Goal: Use online tool/utility: Utilize a website feature to perform a specific function

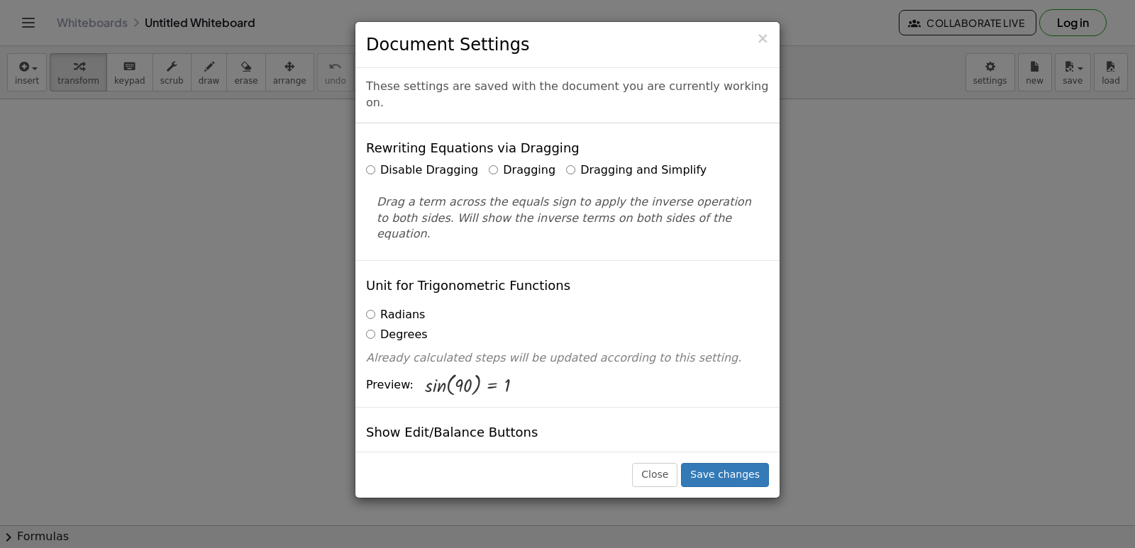
click at [566, 162] on label "Dragging and Simplify" at bounding box center [636, 170] width 140 height 16
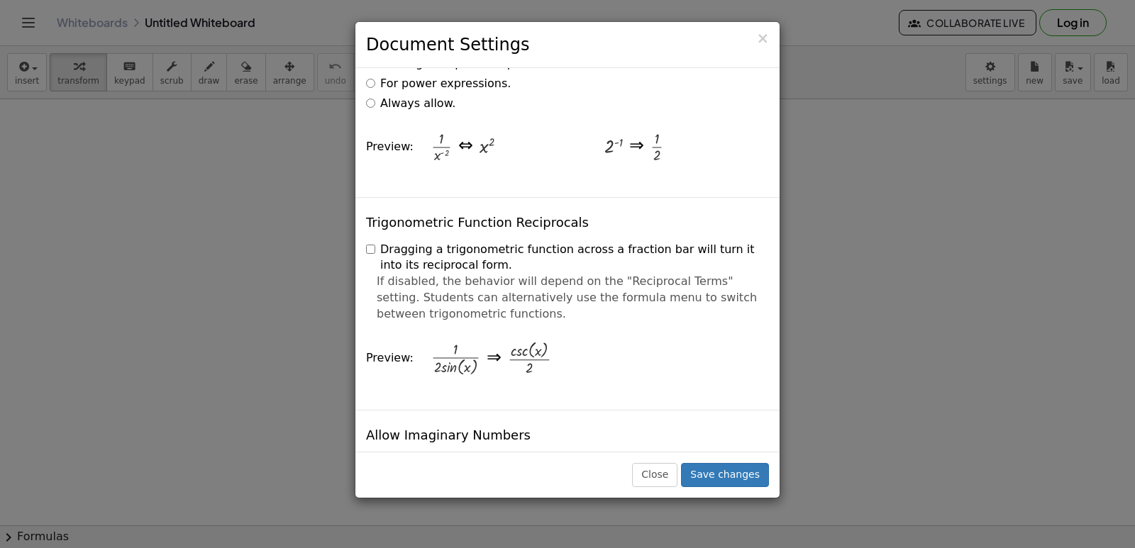
scroll to position [2554, 0]
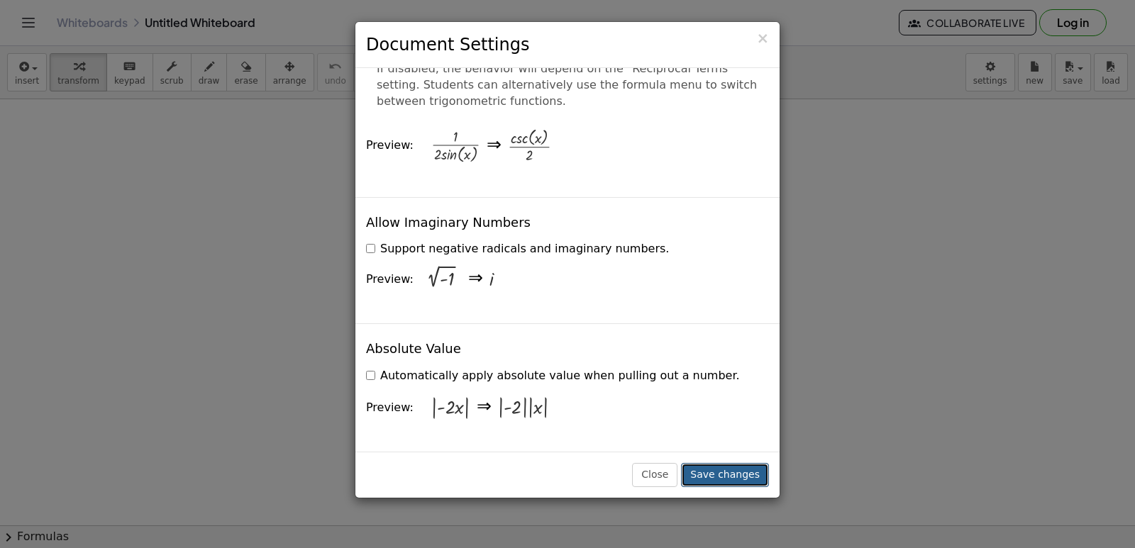
click at [715, 468] on button "Save changes" at bounding box center [725, 475] width 88 height 24
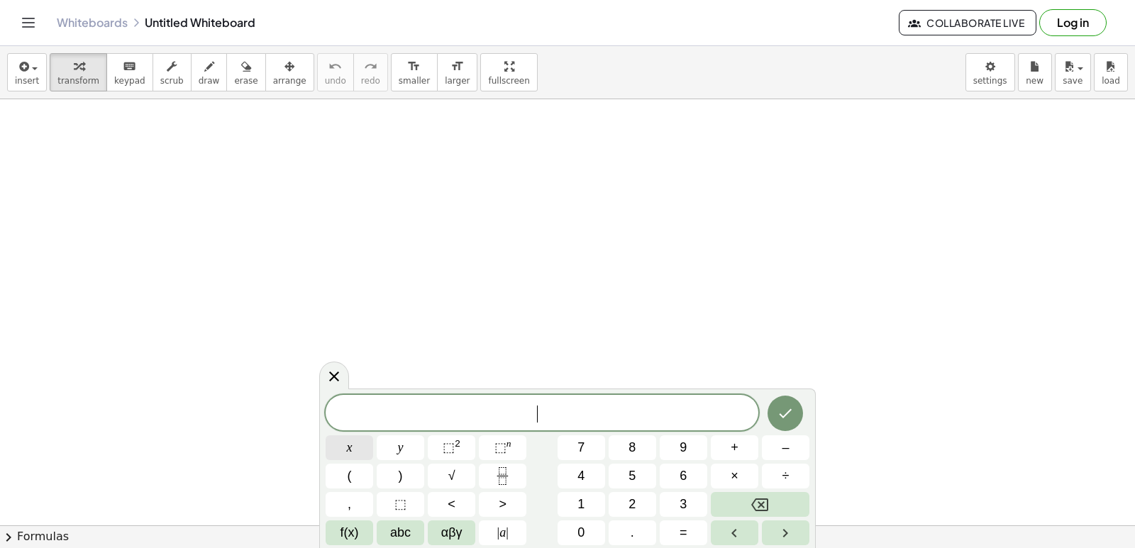
click at [340, 440] on button "x" at bounding box center [350, 448] width 48 height 25
click at [754, 504] on icon "Backspace" at bounding box center [759, 505] width 17 height 17
click at [573, 448] on button "7" at bounding box center [582, 448] width 48 height 25
click at [341, 447] on button "x" at bounding box center [350, 448] width 48 height 25
click at [775, 441] on button "–" at bounding box center [786, 448] width 48 height 25
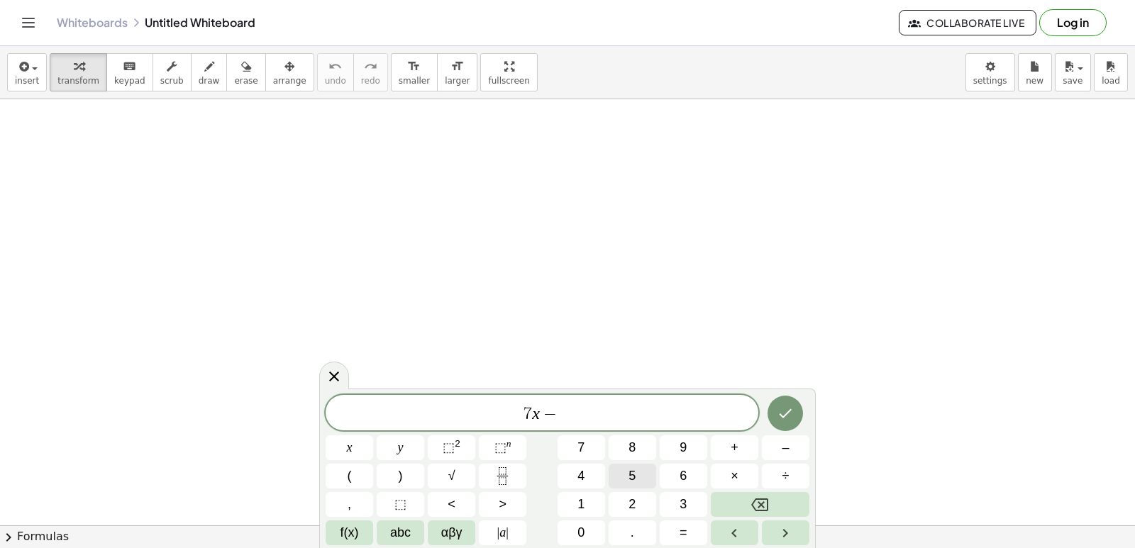
click at [643, 477] on button "5" at bounding box center [633, 476] width 48 height 25
click at [697, 532] on button "=" at bounding box center [684, 533] width 48 height 25
click at [683, 446] on span "9" at bounding box center [683, 448] width 7 height 19
click at [776, 408] on button "Done" at bounding box center [785, 413] width 35 height 35
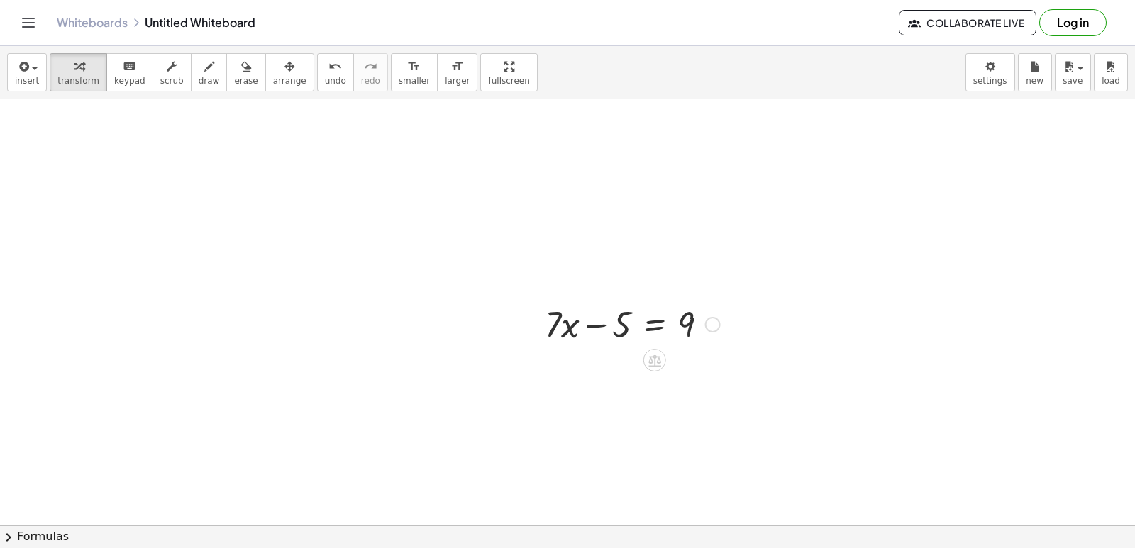
scroll to position [71, 0]
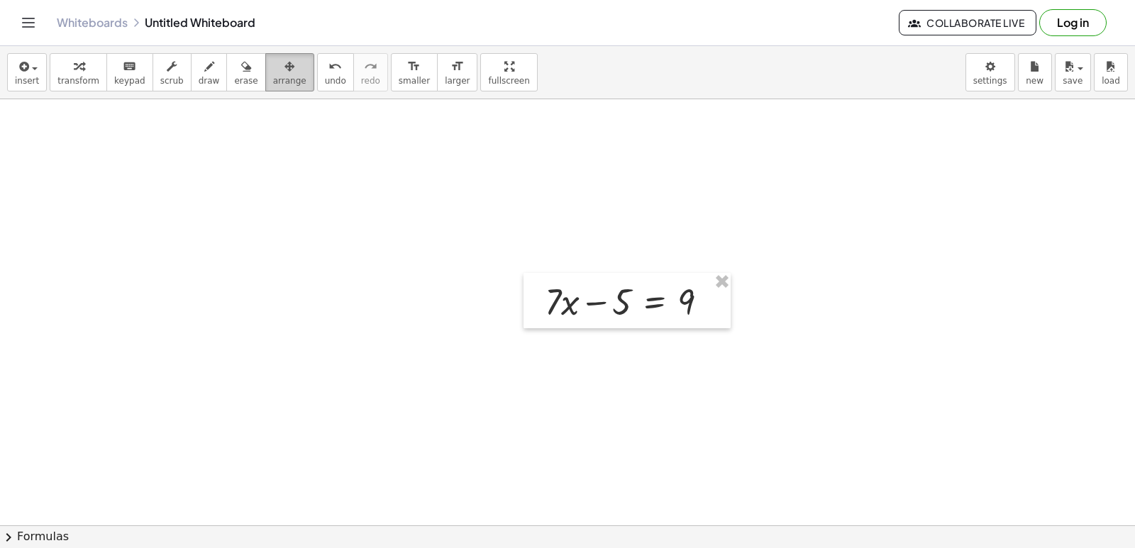
click at [265, 75] on button "arrange" at bounding box center [289, 72] width 49 height 38
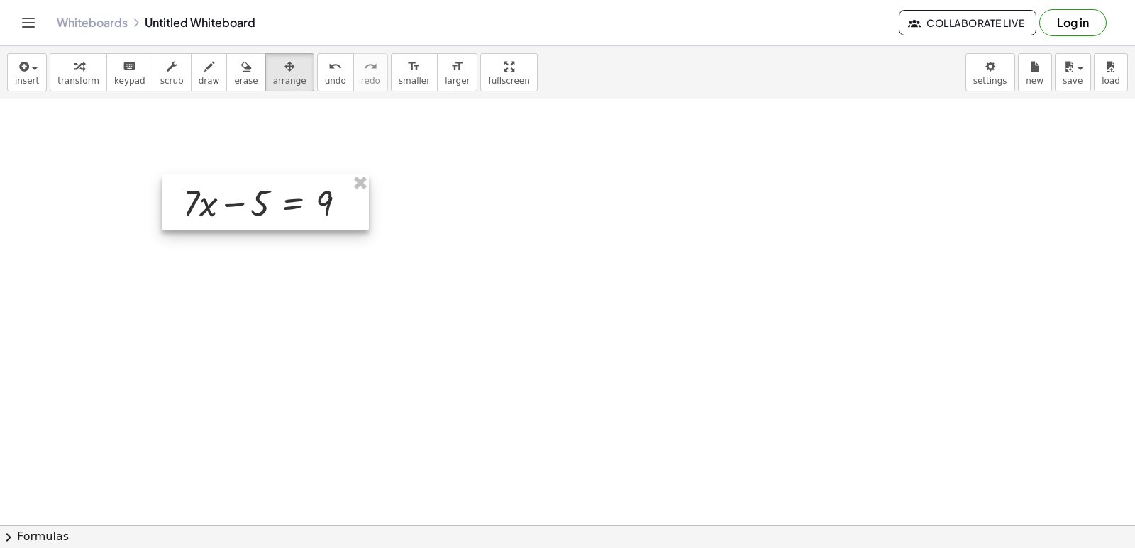
drag, startPoint x: 605, startPoint y: 314, endPoint x: 244, endPoint y: 215, distance: 374.4
click at [244, 215] on div at bounding box center [265, 202] width 207 height 55
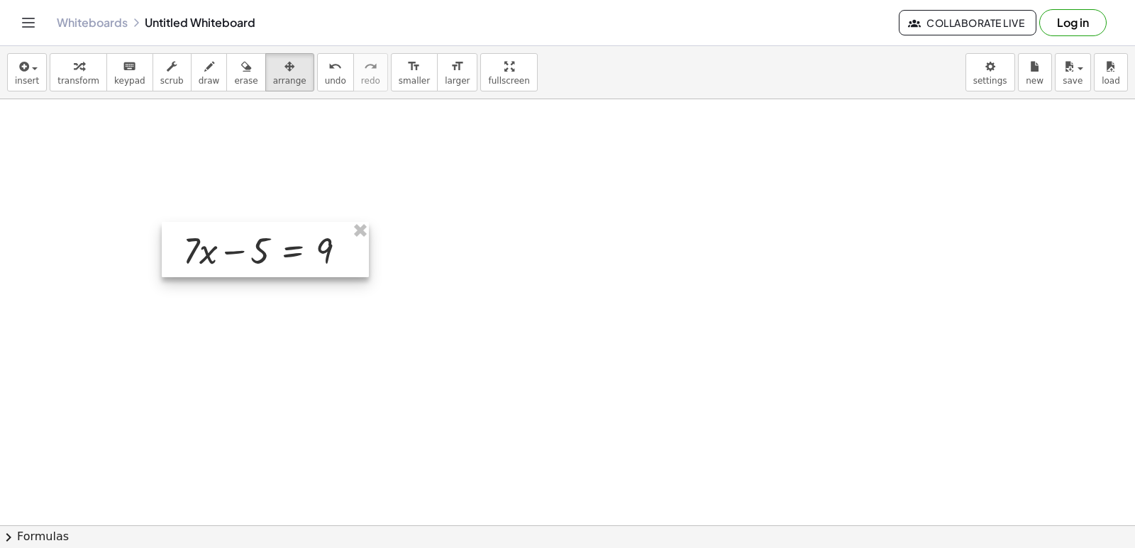
scroll to position [0, 0]
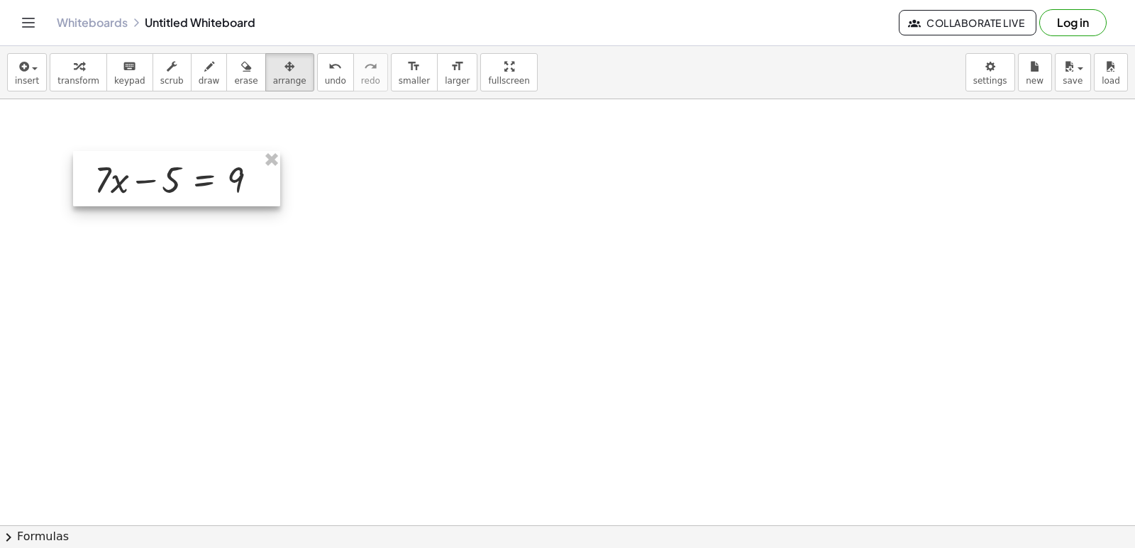
drag, startPoint x: 255, startPoint y: 275, endPoint x: 192, endPoint y: 167, distance: 125.3
click at [169, 178] on div at bounding box center [176, 178] width 207 height 55
click at [265, 55] on button "arrange" at bounding box center [289, 72] width 49 height 38
click at [219, 173] on div at bounding box center [178, 176] width 207 height 55
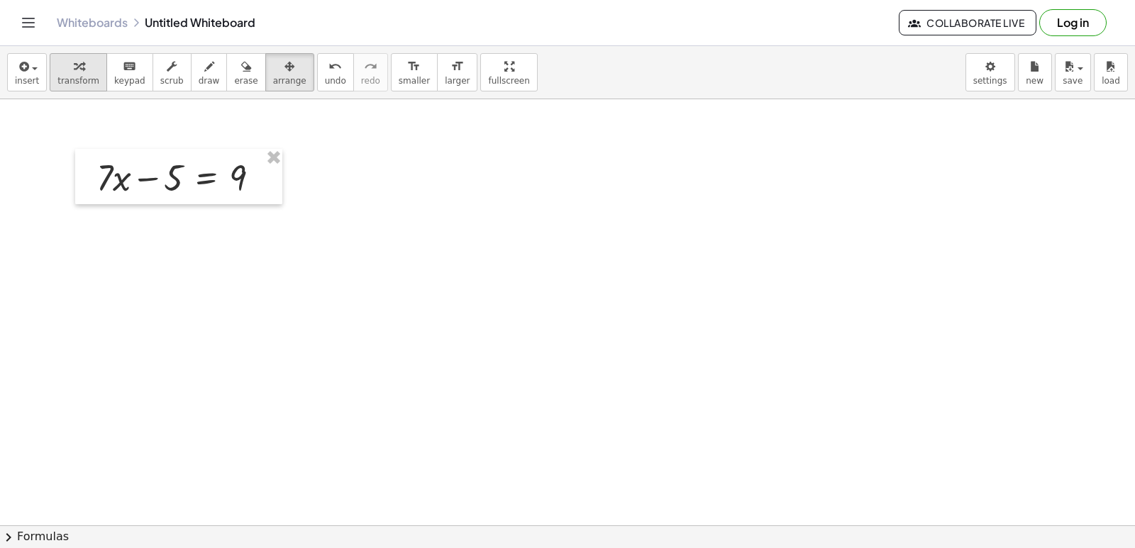
click at [78, 65] on div "button" at bounding box center [78, 65] width 42 height 17
drag, startPoint x: 138, startPoint y: 179, endPoint x: 254, endPoint y: 169, distance: 116.8
click at [254, 169] on div at bounding box center [183, 177] width 189 height 48
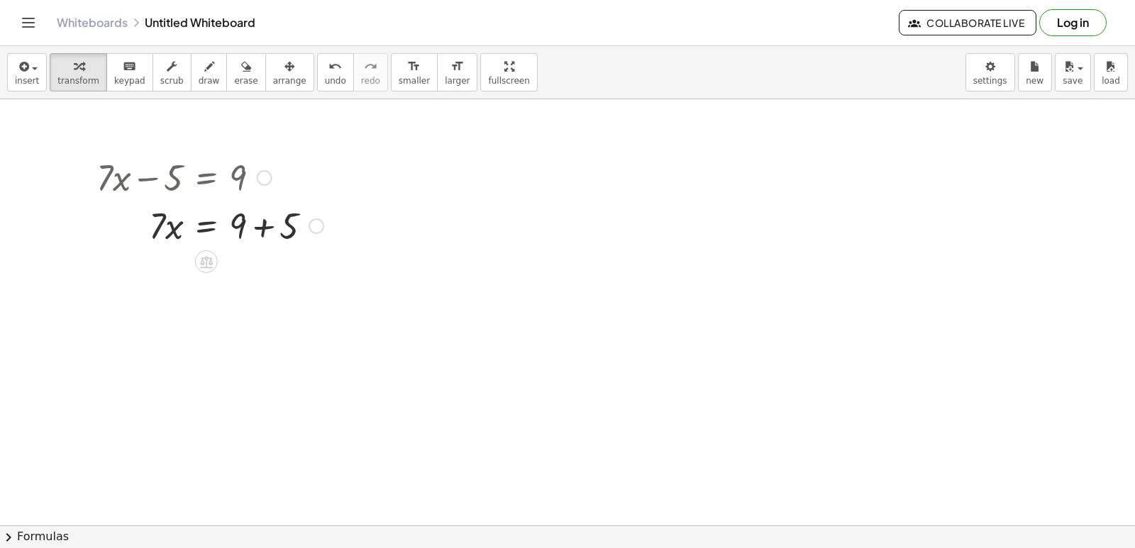
click at [270, 224] on div at bounding box center [209, 225] width 241 height 48
drag, startPoint x: 153, startPoint y: 265, endPoint x: 237, endPoint y: 309, distance: 94.6
drag, startPoint x: 246, startPoint y: 332, endPoint x: 250, endPoint y: 375, distance: 42.8
click at [247, 331] on div at bounding box center [209, 332] width 241 height 71
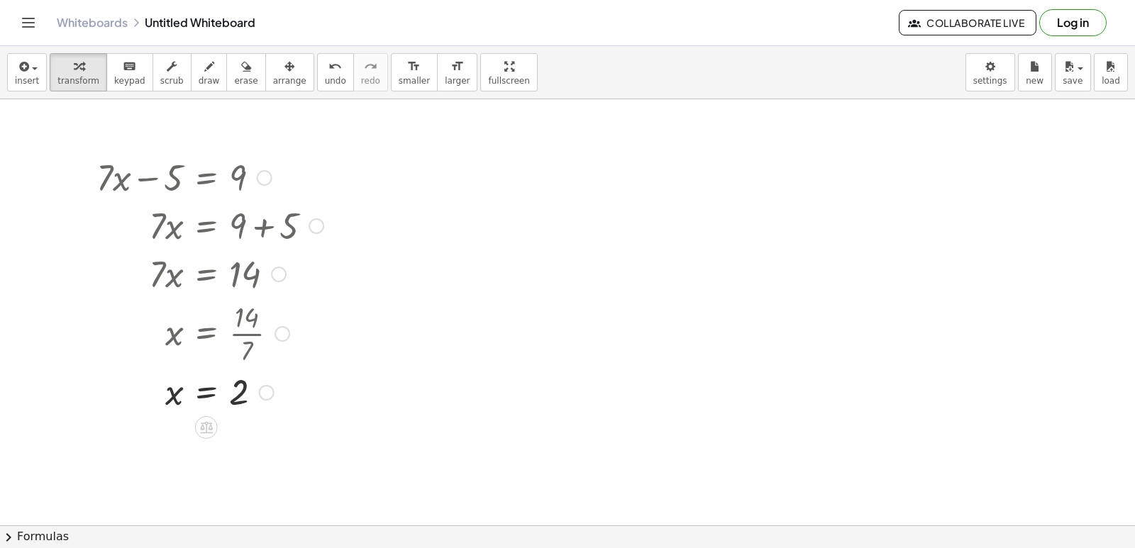
drag, startPoint x: 252, startPoint y: 390, endPoint x: 343, endPoint y: 435, distance: 101.9
click at [262, 397] on div at bounding box center [209, 391] width 241 height 47
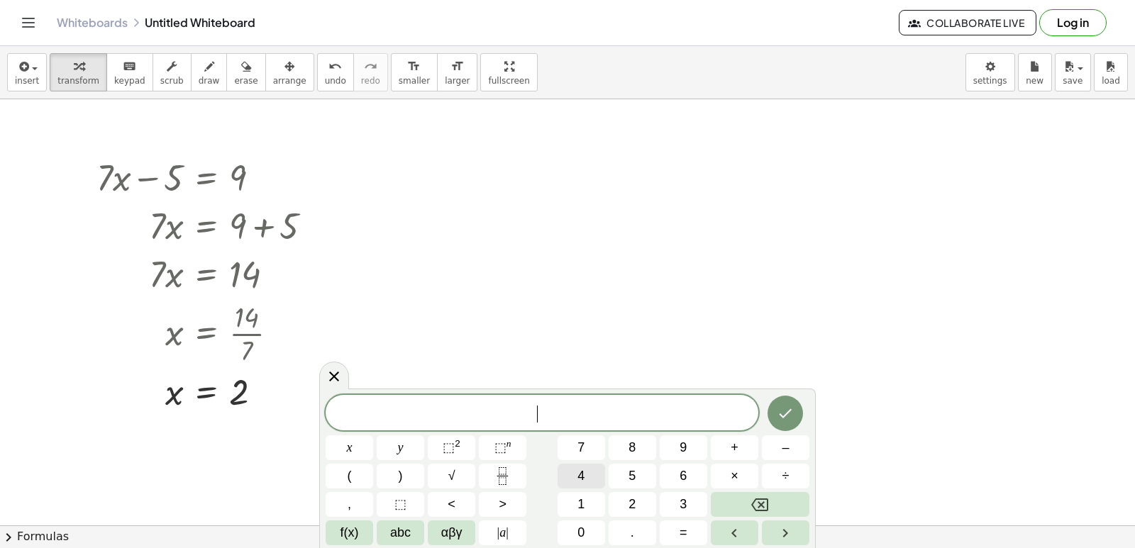
click at [576, 480] on button "4" at bounding box center [582, 476] width 48 height 25
click at [402, 441] on span "y" at bounding box center [401, 448] width 6 height 19
click at [790, 448] on button "–" at bounding box center [786, 448] width 48 height 25
click at [675, 436] on button "9" at bounding box center [684, 448] width 48 height 25
click at [692, 536] on button "=" at bounding box center [684, 533] width 48 height 25
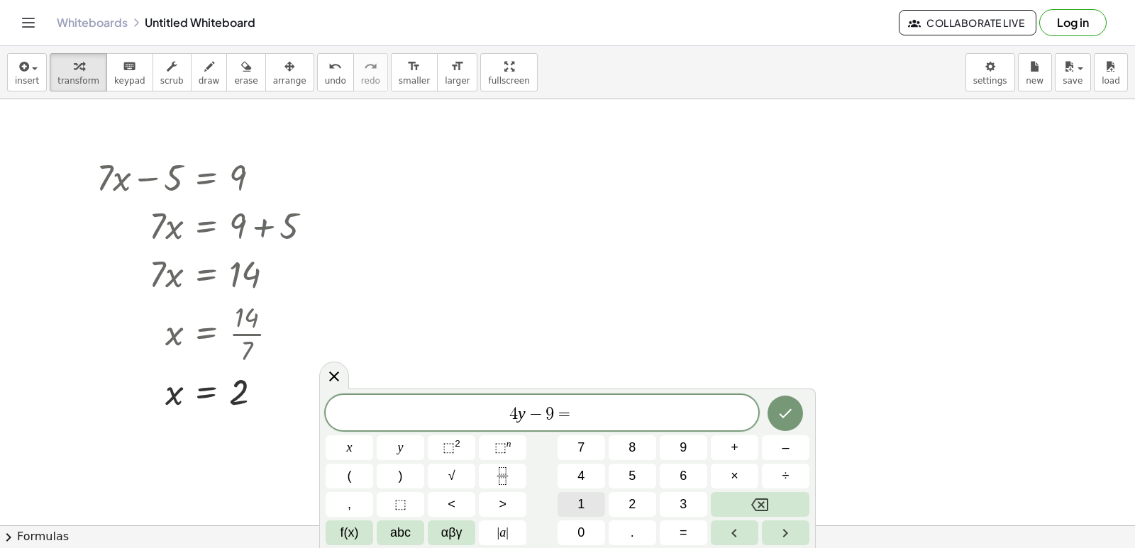
click at [583, 513] on span "1" at bounding box center [581, 504] width 7 height 19
click at [786, 416] on icon "Done" at bounding box center [786, 413] width 13 height 9
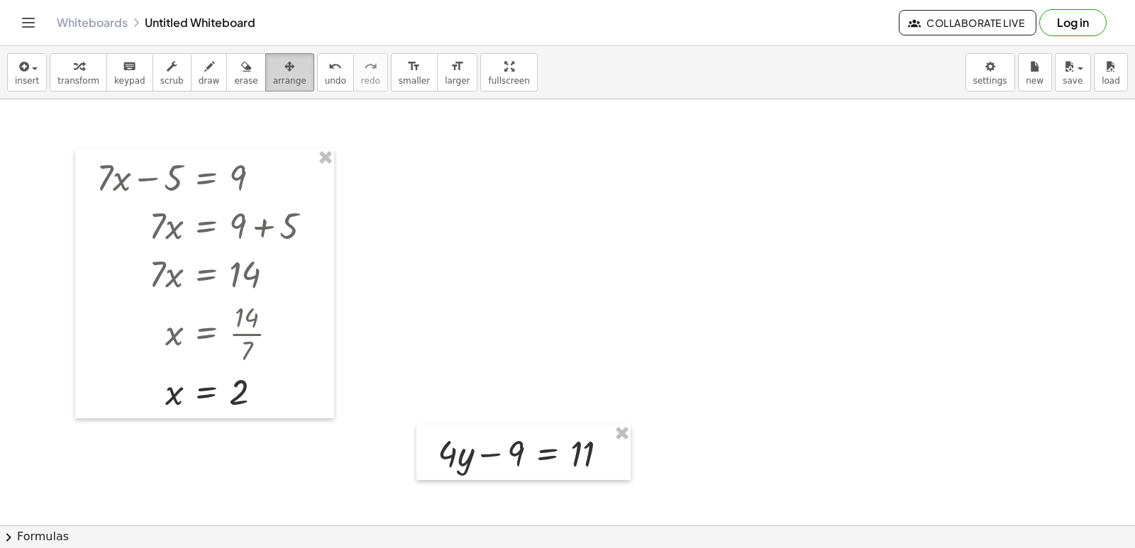
click at [273, 60] on div "button" at bounding box center [289, 65] width 33 height 17
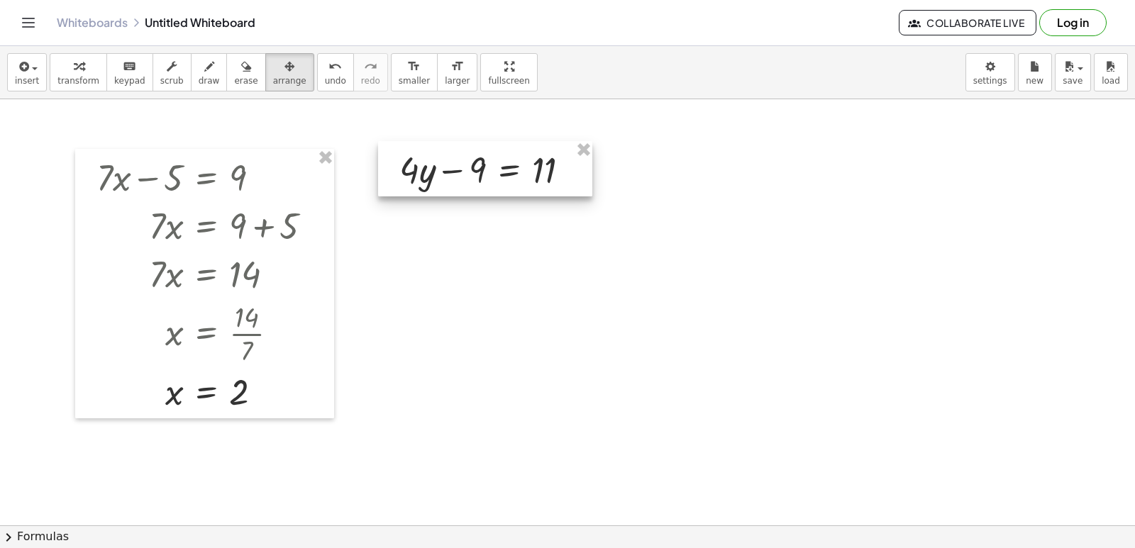
drag, startPoint x: 540, startPoint y: 449, endPoint x: 502, endPoint y: 167, distance: 284.9
click at [502, 167] on div at bounding box center [485, 168] width 214 height 55
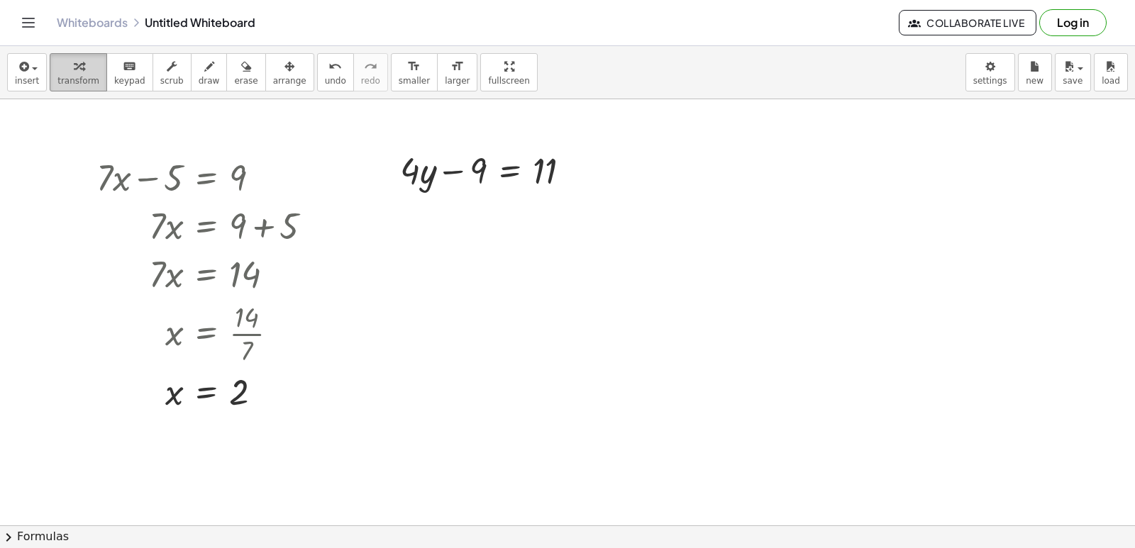
click at [85, 76] on span "transform" at bounding box center [78, 81] width 42 height 10
drag, startPoint x: 476, startPoint y: 165, endPoint x: 550, endPoint y: 252, distance: 113.8
click at [582, 161] on div at bounding box center [491, 169] width 197 height 48
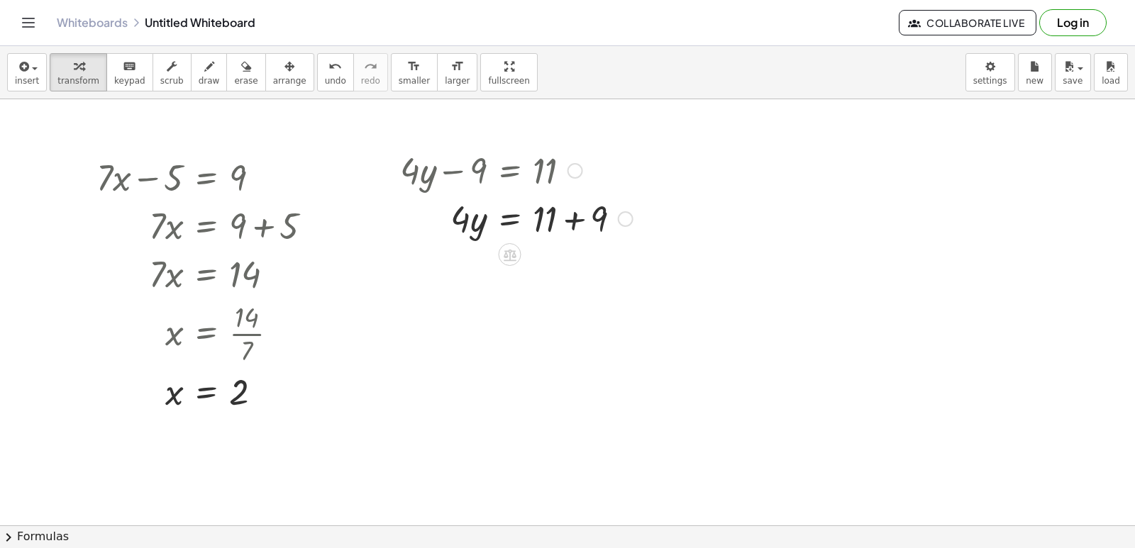
click at [570, 209] on div at bounding box center [516, 218] width 247 height 48
drag, startPoint x: 456, startPoint y: 261, endPoint x: 541, endPoint y: 298, distance: 92.8
click at [551, 319] on div at bounding box center [516, 325] width 247 height 71
click at [551, 331] on div at bounding box center [516, 325] width 247 height 71
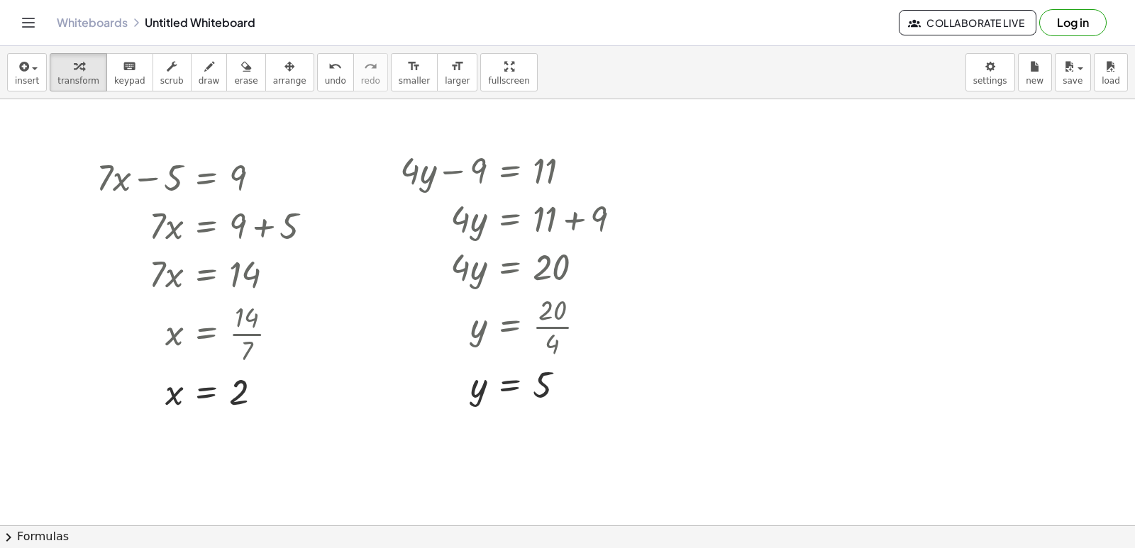
drag, startPoint x: 693, startPoint y: 228, endPoint x: 693, endPoint y: 243, distance: 14.9
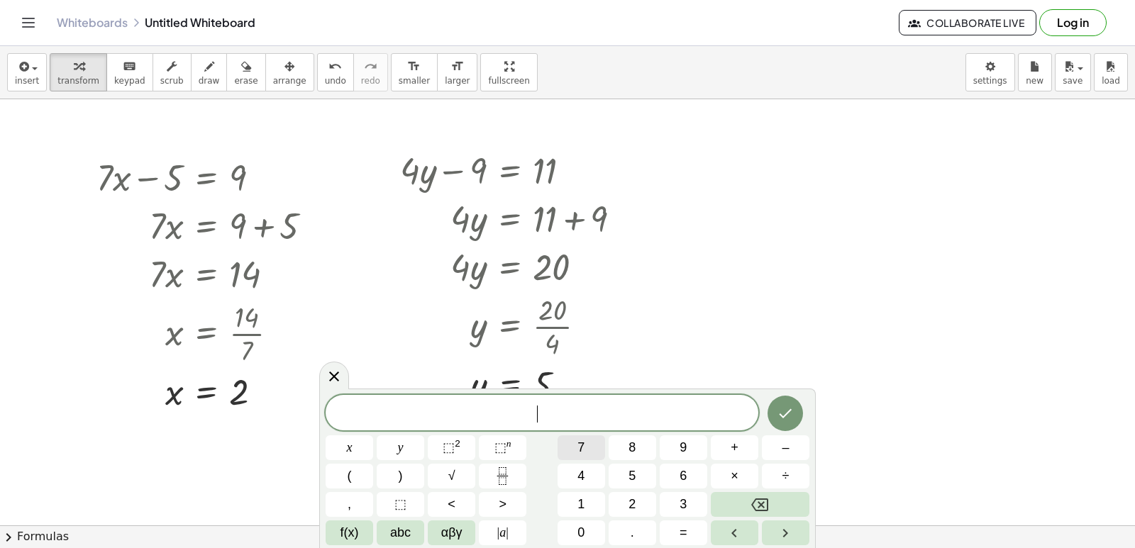
click at [564, 441] on button "7" at bounding box center [582, 448] width 48 height 25
click at [347, 448] on span "x" at bounding box center [350, 448] width 6 height 19
click at [736, 449] on span "+" at bounding box center [735, 448] width 8 height 19
click at [636, 473] on span "5" at bounding box center [632, 476] width 7 height 19
click at [679, 536] on button "=" at bounding box center [684, 533] width 48 height 25
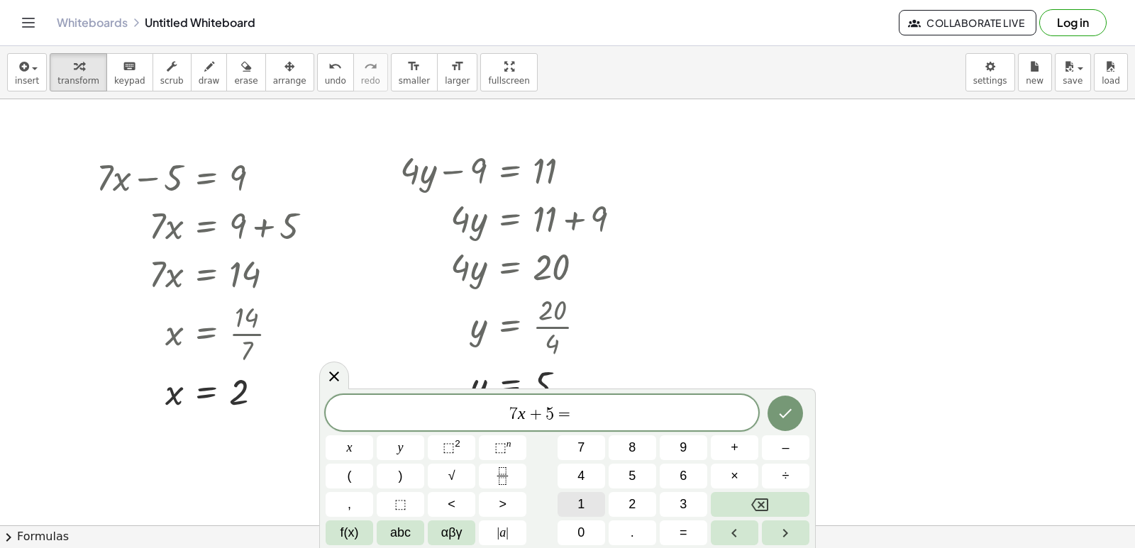
click at [576, 502] on button "1" at bounding box center [582, 504] width 48 height 25
click at [675, 468] on button "6" at bounding box center [684, 476] width 48 height 25
click at [800, 401] on div at bounding box center [786, 413] width 48 height 37
click at [788, 407] on icon "Done" at bounding box center [785, 413] width 17 height 17
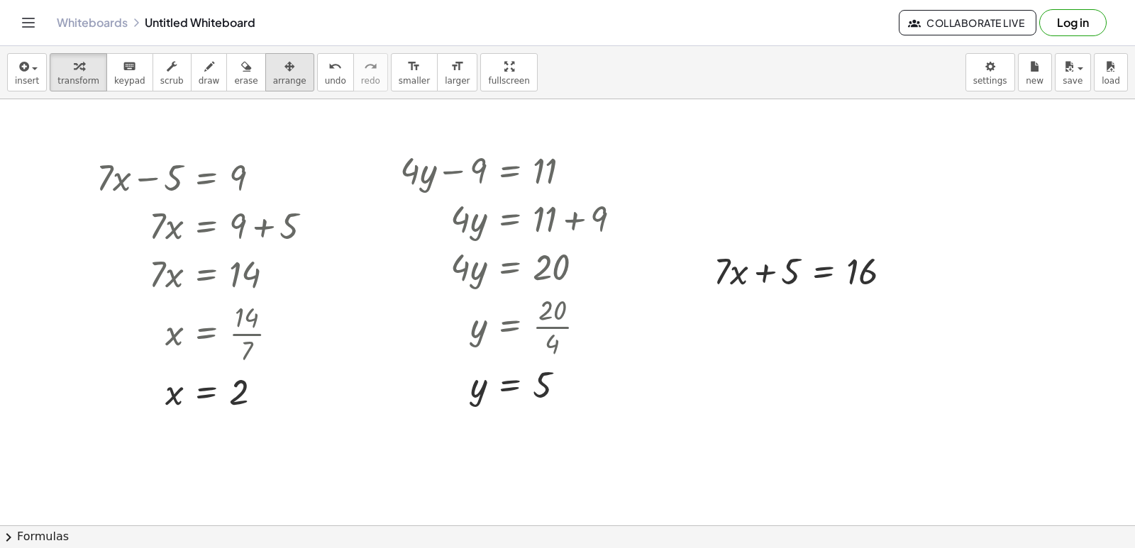
click at [273, 67] on div "button" at bounding box center [289, 65] width 33 height 17
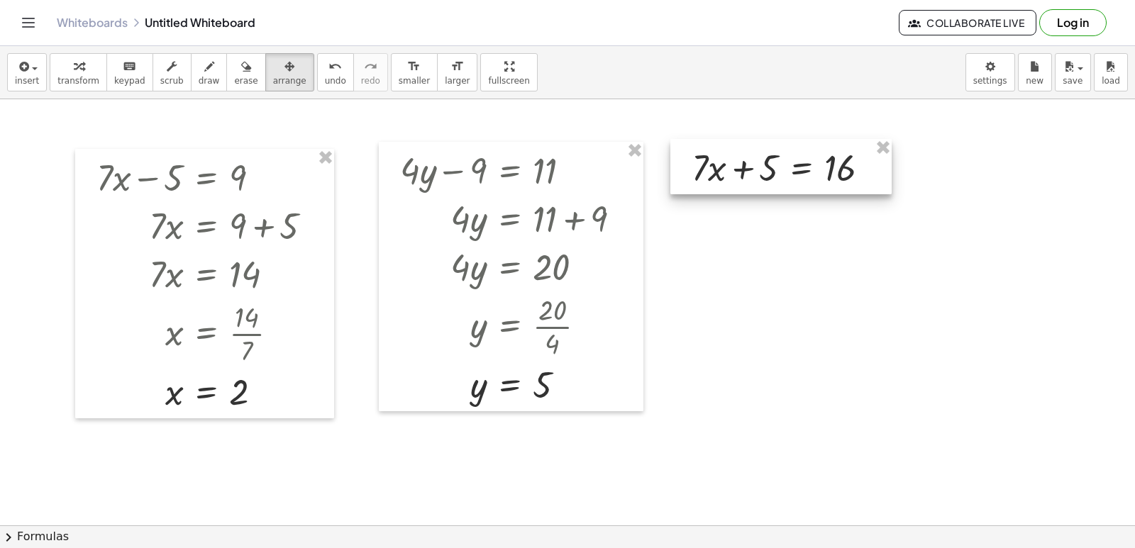
drag, startPoint x: 804, startPoint y: 262, endPoint x: 782, endPoint y: 158, distance: 105.9
click at [782, 158] on div at bounding box center [781, 166] width 221 height 55
click at [77, 70] on icon "button" at bounding box center [79, 66] width 10 height 17
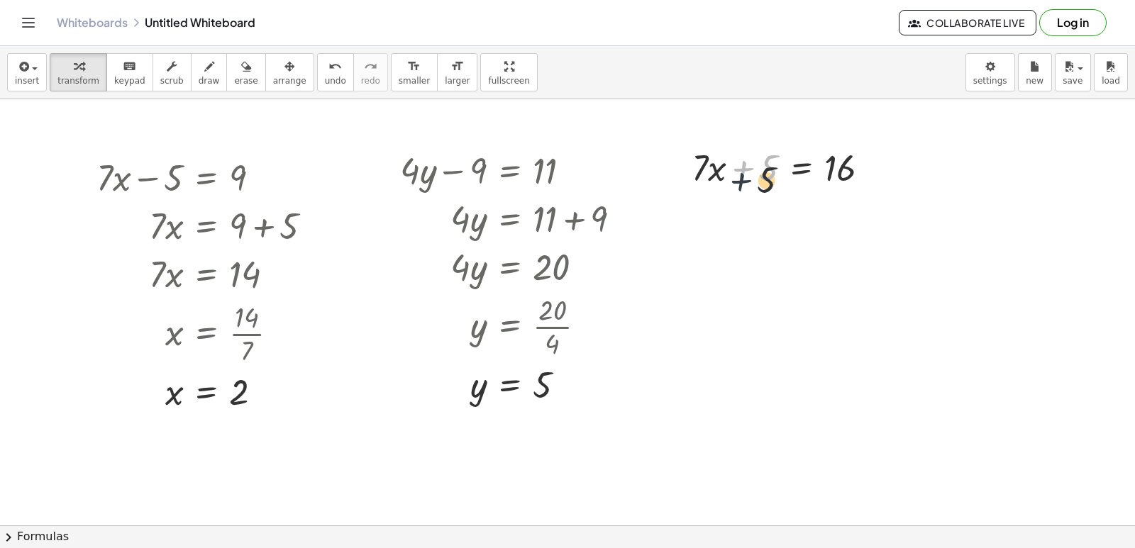
drag, startPoint x: 753, startPoint y: 150, endPoint x: 750, endPoint y: 166, distance: 15.9
click at [750, 166] on div at bounding box center [787, 167] width 204 height 48
drag, startPoint x: 748, startPoint y: 164, endPoint x: 852, endPoint y: 158, distance: 104.5
click at [852, 158] on div at bounding box center [787, 167] width 204 height 48
click at [861, 214] on div at bounding box center [813, 215] width 256 height 48
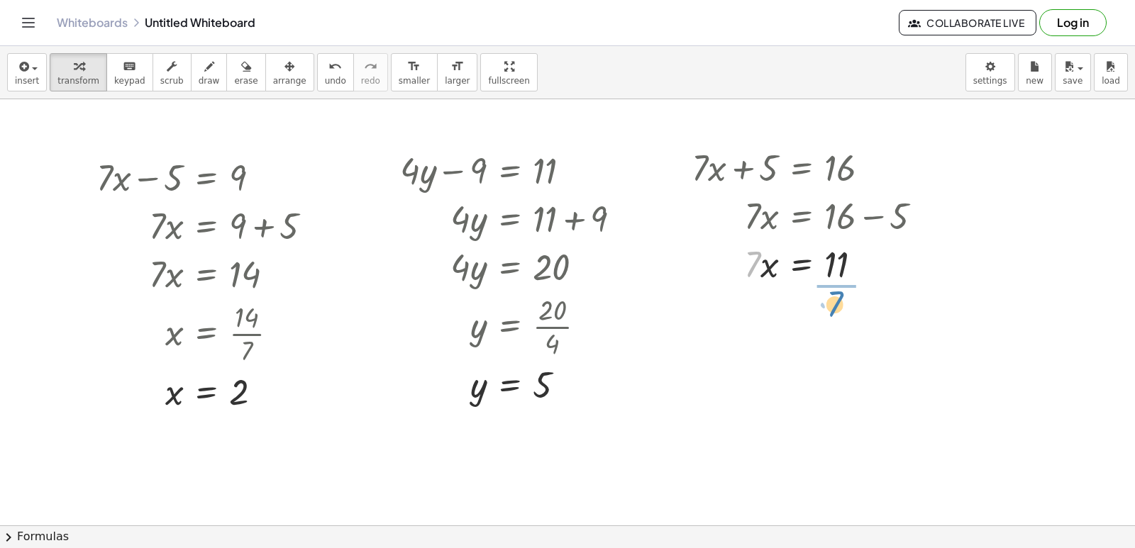
drag, startPoint x: 753, startPoint y: 257, endPoint x: 836, endPoint y: 294, distance: 90.8
click at [839, 319] on div at bounding box center [813, 322] width 256 height 71
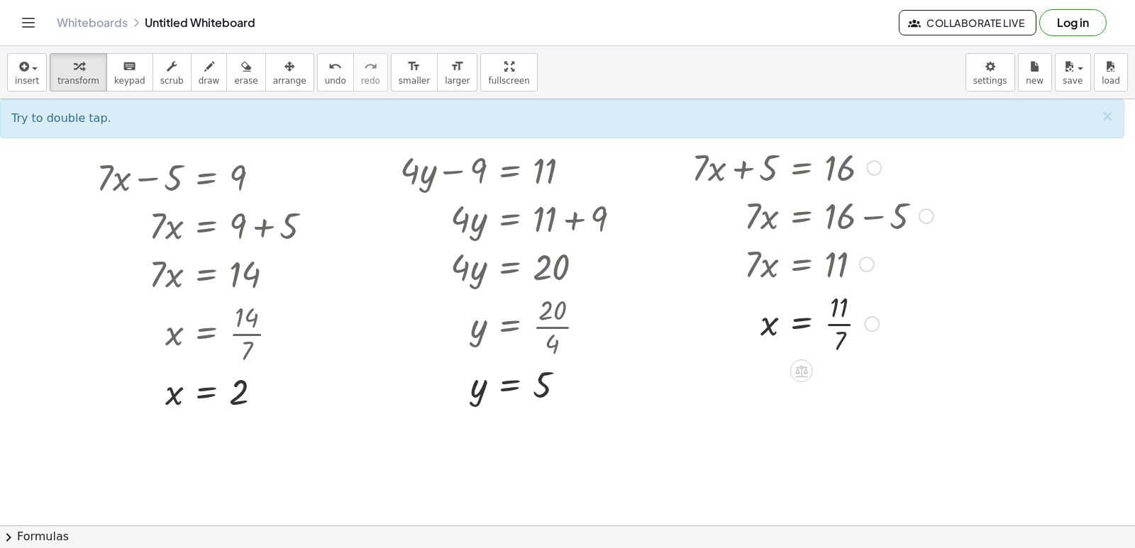
click at [849, 327] on div at bounding box center [813, 322] width 256 height 71
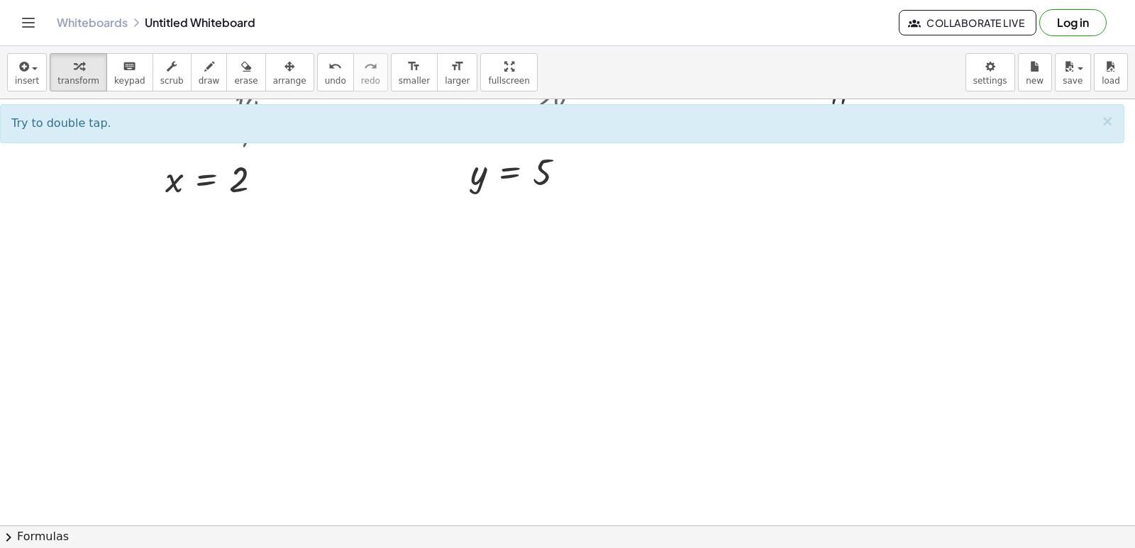
scroll to position [284, 0]
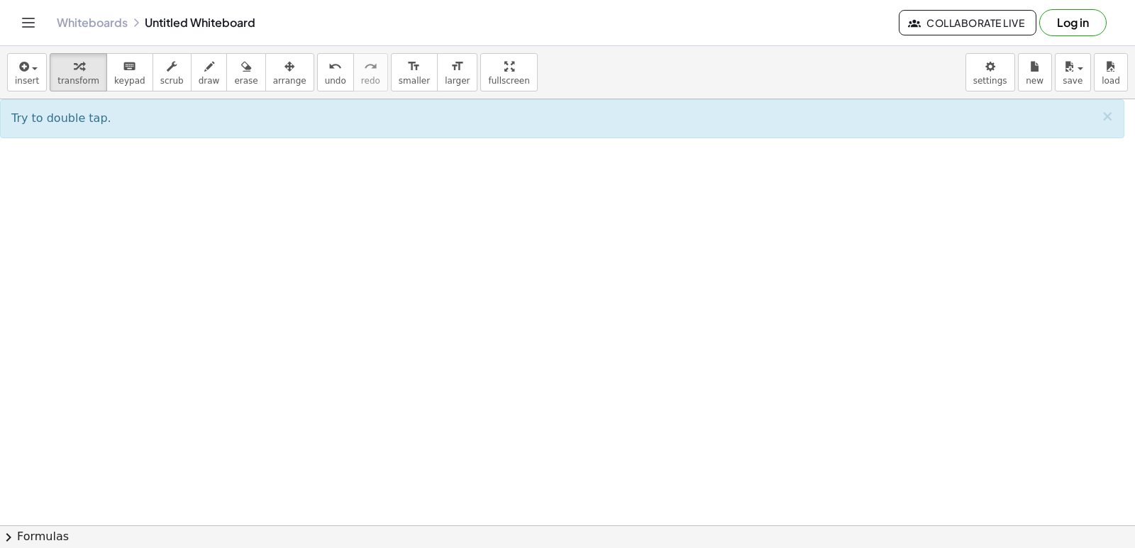
click at [258, 252] on div at bounding box center [567, 288] width 1135 height 945
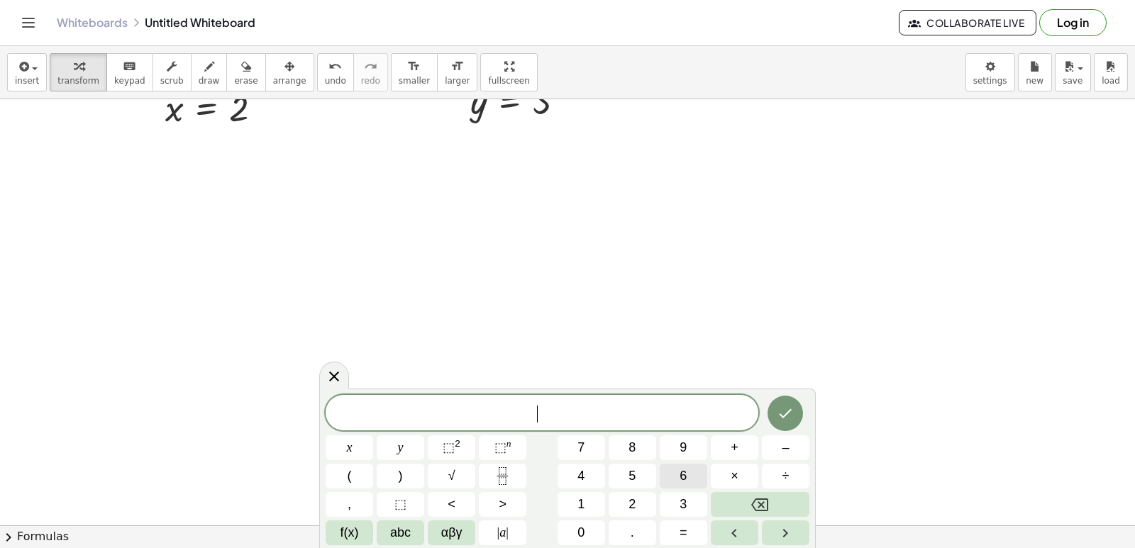
click at [683, 472] on span "6" at bounding box center [683, 476] width 7 height 19
click at [384, 441] on button "y" at bounding box center [401, 448] width 48 height 25
click at [716, 446] on button "+" at bounding box center [735, 448] width 48 height 25
click at [586, 512] on button "1" at bounding box center [582, 504] width 48 height 25
click at [586, 477] on button "4" at bounding box center [582, 476] width 48 height 25
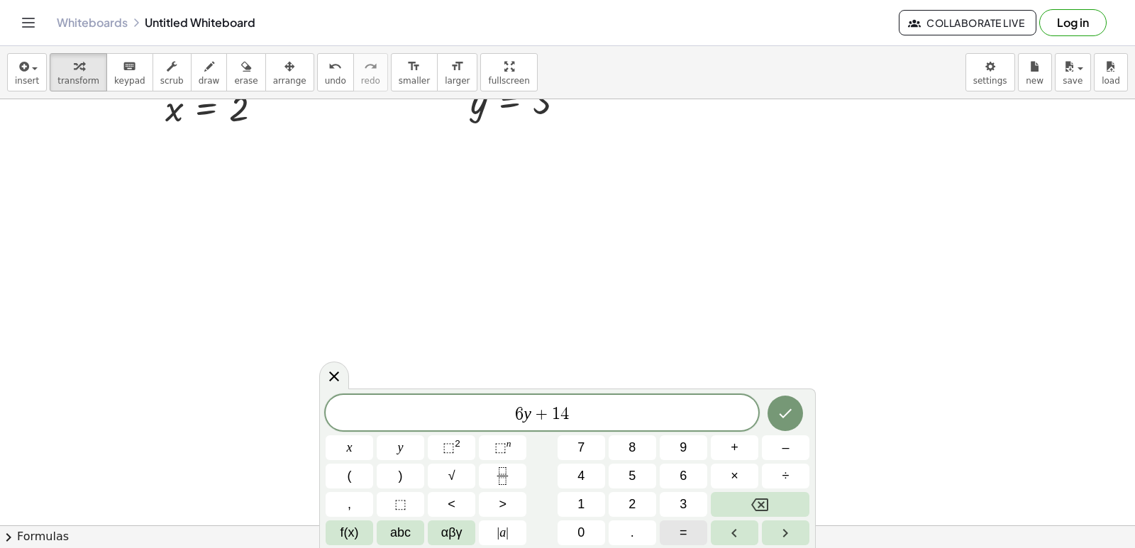
click at [693, 533] on button "=" at bounding box center [684, 533] width 48 height 25
click at [776, 436] on button "–" at bounding box center [786, 448] width 48 height 25
click at [638, 506] on button "2" at bounding box center [633, 504] width 48 height 25
click at [781, 402] on button "Done" at bounding box center [785, 413] width 35 height 35
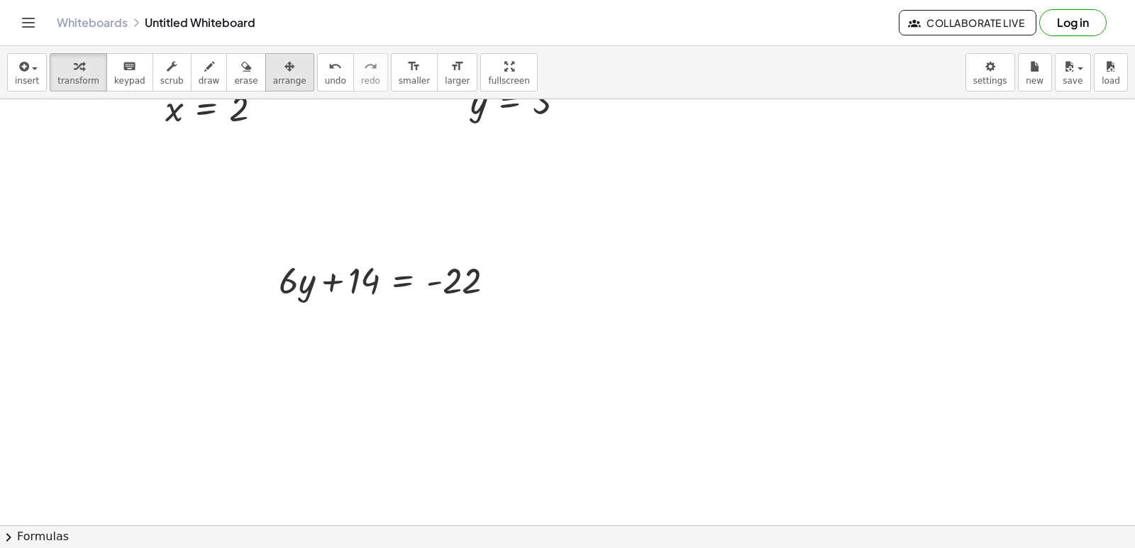
click at [285, 74] on icon "button" at bounding box center [290, 66] width 10 height 17
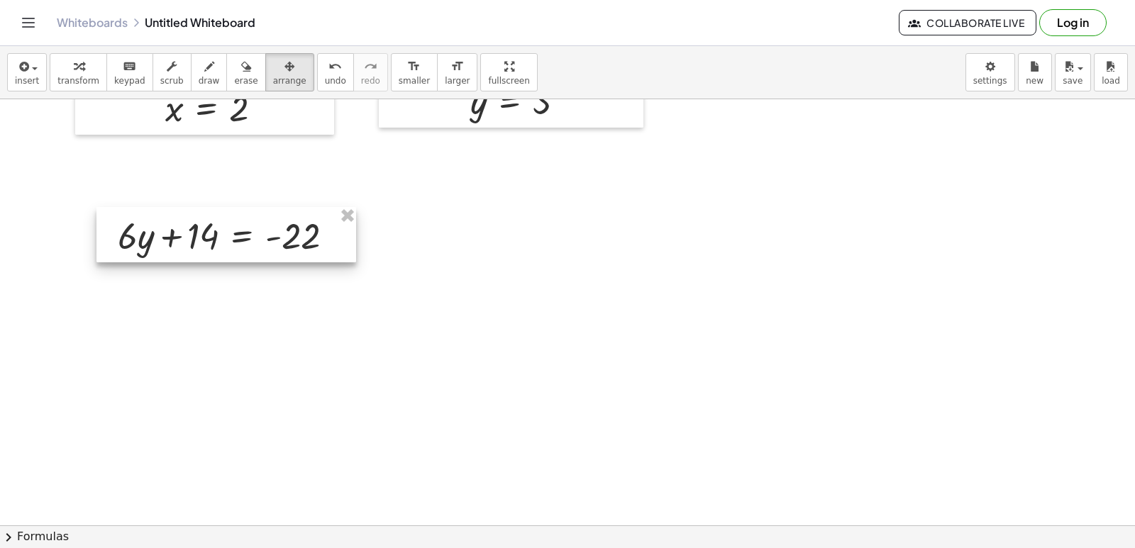
click at [200, 230] on div at bounding box center [226, 234] width 260 height 55
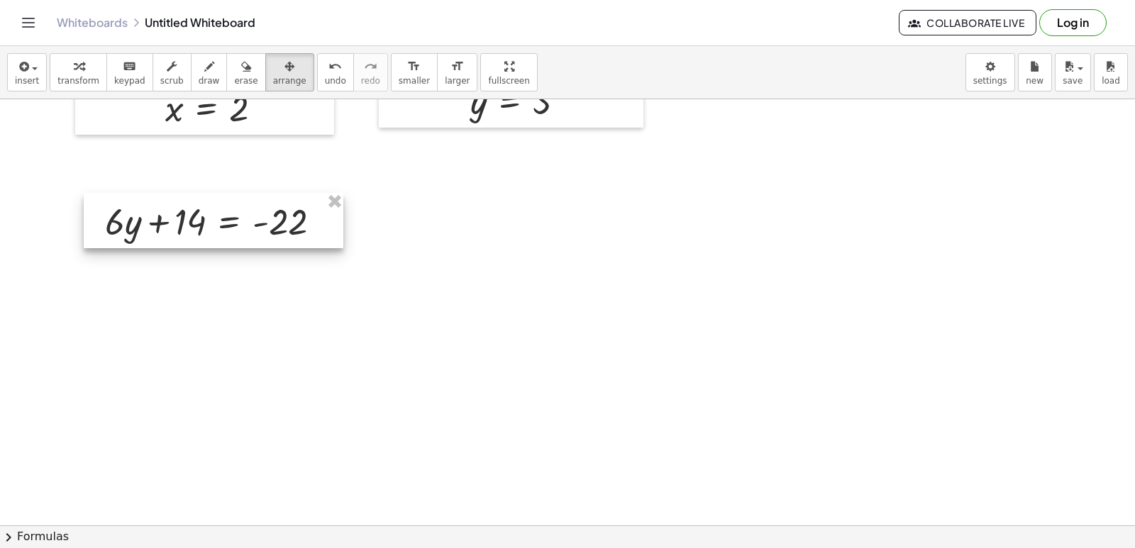
drag, startPoint x: 242, startPoint y: 245, endPoint x: 229, endPoint y: 231, distance: 19.1
click at [229, 231] on div at bounding box center [214, 220] width 260 height 55
click at [74, 62] on icon "button" at bounding box center [79, 66] width 10 height 17
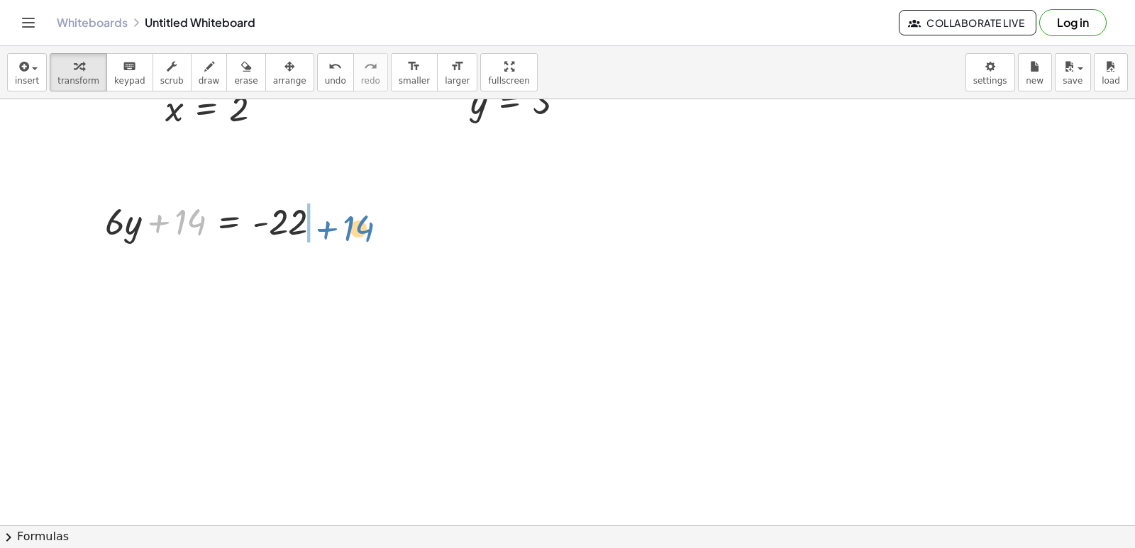
drag, startPoint x: 167, startPoint y: 223, endPoint x: 318, endPoint y: 222, distance: 151.1
click at [331, 229] on div at bounding box center [219, 221] width 242 height 48
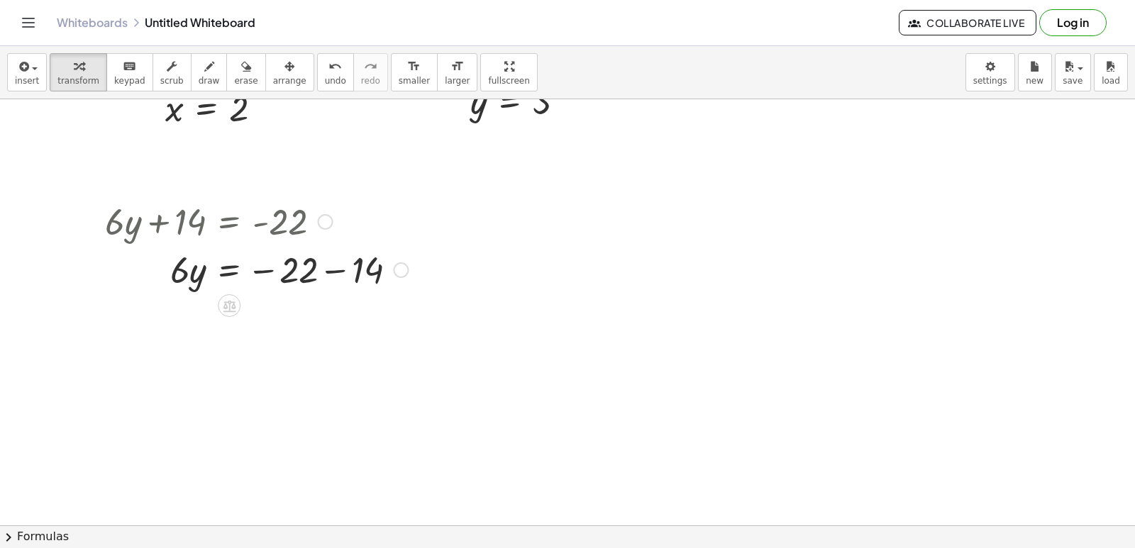
click at [323, 268] on div at bounding box center [256, 269] width 317 height 48
drag, startPoint x: 176, startPoint y: 321, endPoint x: 289, endPoint y: 365, distance: 121.1
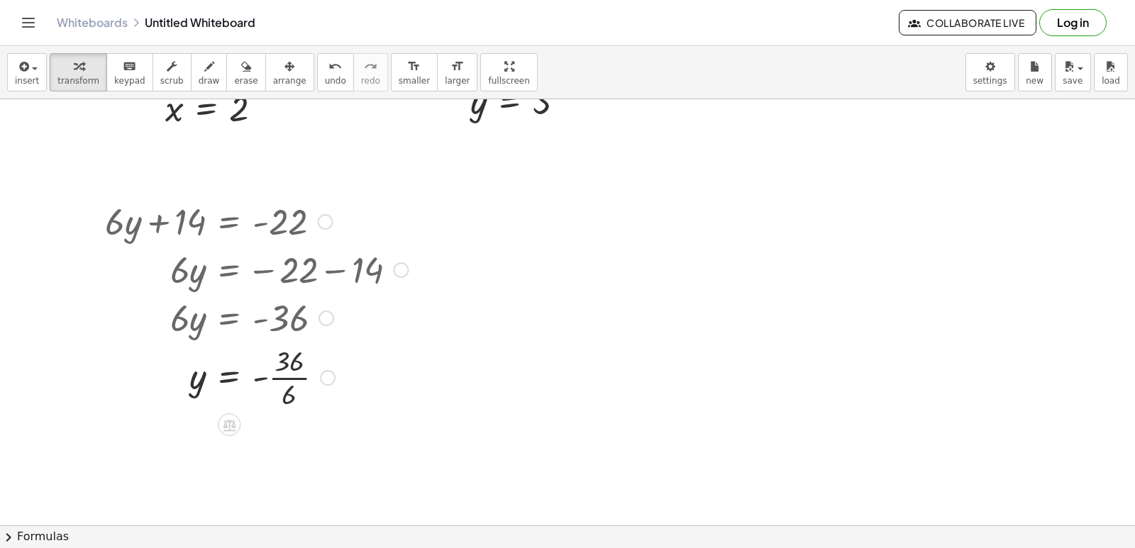
click at [302, 377] on div at bounding box center [256, 376] width 317 height 71
click at [420, 364] on div at bounding box center [267, 376] width 339 height 71
click at [548, 368] on div at bounding box center [567, 288] width 1135 height 945
drag, startPoint x: 550, startPoint y: 368, endPoint x: 556, endPoint y: 360, distance: 9.1
click at [550, 367] on div at bounding box center [567, 288] width 1135 height 945
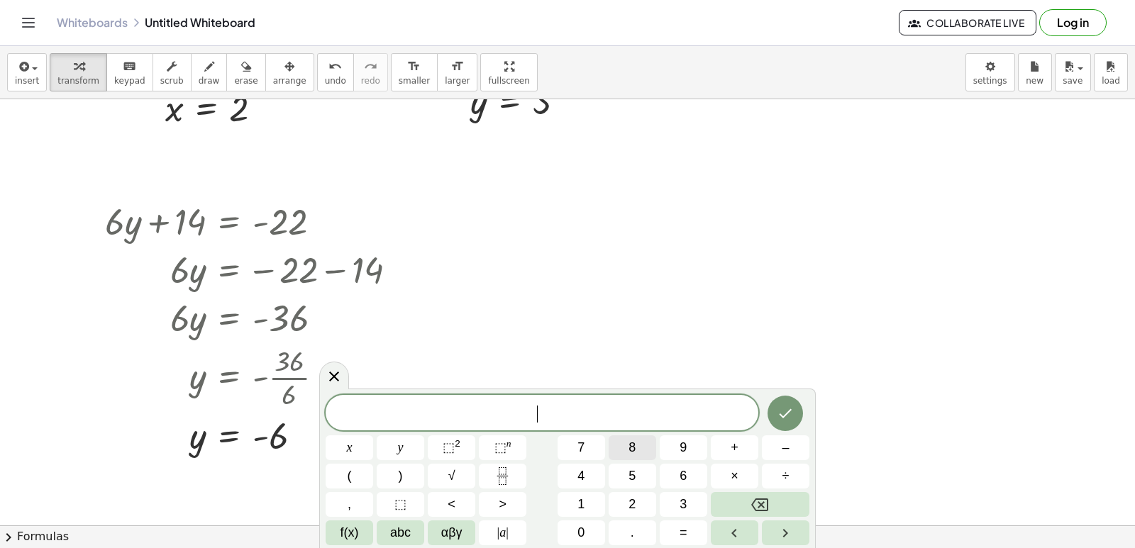
click at [632, 450] on button "8" at bounding box center [633, 448] width 48 height 25
click at [402, 449] on span "y" at bounding box center [401, 448] width 6 height 19
click at [716, 444] on button "+" at bounding box center [735, 448] width 48 height 25
click at [624, 504] on button "2" at bounding box center [633, 504] width 48 height 25
click at [678, 509] on button "3" at bounding box center [684, 504] width 48 height 25
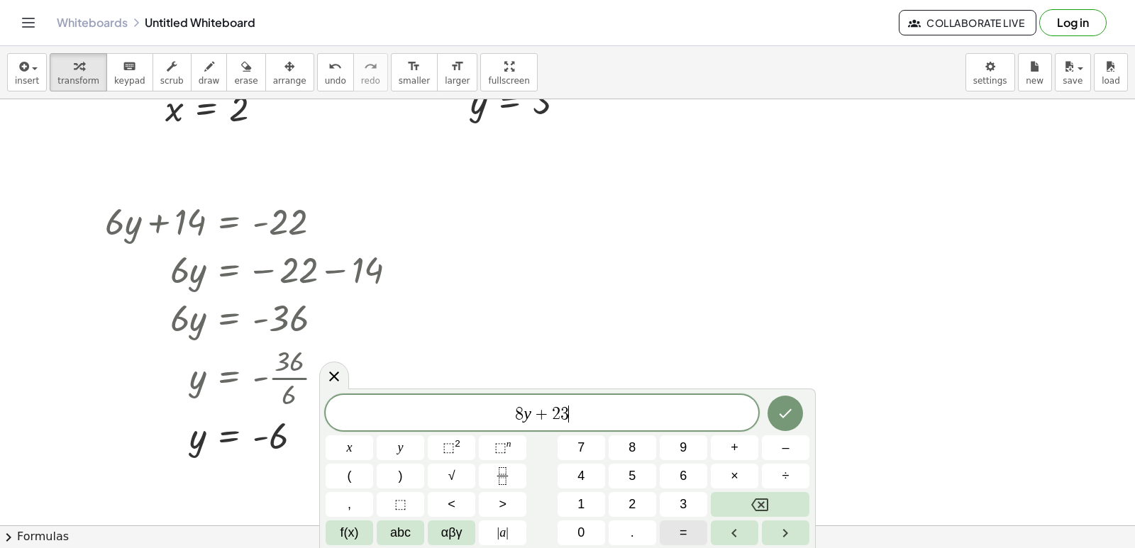
click at [675, 540] on button "=" at bounding box center [684, 533] width 48 height 25
click at [774, 447] on button "–" at bounding box center [786, 448] width 48 height 25
click at [686, 451] on span "9" at bounding box center [683, 448] width 7 height 19
click at [779, 403] on button "Done" at bounding box center [785, 413] width 35 height 35
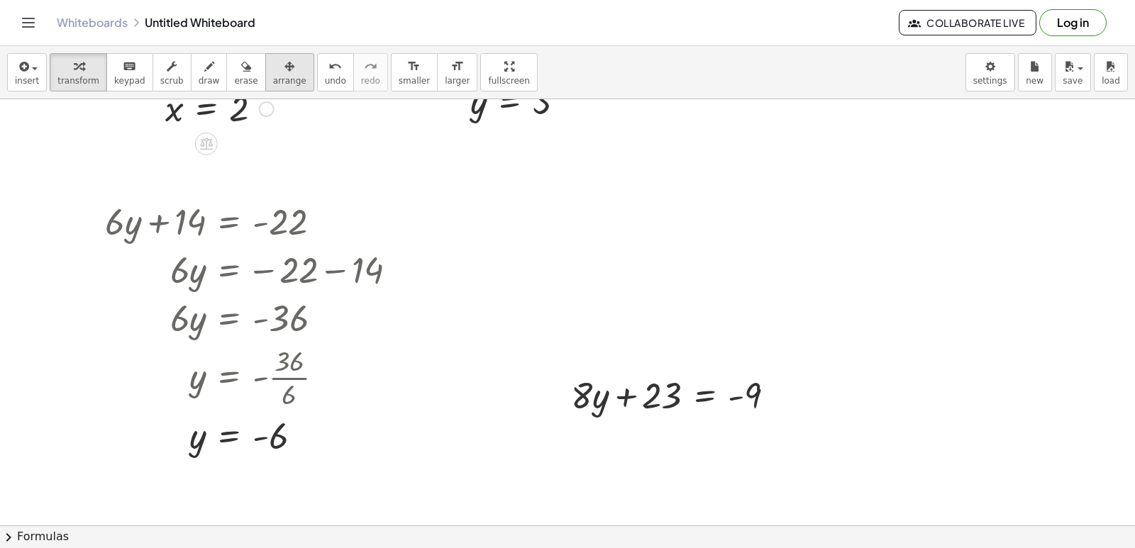
click at [273, 79] on span "arrange" at bounding box center [289, 81] width 33 height 10
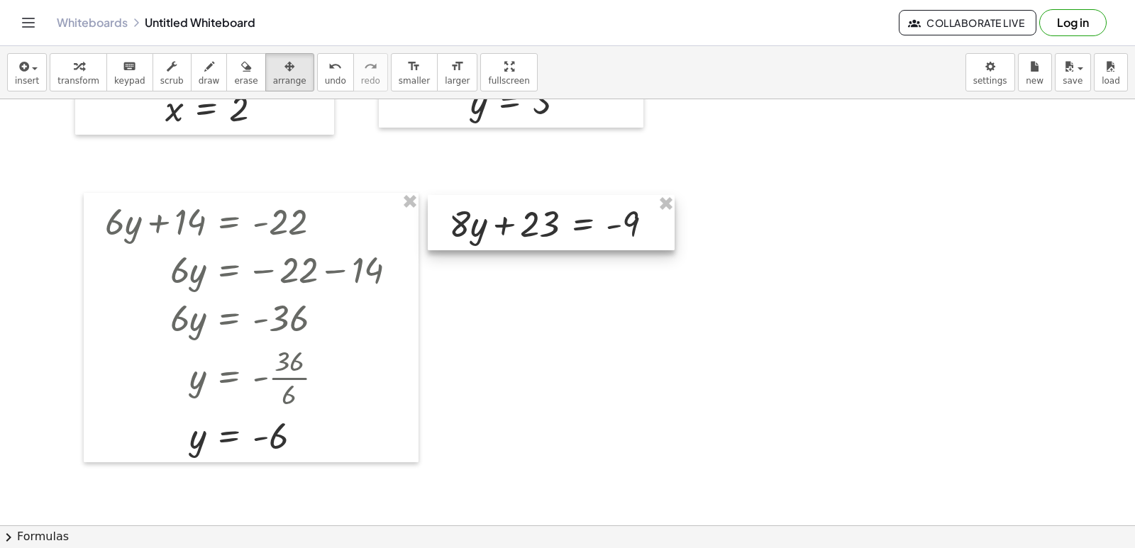
drag, startPoint x: 613, startPoint y: 389, endPoint x: 491, endPoint y: 217, distance: 210.7
click at [491, 217] on div at bounding box center [551, 222] width 247 height 55
click at [84, 75] on button "transform" at bounding box center [78, 72] width 57 height 38
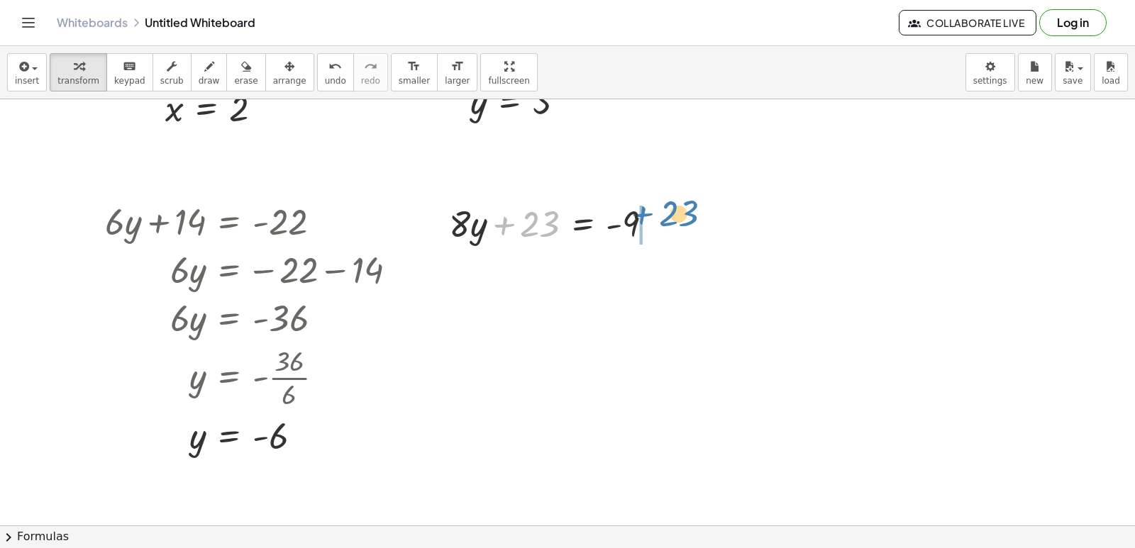
drag, startPoint x: 512, startPoint y: 226, endPoint x: 651, endPoint y: 215, distance: 138.8
click at [651, 215] on div at bounding box center [556, 223] width 229 height 48
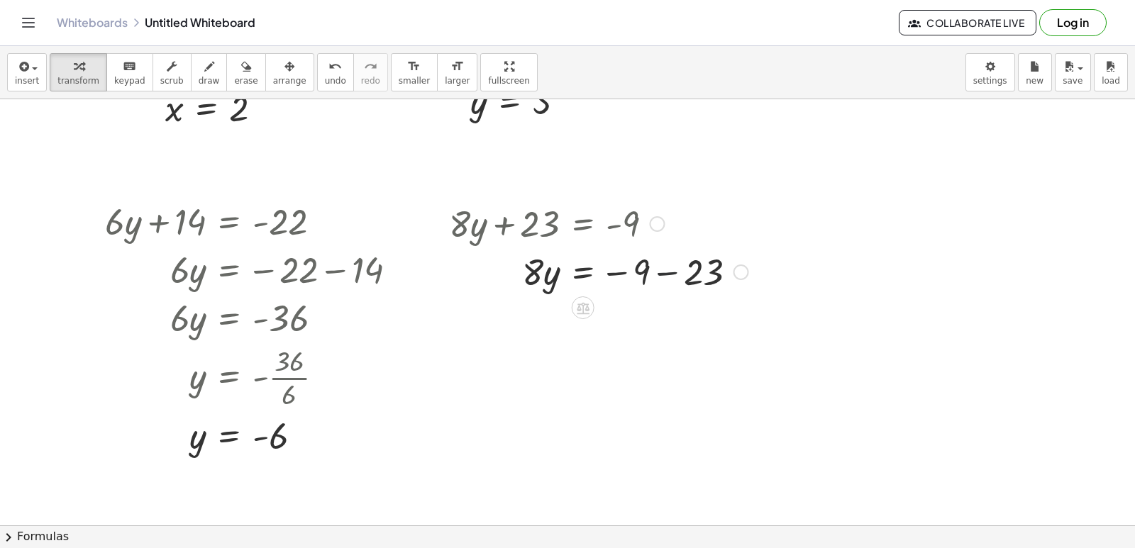
click at [658, 271] on div at bounding box center [599, 271] width 314 height 48
drag, startPoint x: 524, startPoint y: 301, endPoint x: 627, endPoint y: 341, distance: 110.5
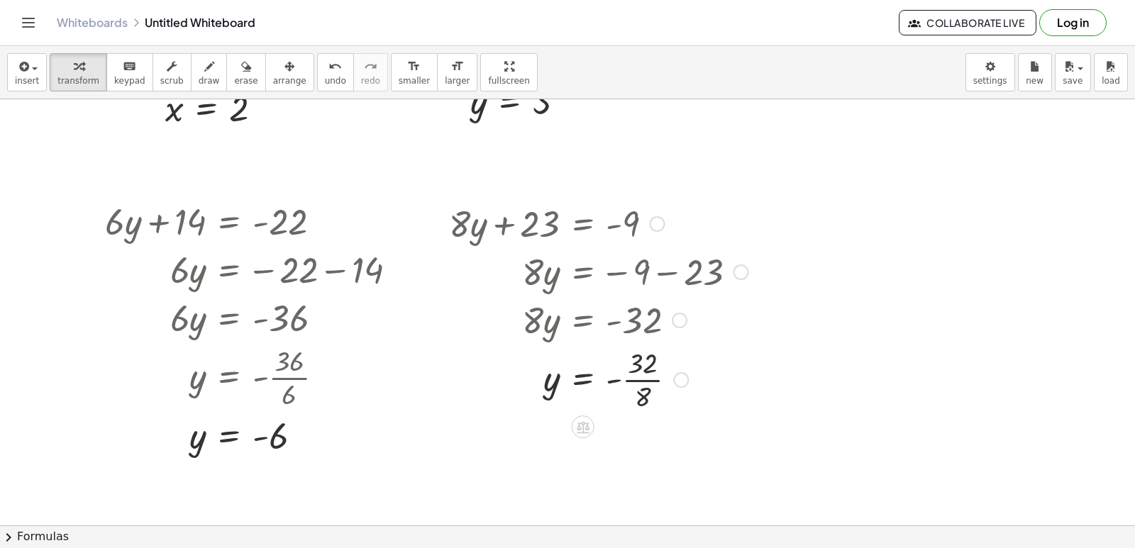
click at [643, 380] on div at bounding box center [599, 378] width 314 height 71
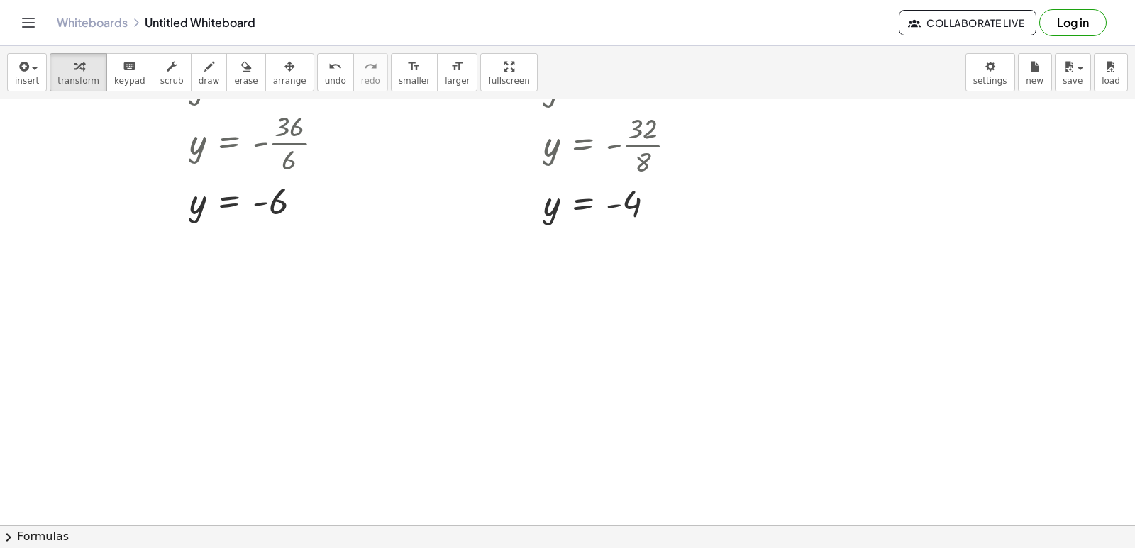
scroll to position [590, 0]
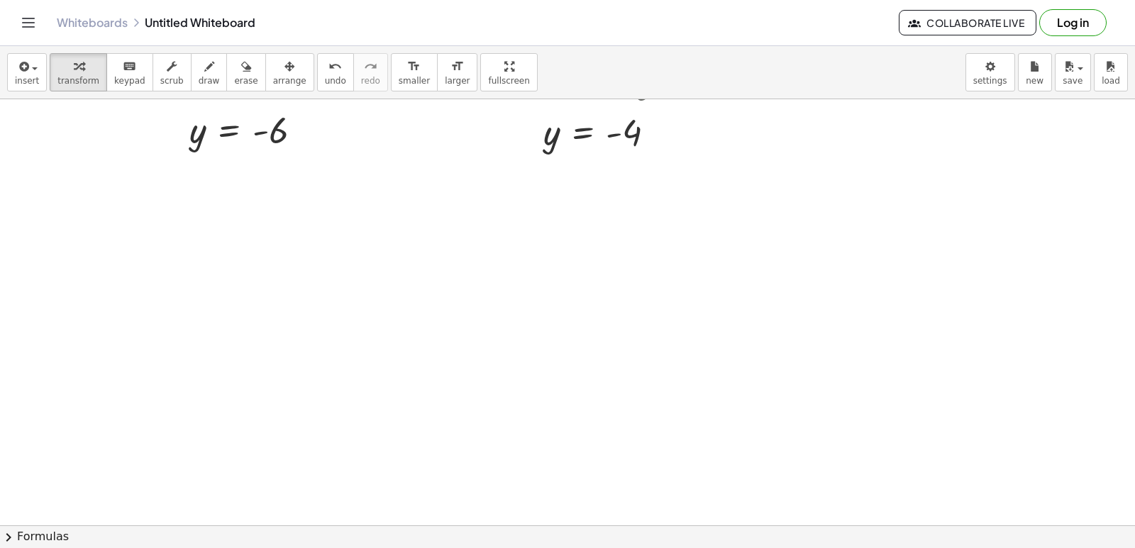
click at [150, 285] on div at bounding box center [567, 149] width 1135 height 1279
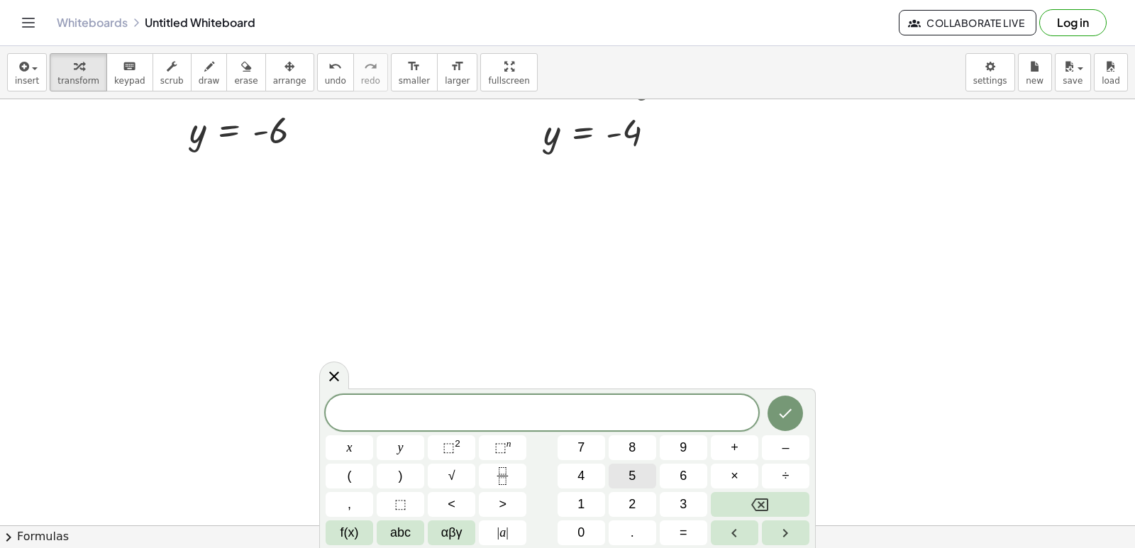
click at [626, 470] on button "5" at bounding box center [633, 476] width 48 height 25
click at [729, 480] on button "×" at bounding box center [735, 476] width 48 height 25
click at [785, 507] on button "Backspace" at bounding box center [760, 504] width 99 height 25
click at [727, 468] on button "×" at bounding box center [735, 476] width 48 height 25
click at [755, 515] on button "Backspace" at bounding box center [760, 504] width 99 height 25
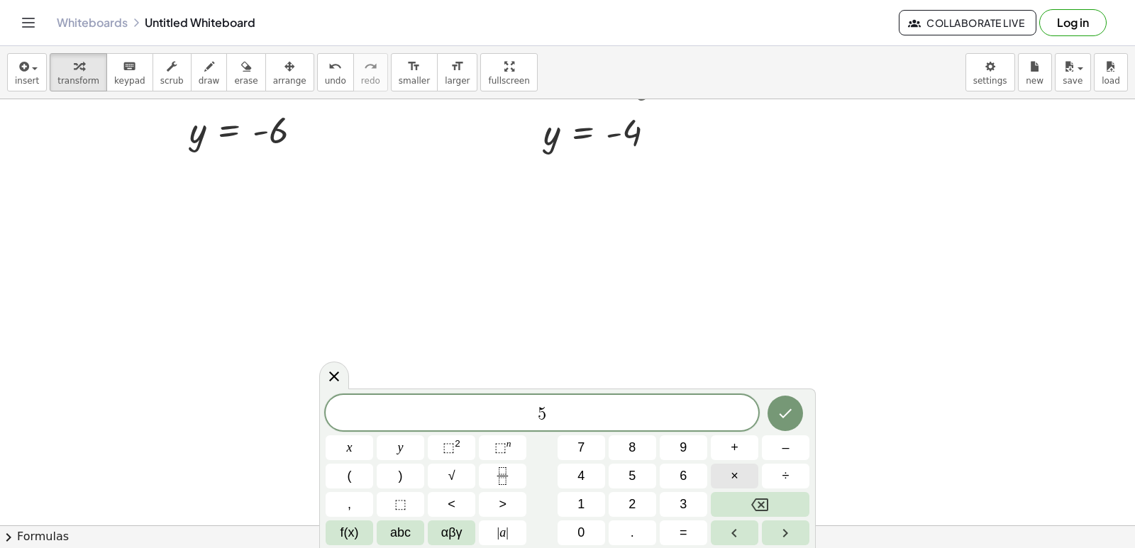
click at [732, 476] on span "×" at bounding box center [735, 476] width 8 height 19
click at [744, 497] on button "Backspace" at bounding box center [760, 504] width 99 height 25
click at [348, 443] on span "x" at bounding box center [350, 448] width 6 height 19
click at [724, 441] on button "+" at bounding box center [735, 448] width 48 height 25
click at [390, 441] on button "y" at bounding box center [401, 448] width 48 height 25
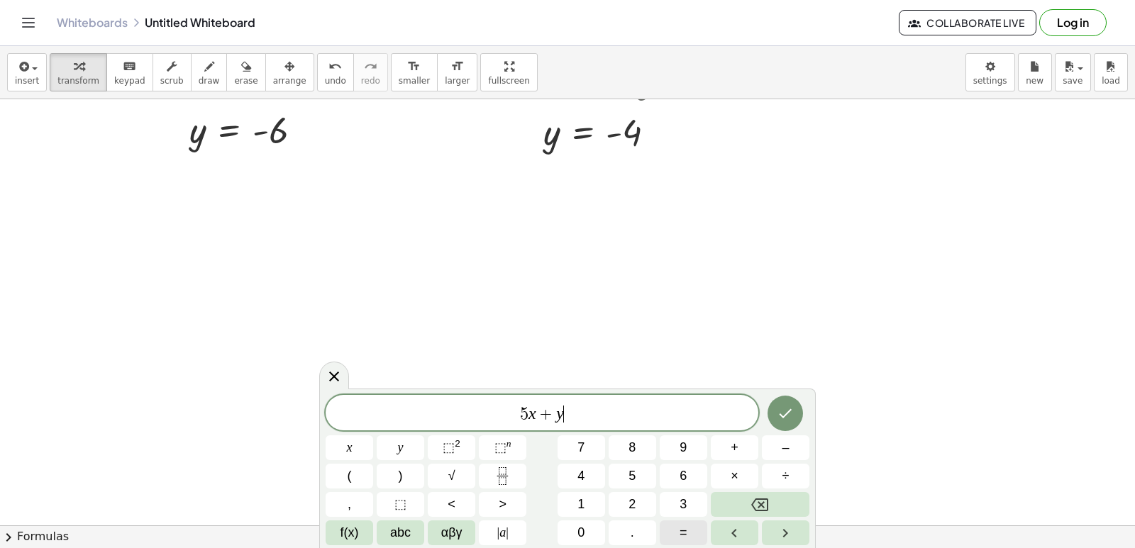
click at [680, 536] on span "=" at bounding box center [684, 533] width 8 height 19
click at [667, 497] on button "3" at bounding box center [684, 504] width 48 height 25
click at [780, 415] on icon "Done" at bounding box center [785, 413] width 17 height 17
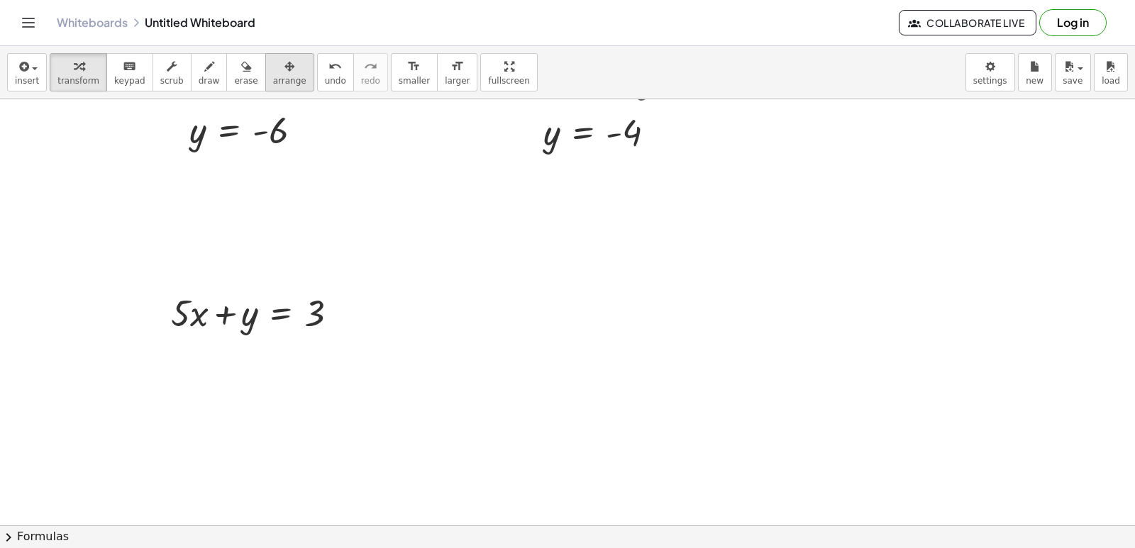
click at [273, 82] on span "arrange" at bounding box center [289, 81] width 33 height 10
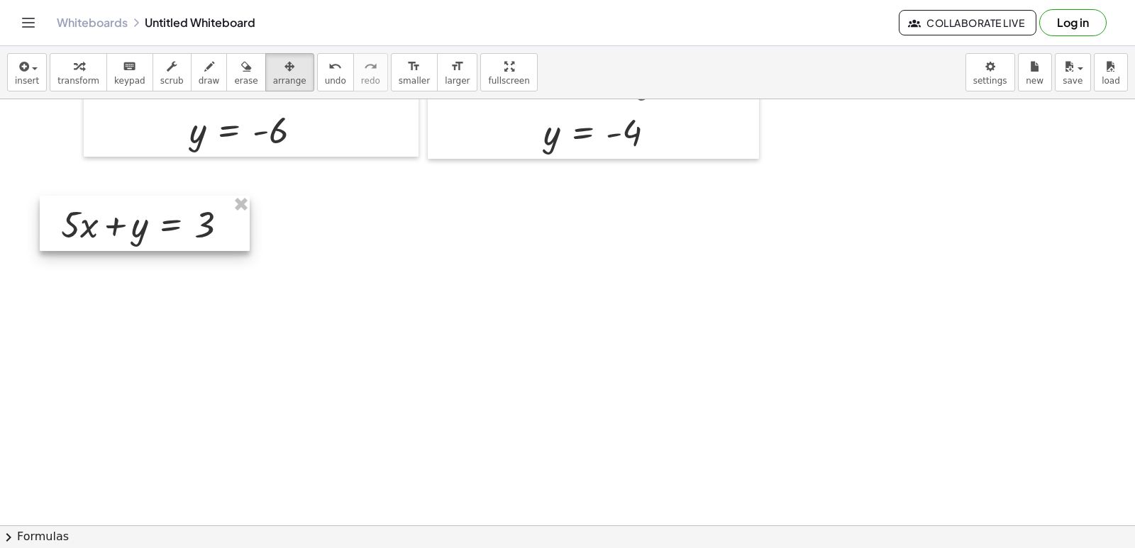
drag, startPoint x: 245, startPoint y: 317, endPoint x: 135, endPoint y: 228, distance: 141.3
click at [135, 228] on div at bounding box center [145, 223] width 210 height 55
click at [72, 79] on span "transform" at bounding box center [78, 81] width 42 height 10
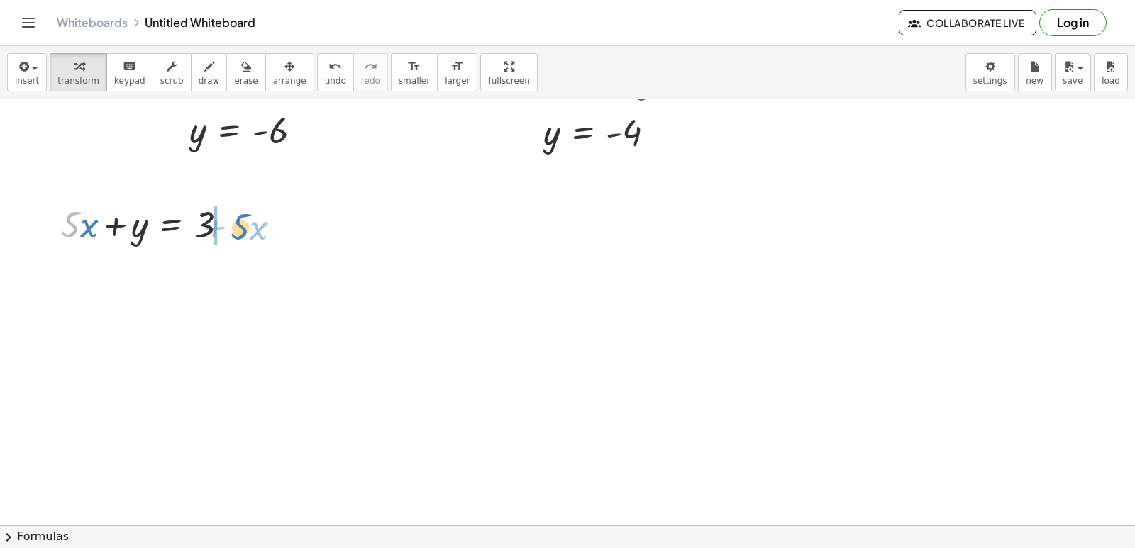
drag, startPoint x: 71, startPoint y: 226, endPoint x: 241, endPoint y: 228, distance: 169.6
click at [241, 228] on div at bounding box center [150, 223] width 192 height 48
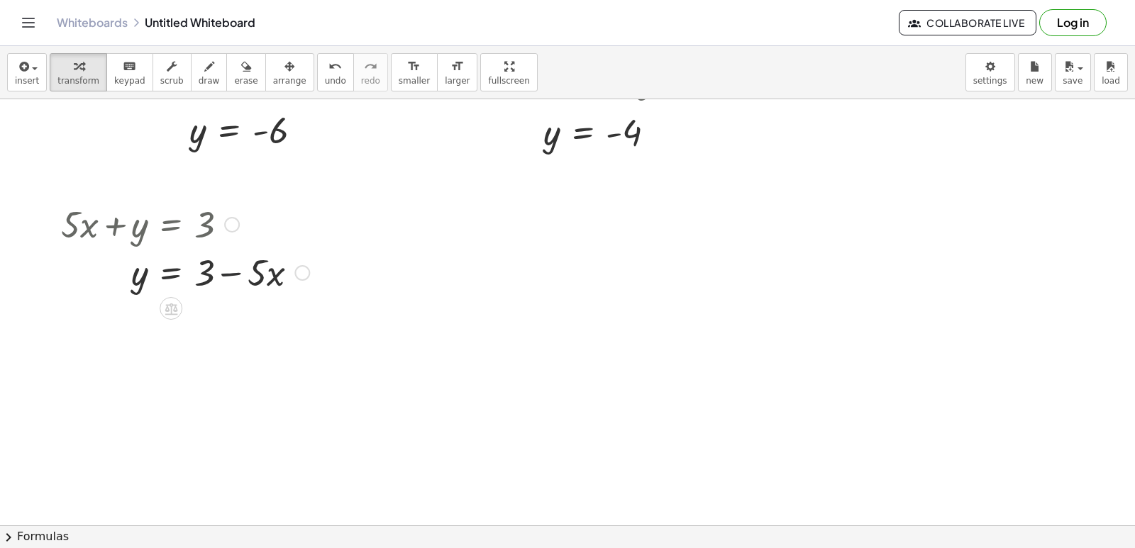
click at [224, 271] on div at bounding box center [185, 272] width 263 height 48
click at [405, 309] on div at bounding box center [567, 149] width 1135 height 1279
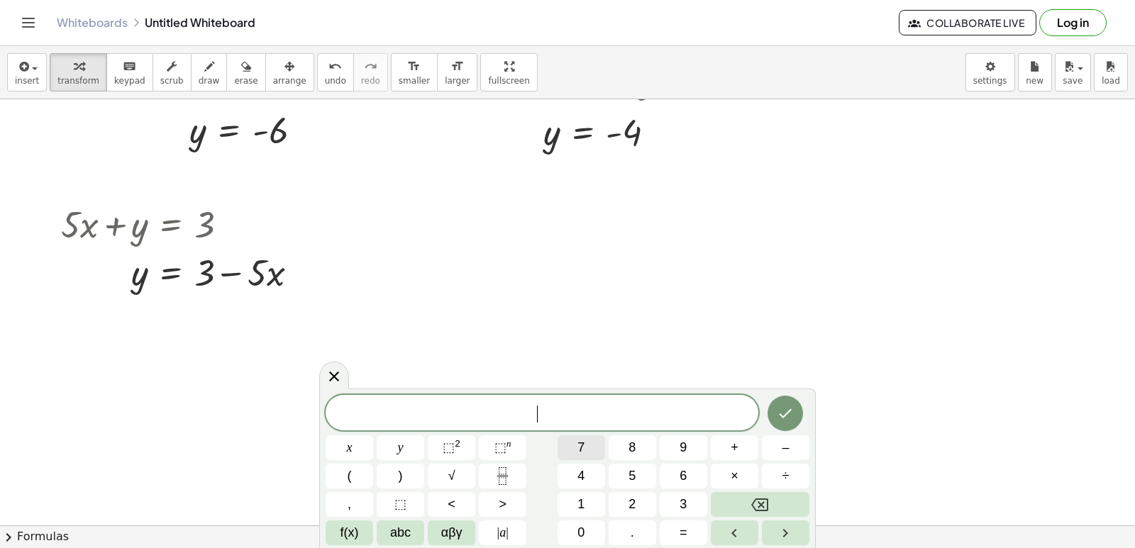
click at [582, 444] on button "7" at bounding box center [582, 448] width 48 height 25
click at [395, 446] on button "y" at bounding box center [401, 448] width 48 height 25
click at [730, 448] on button "+" at bounding box center [735, 448] width 48 height 25
click at [349, 436] on button "x" at bounding box center [350, 448] width 48 height 25
click at [685, 526] on span "=" at bounding box center [684, 533] width 8 height 19
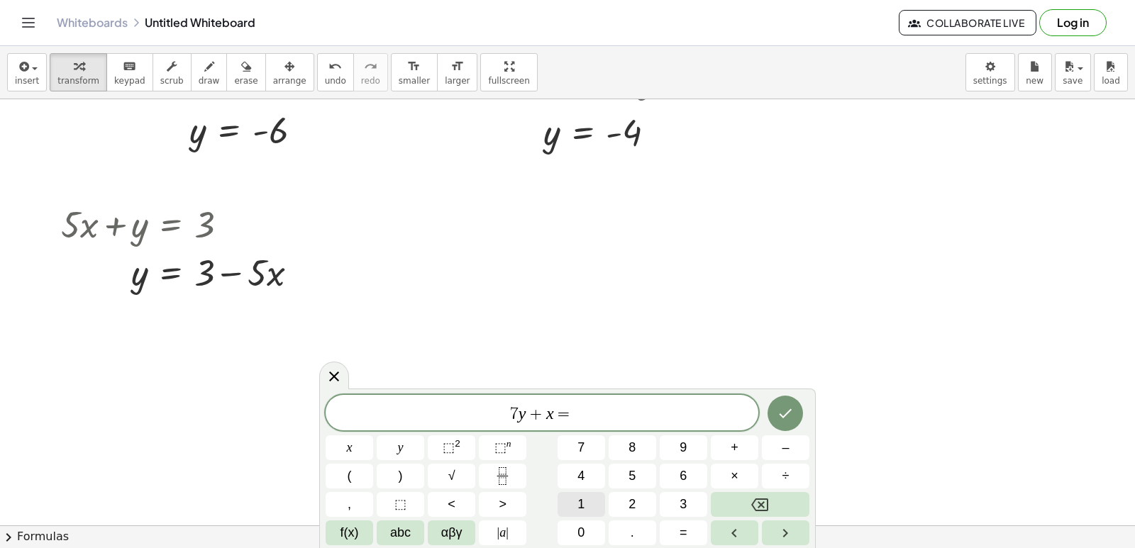
click at [575, 502] on button "1" at bounding box center [582, 504] width 48 height 25
click at [617, 495] on button "2" at bounding box center [633, 504] width 48 height 25
click at [788, 412] on icon "Done" at bounding box center [785, 413] width 17 height 17
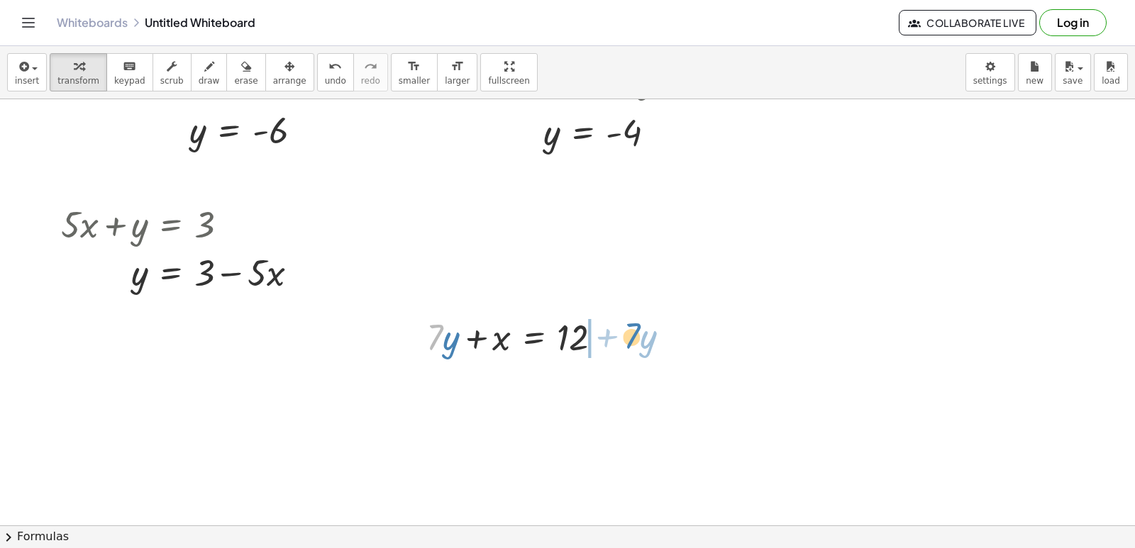
drag, startPoint x: 442, startPoint y: 348, endPoint x: 500, endPoint y: 336, distance: 59.4
click at [637, 348] on div "+ · 7 · x − 5 = 9 · 7 · x = + 9 + 5 · 7 · x = 14 x = · 14 · 7 x = 2 + · 4 · y −…" at bounding box center [567, 149] width 1135 height 1279
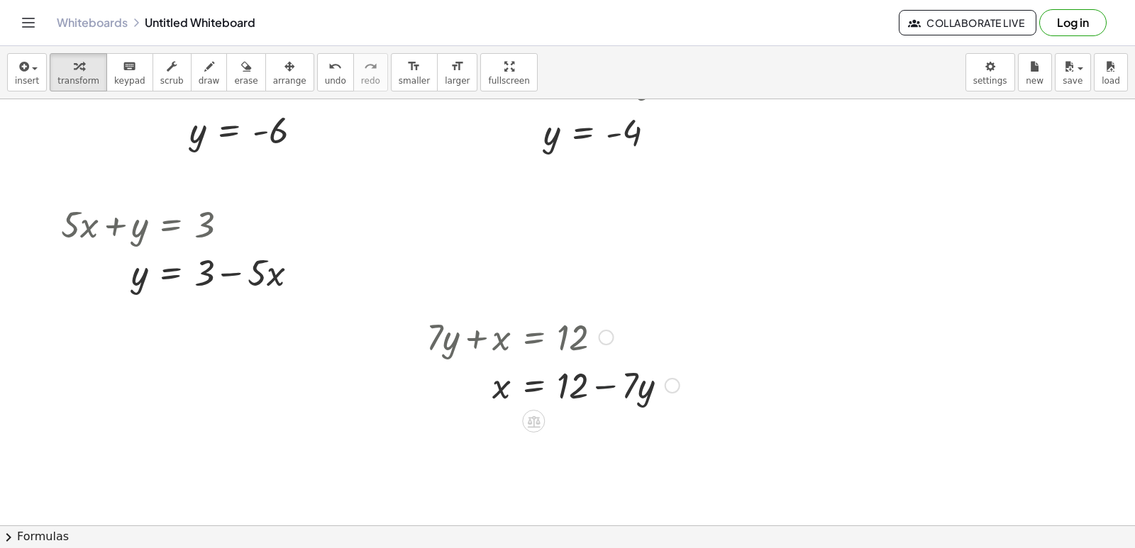
click at [597, 384] on div at bounding box center [553, 384] width 268 height 48
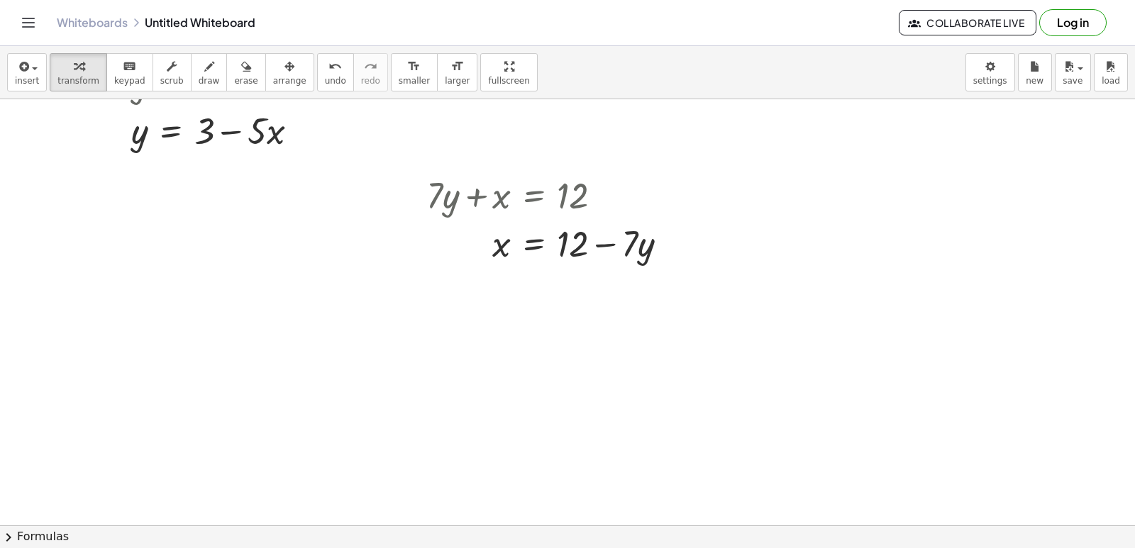
scroll to position [803, 0]
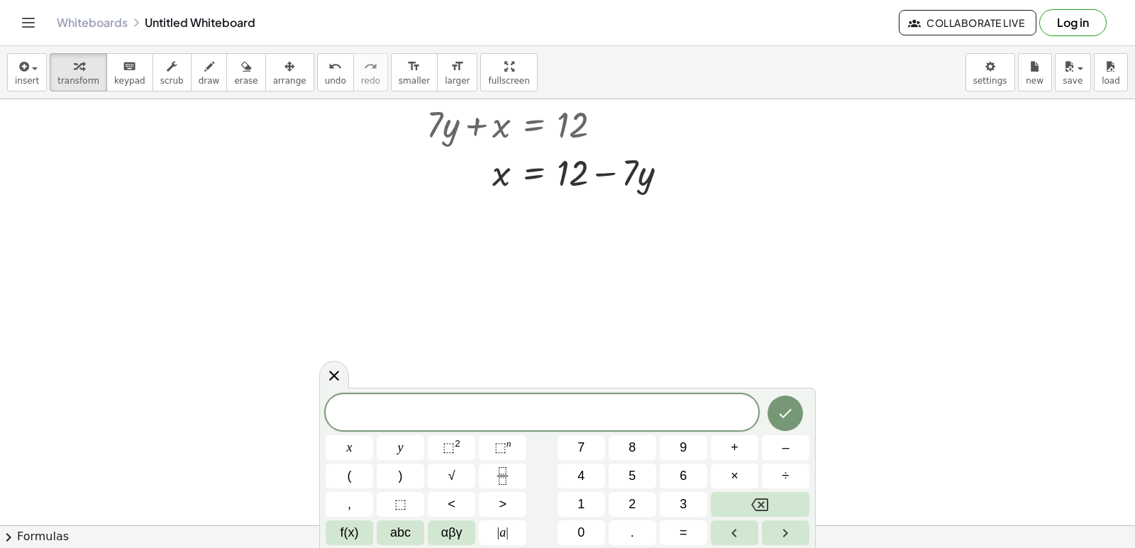
click at [638, 491] on div "x y ⬚ 2 ⬚ n 7 8 9 + – ( ) √ 4 5 6 × ÷ , ⬚ < > 1 2 3 f(x) abc αβγ | a | 0 . =" at bounding box center [568, 470] width 484 height 151
click at [638, 497] on button "2" at bounding box center [633, 504] width 48 height 25
click at [396, 441] on button "y" at bounding box center [401, 448] width 48 height 25
click at [734, 447] on span "+" at bounding box center [735, 448] width 8 height 19
click at [592, 500] on button "1" at bounding box center [582, 504] width 48 height 25
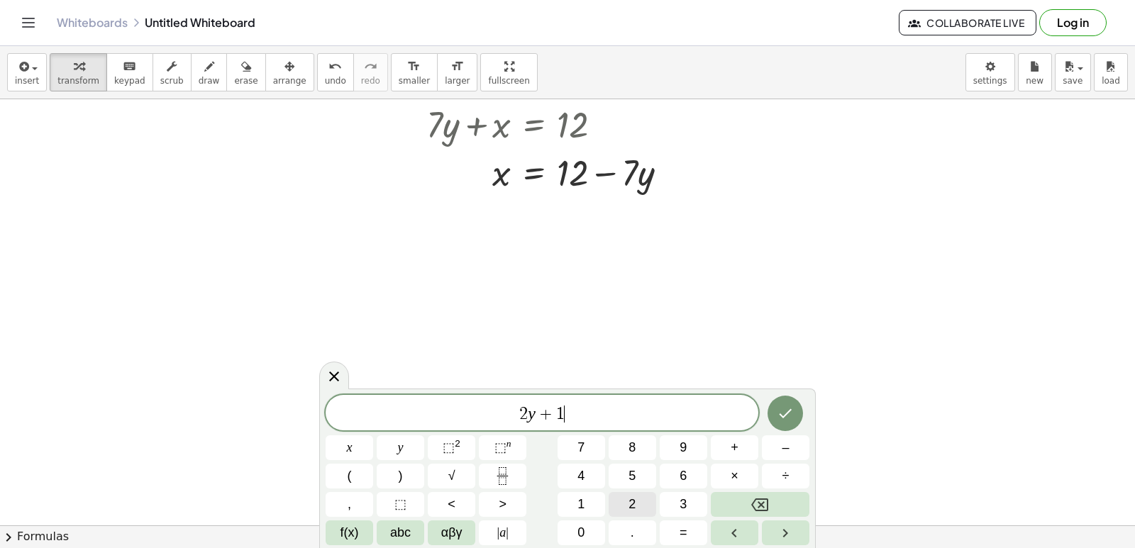
click at [628, 500] on button "2" at bounding box center [633, 504] width 48 height 25
click at [358, 441] on button "x" at bounding box center [350, 448] width 48 height 25
click at [678, 530] on button "=" at bounding box center [684, 533] width 48 height 25
click at [588, 496] on button "1" at bounding box center [582, 504] width 48 height 25
click at [588, 522] on button "0" at bounding box center [582, 533] width 48 height 25
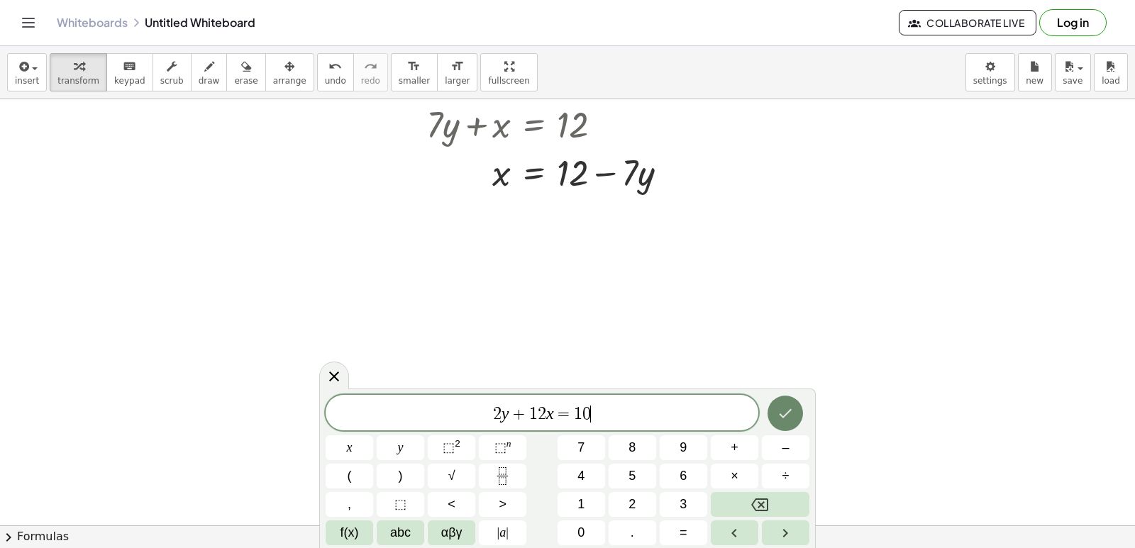
click at [783, 403] on button "Done" at bounding box center [785, 413] width 35 height 35
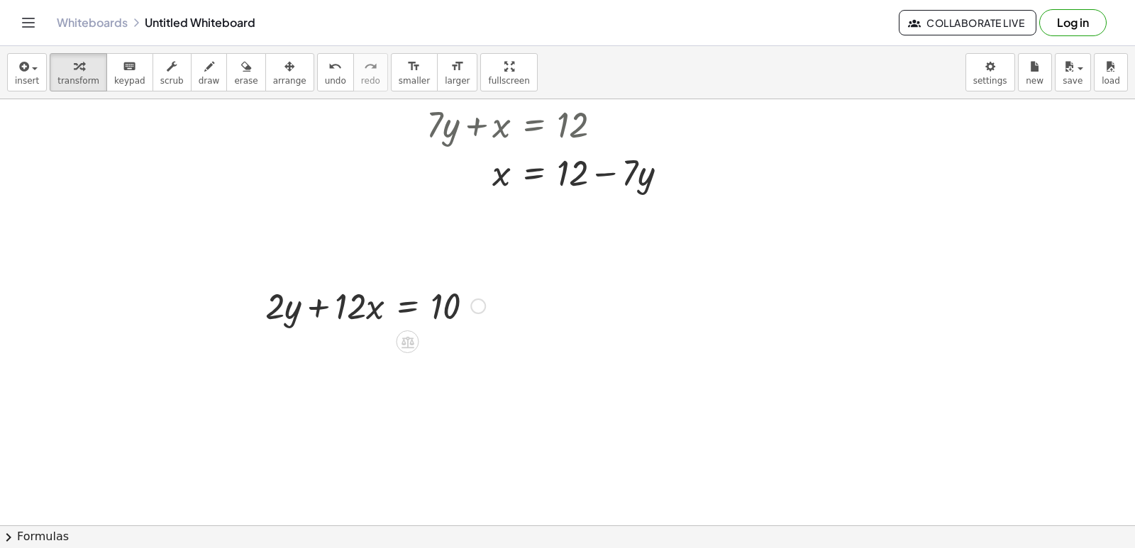
click at [481, 294] on div at bounding box center [375, 305] width 234 height 48
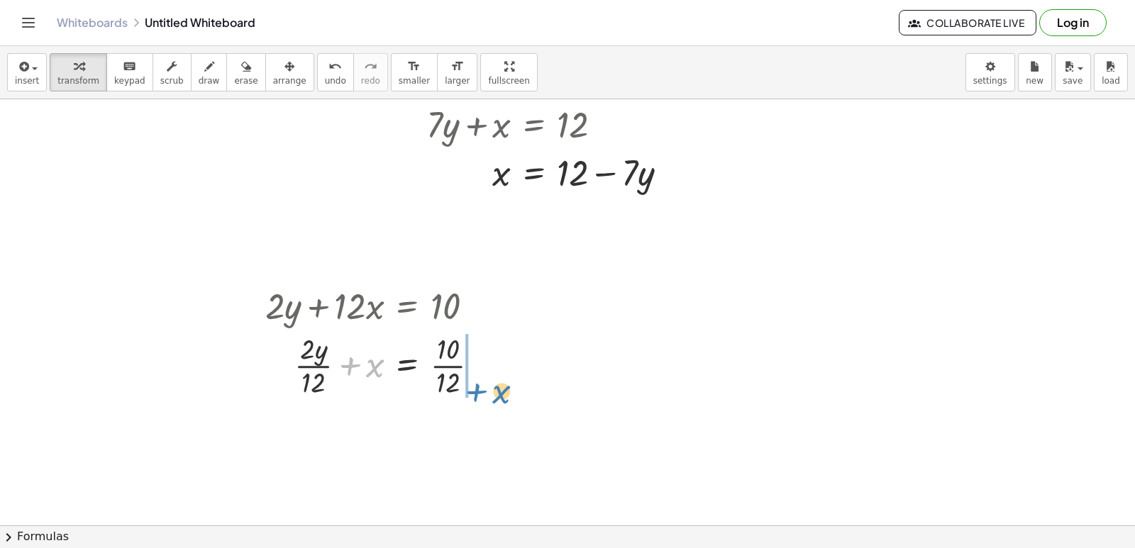
drag, startPoint x: 354, startPoint y: 304, endPoint x: 482, endPoint y: 329, distance: 130.0
click at [407, 307] on div "+ · 2 · y + · 12 · x = 10 + x + · 2 · y + x = 10 · 12 · · 12" at bounding box center [407, 307] width 0 height 0
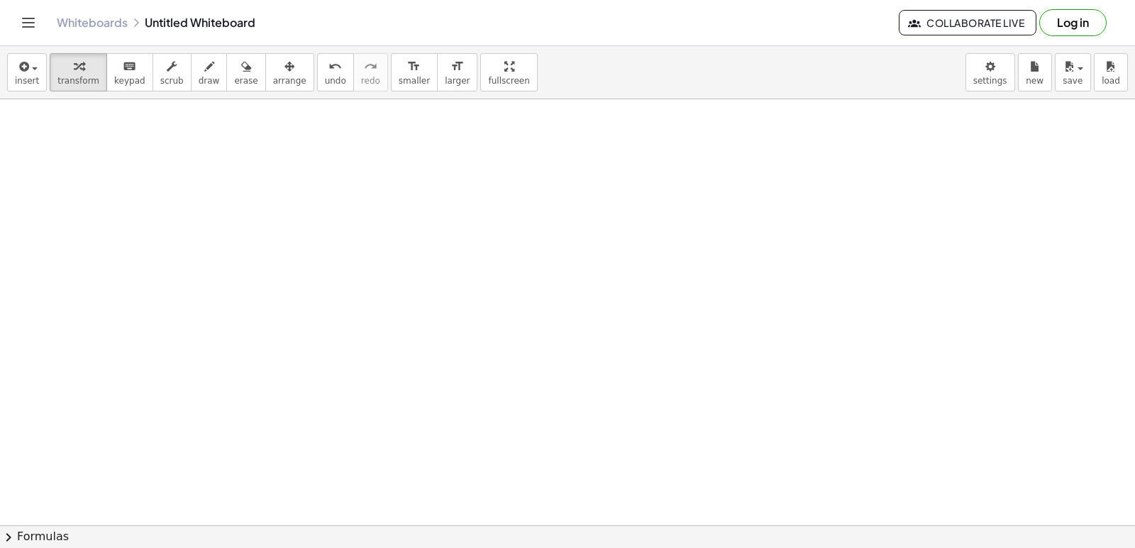
scroll to position [1279, 0]
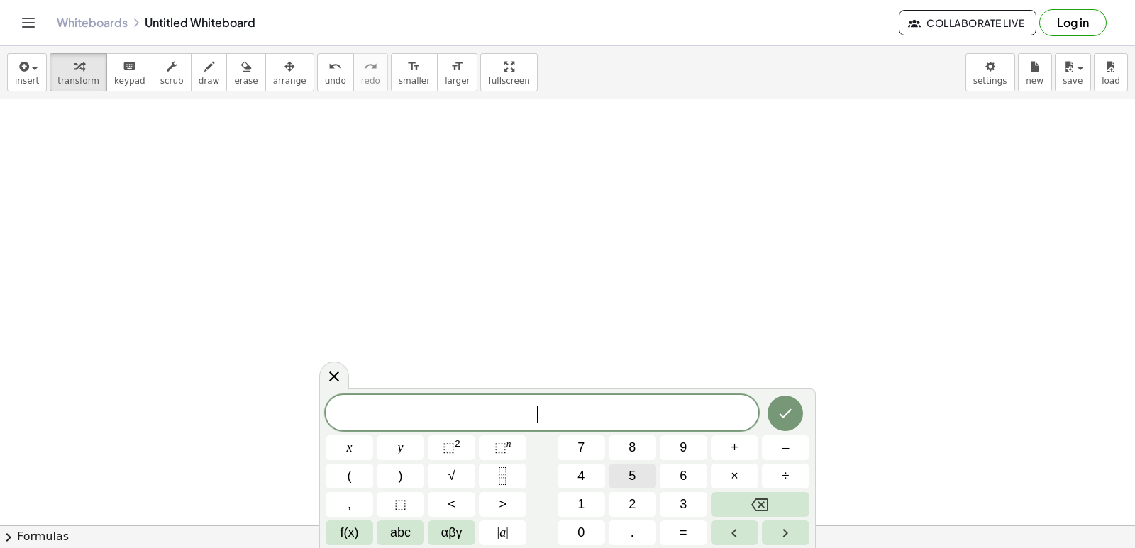
click at [624, 473] on button "5" at bounding box center [633, 476] width 48 height 25
click at [362, 436] on button "x" at bounding box center [350, 448] width 48 height 25
click at [785, 441] on span "–" at bounding box center [785, 448] width 7 height 19
click at [639, 507] on button "2" at bounding box center [633, 504] width 48 height 25
click at [591, 540] on button "0" at bounding box center [582, 533] width 48 height 25
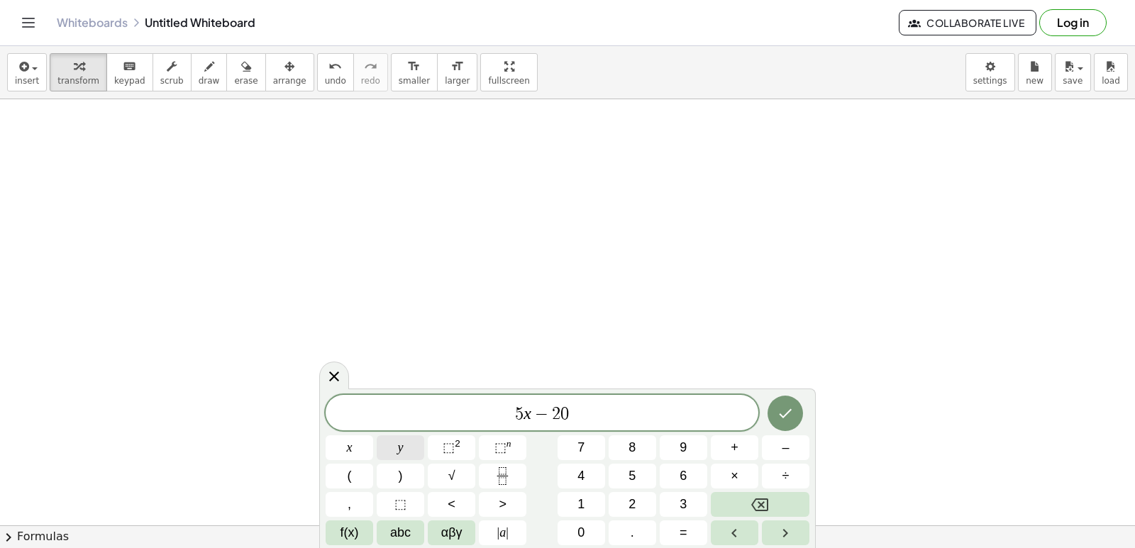
click at [400, 444] on span "y" at bounding box center [401, 448] width 6 height 19
click at [670, 536] on button "=" at bounding box center [684, 533] width 48 height 25
click at [683, 498] on span "3" at bounding box center [683, 504] width 7 height 19
click at [584, 532] on span "0" at bounding box center [581, 533] width 7 height 19
click at [781, 405] on icon "Done" at bounding box center [785, 413] width 17 height 17
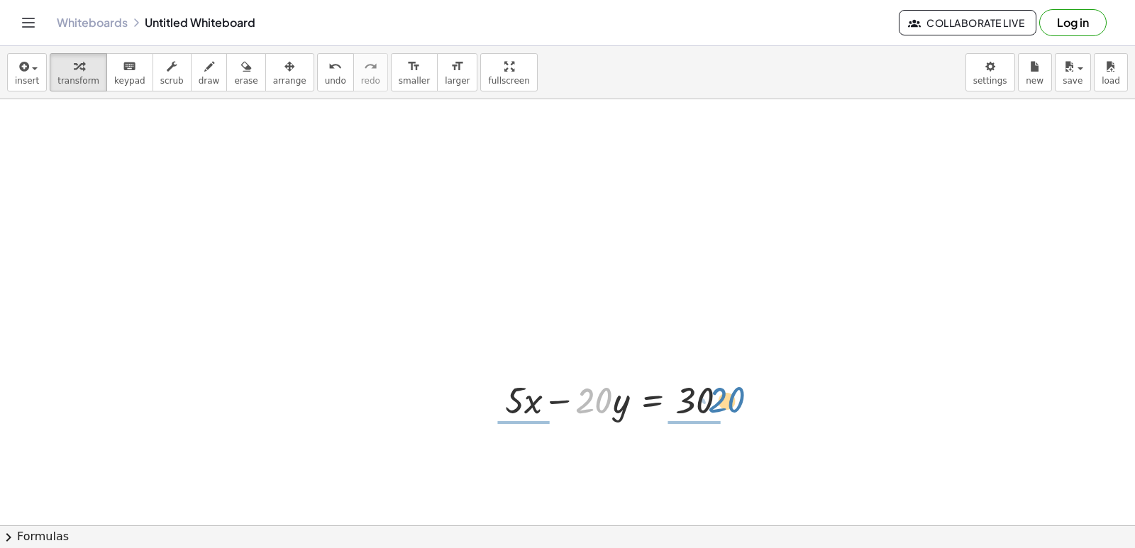
drag, startPoint x: 610, startPoint y: 399, endPoint x: 742, endPoint y: 398, distance: 132.7
click at [742, 398] on div at bounding box center [622, 399] width 248 height 48
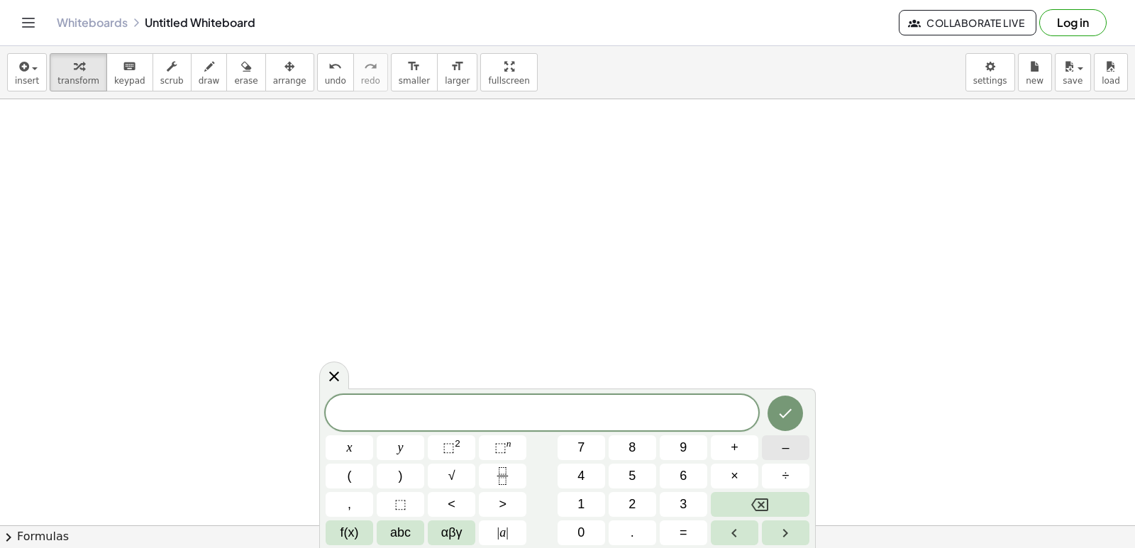
click at [774, 447] on button "–" at bounding box center [786, 448] width 48 height 25
click at [626, 502] on button "2" at bounding box center [633, 504] width 48 height 25
click at [348, 442] on span "x" at bounding box center [350, 448] width 6 height 19
click at [731, 451] on span "+" at bounding box center [735, 448] width 8 height 19
click at [619, 475] on button "5" at bounding box center [633, 476] width 48 height 25
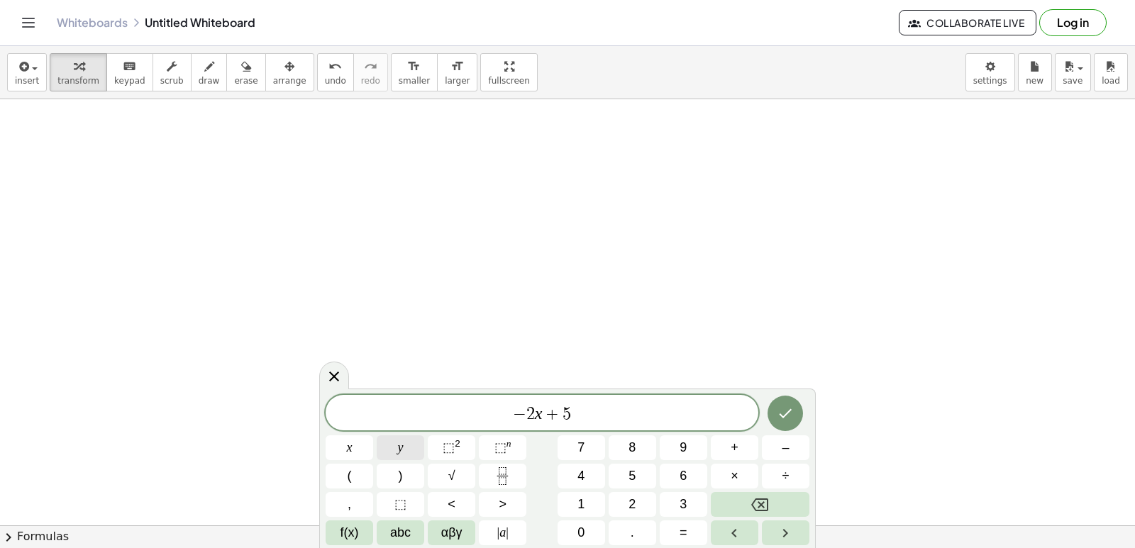
click at [410, 443] on button "y" at bounding box center [401, 448] width 48 height 25
click at [683, 531] on span "=" at bounding box center [684, 533] width 8 height 19
click at [685, 506] on span "3" at bounding box center [683, 504] width 7 height 19
click at [795, 420] on button "Done" at bounding box center [785, 413] width 35 height 35
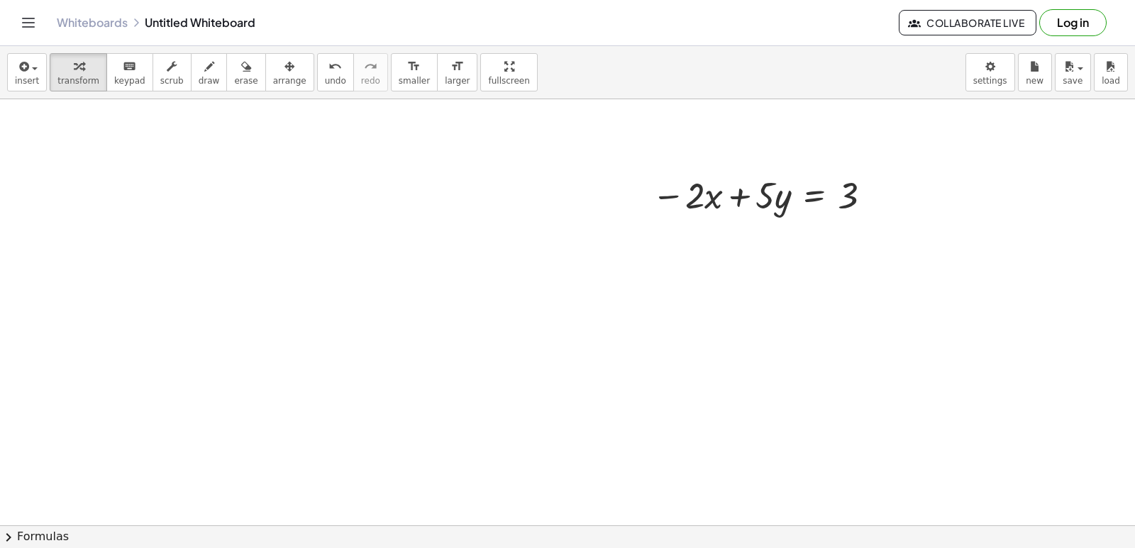
scroll to position [1990, 0]
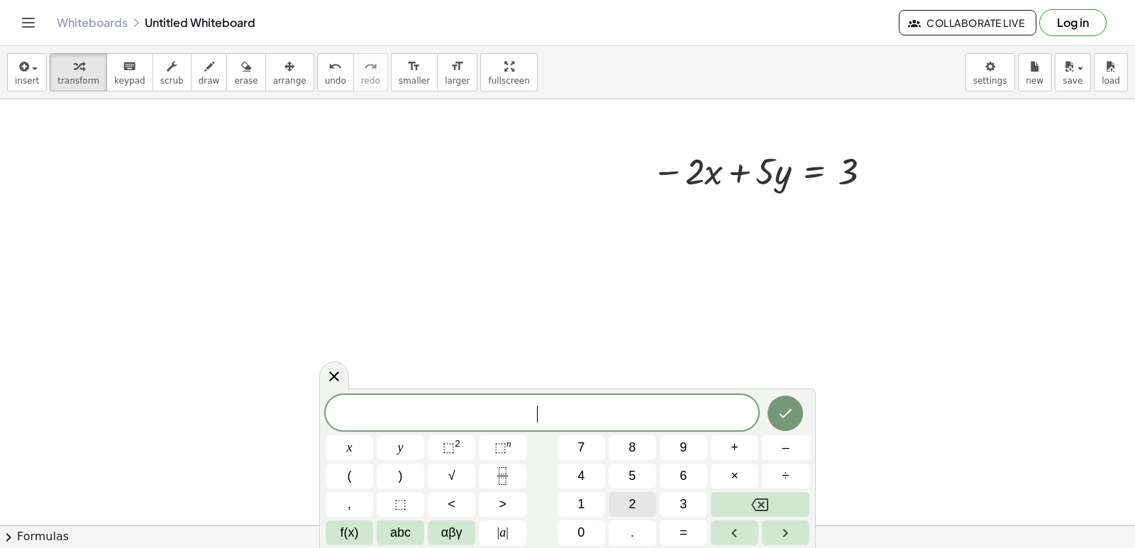
click at [632, 505] on span "2" at bounding box center [632, 504] width 7 height 19
click at [741, 480] on button "×" at bounding box center [735, 476] width 48 height 25
click at [734, 443] on span "+" at bounding box center [735, 448] width 8 height 19
click at [768, 508] on icon "Backspace" at bounding box center [759, 505] width 17 height 13
click at [766, 511] on icon "Backspace" at bounding box center [759, 505] width 17 height 13
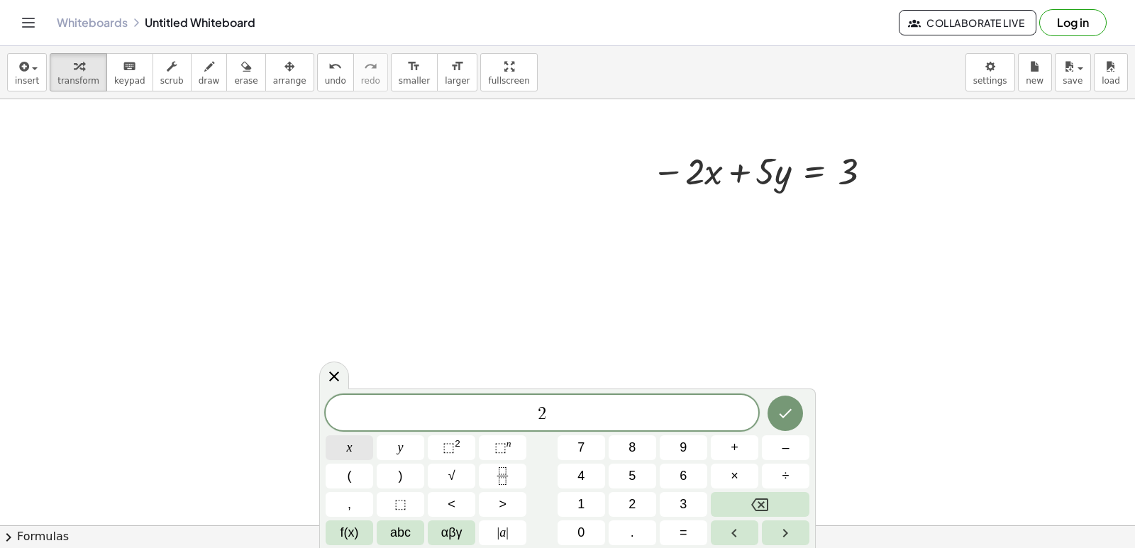
click at [352, 451] on span "x" at bounding box center [350, 448] width 6 height 19
click at [750, 444] on button "+" at bounding box center [735, 448] width 48 height 25
click at [575, 450] on button "7" at bounding box center [582, 448] width 48 height 25
click at [400, 446] on span "y" at bounding box center [401, 448] width 6 height 19
click at [693, 533] on button "=" at bounding box center [684, 533] width 48 height 25
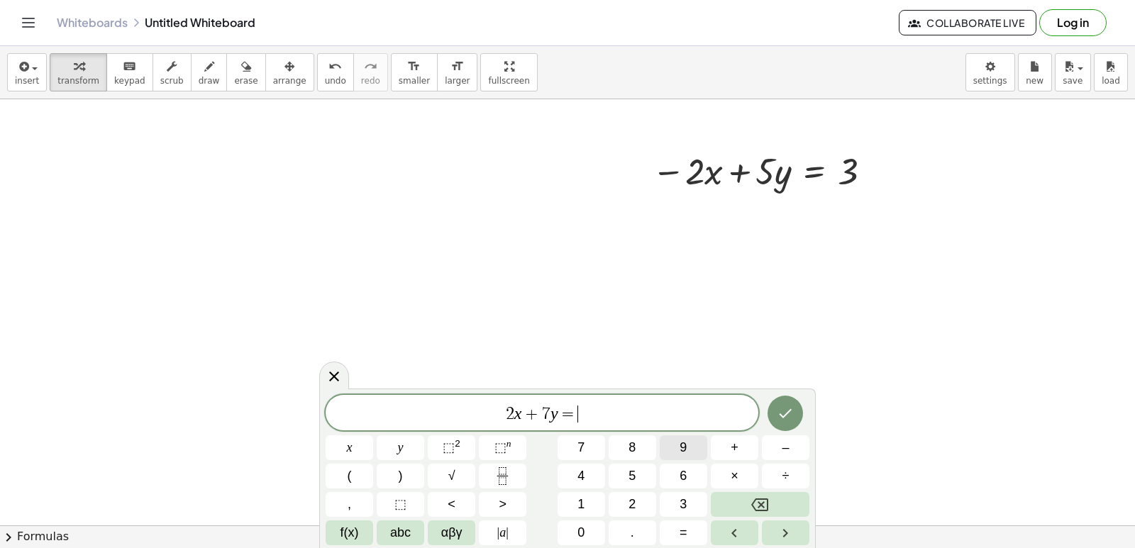
click at [678, 451] on button "9" at bounding box center [684, 448] width 48 height 25
click at [787, 409] on icon "Done" at bounding box center [785, 413] width 17 height 17
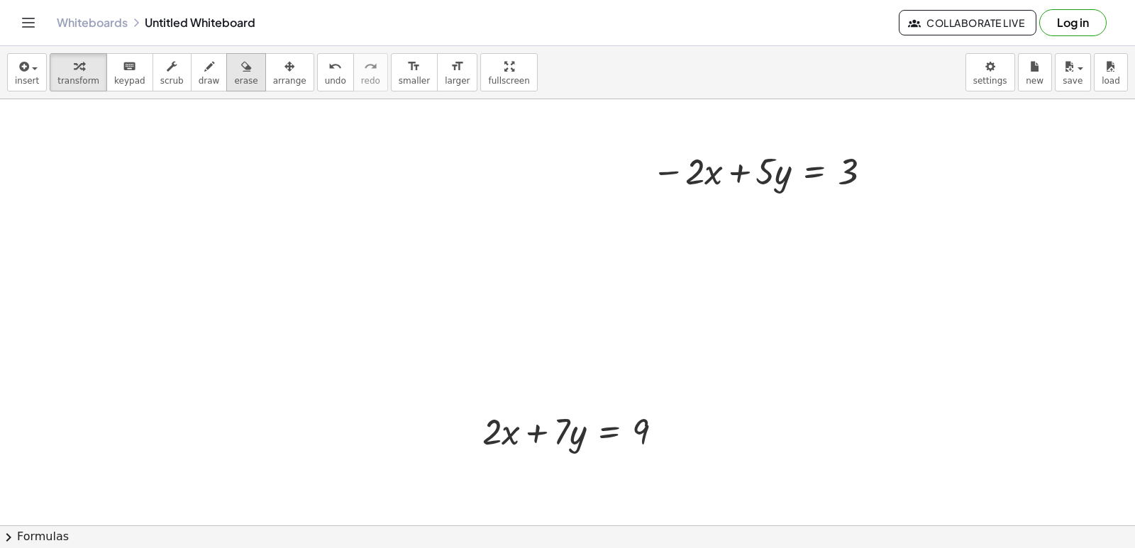
click at [243, 75] on button "erase" at bounding box center [245, 72] width 39 height 38
click at [285, 75] on icon "button" at bounding box center [290, 66] width 10 height 17
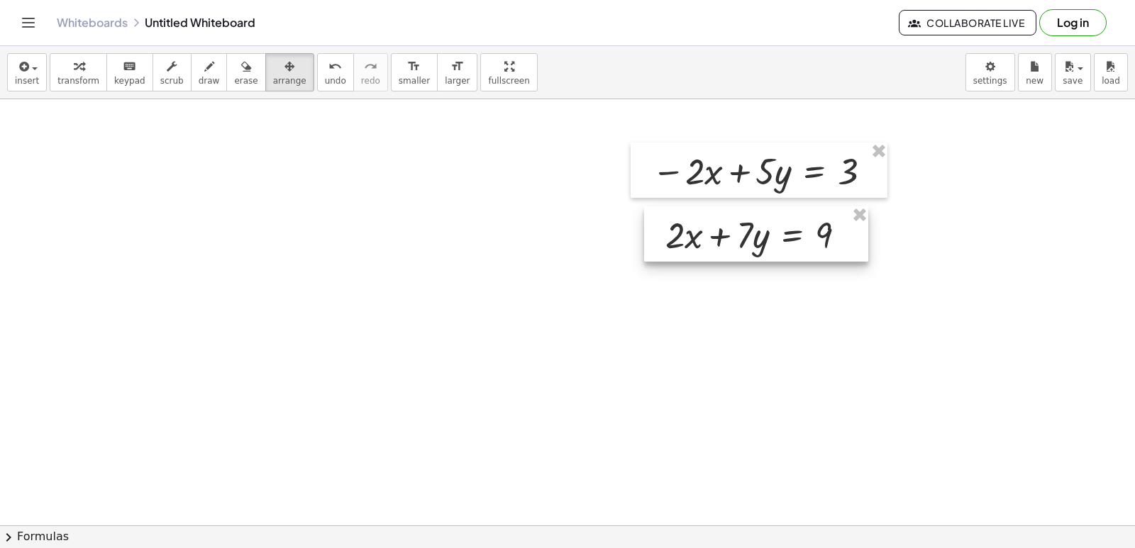
drag, startPoint x: 534, startPoint y: 439, endPoint x: 717, endPoint y: 243, distance: 268.6
click at [717, 243] on div at bounding box center [756, 233] width 224 height 55
click at [75, 78] on span "transform" at bounding box center [78, 81] width 42 height 10
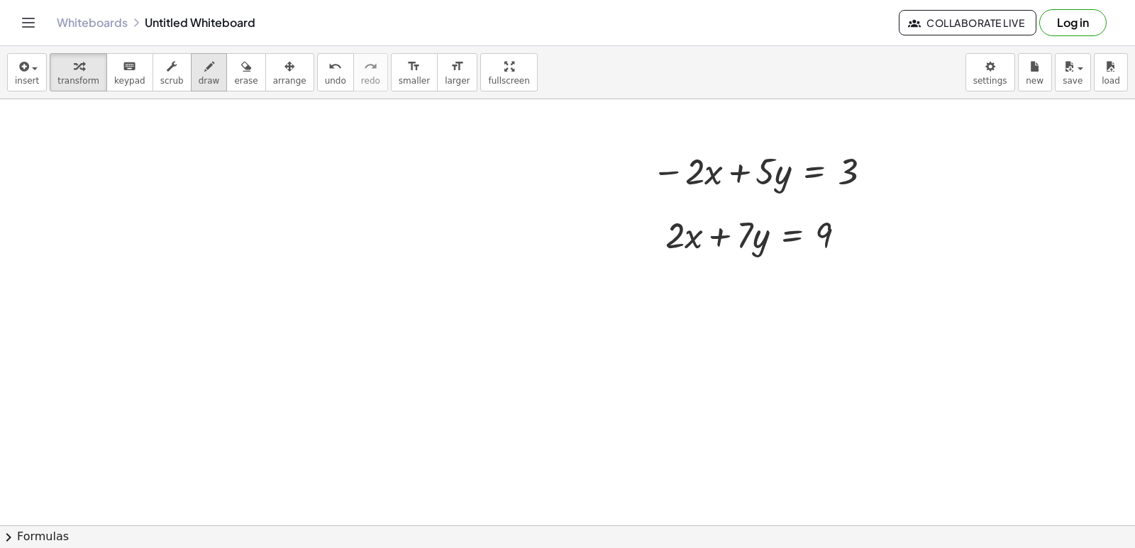
click at [191, 87] on button "draw" at bounding box center [209, 72] width 37 height 38
drag, startPoint x: 668, startPoint y: 200, endPoint x: 710, endPoint y: 154, distance: 61.8
drag, startPoint x: 678, startPoint y: 268, endPoint x: 699, endPoint y: 214, distance: 58.6
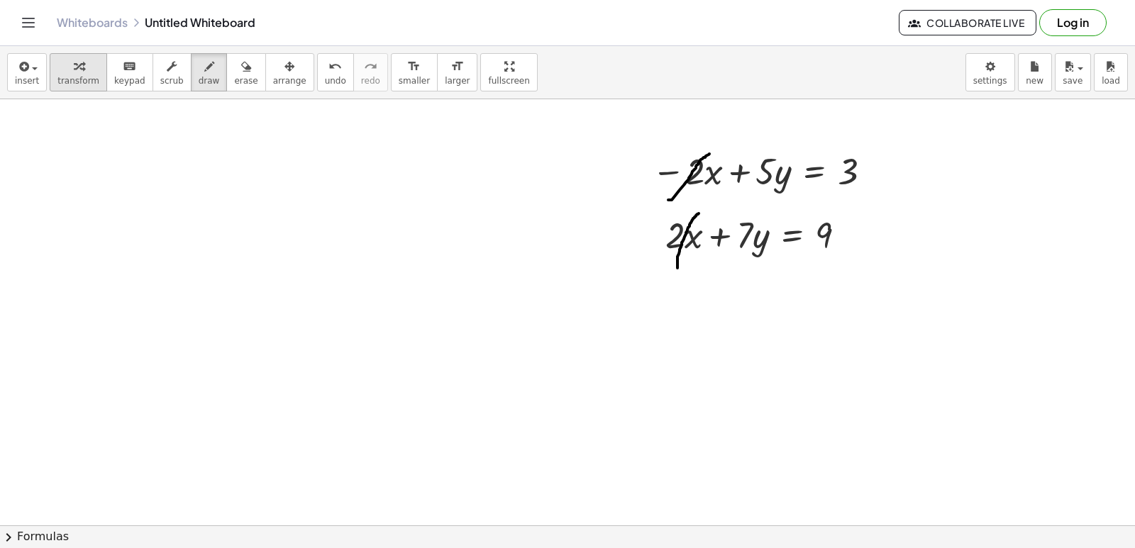
click at [79, 75] on button "transform" at bounding box center [78, 72] width 57 height 38
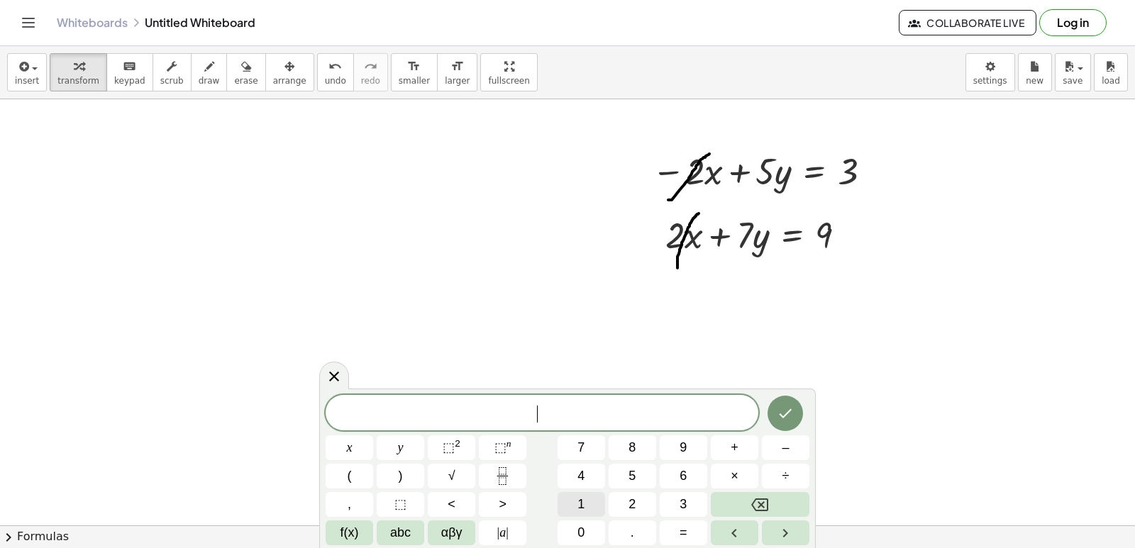
click at [572, 500] on button "1" at bounding box center [582, 504] width 48 height 25
click at [639, 500] on button "2" at bounding box center [633, 504] width 48 height 25
click at [412, 445] on button "y" at bounding box center [401, 448] width 48 height 25
click at [683, 538] on span "=" at bounding box center [684, 533] width 8 height 19
click at [591, 486] on button "4" at bounding box center [582, 476] width 48 height 25
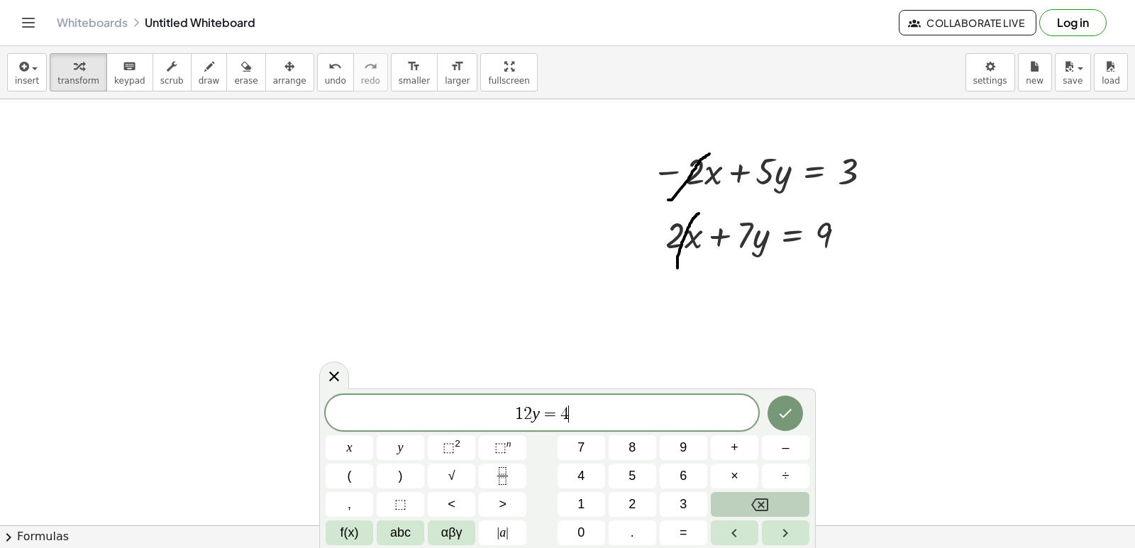
click at [731, 506] on button "Backspace" at bounding box center [760, 504] width 99 height 25
click at [579, 501] on span "1" at bounding box center [581, 504] width 7 height 19
click at [633, 499] on span "2" at bounding box center [632, 504] width 7 height 19
click at [783, 407] on icon "Done" at bounding box center [785, 413] width 17 height 17
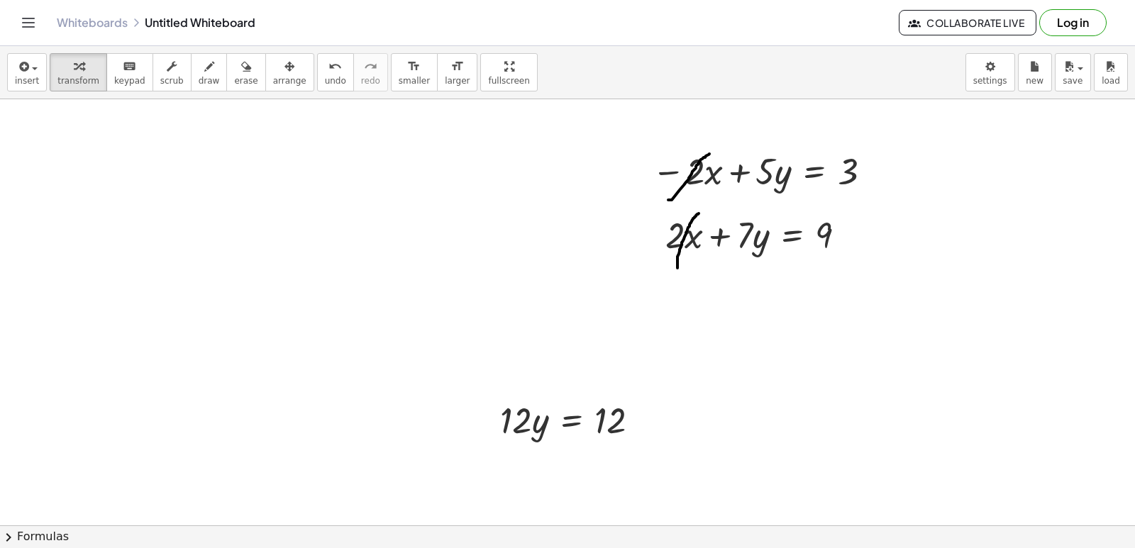
drag, startPoint x: 258, startPoint y: 77, endPoint x: 320, endPoint y: 141, distance: 88.8
click at [273, 77] on span "arrange" at bounding box center [289, 81] width 33 height 10
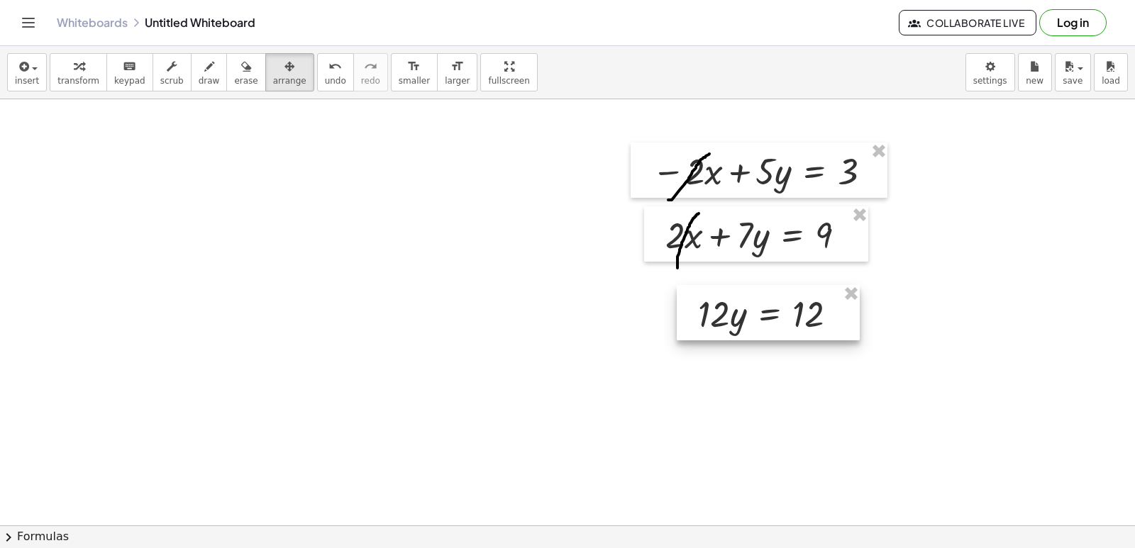
drag, startPoint x: 557, startPoint y: 424, endPoint x: 755, endPoint y: 317, distance: 224.8
click at [755, 317] on div at bounding box center [768, 312] width 183 height 55
click at [75, 79] on span "transform" at bounding box center [78, 81] width 42 height 10
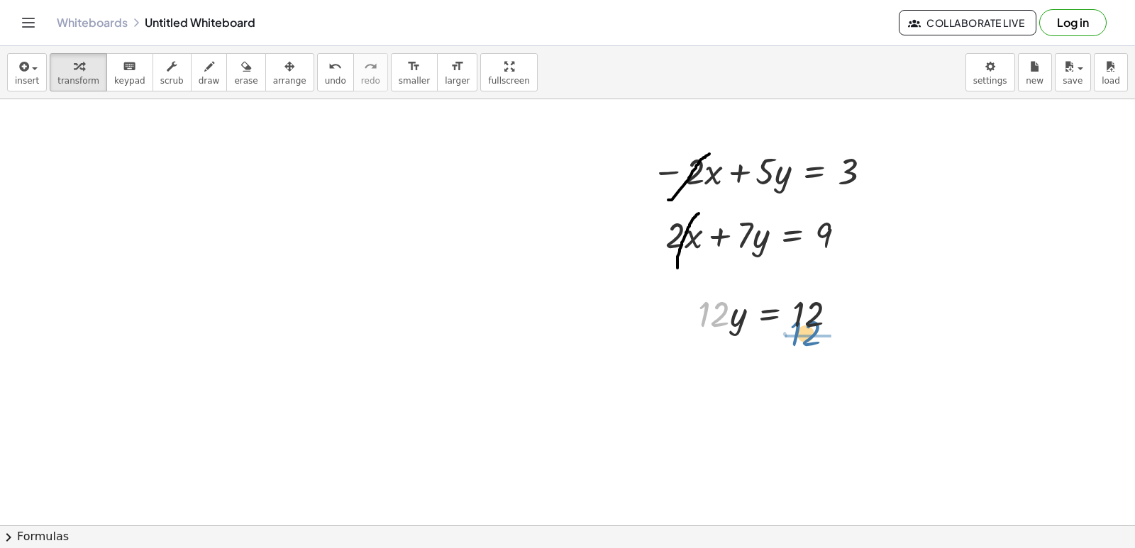
drag, startPoint x: 717, startPoint y: 318, endPoint x: 809, endPoint y: 333, distance: 93.6
click at [810, 374] on div at bounding box center [775, 372] width 169 height 71
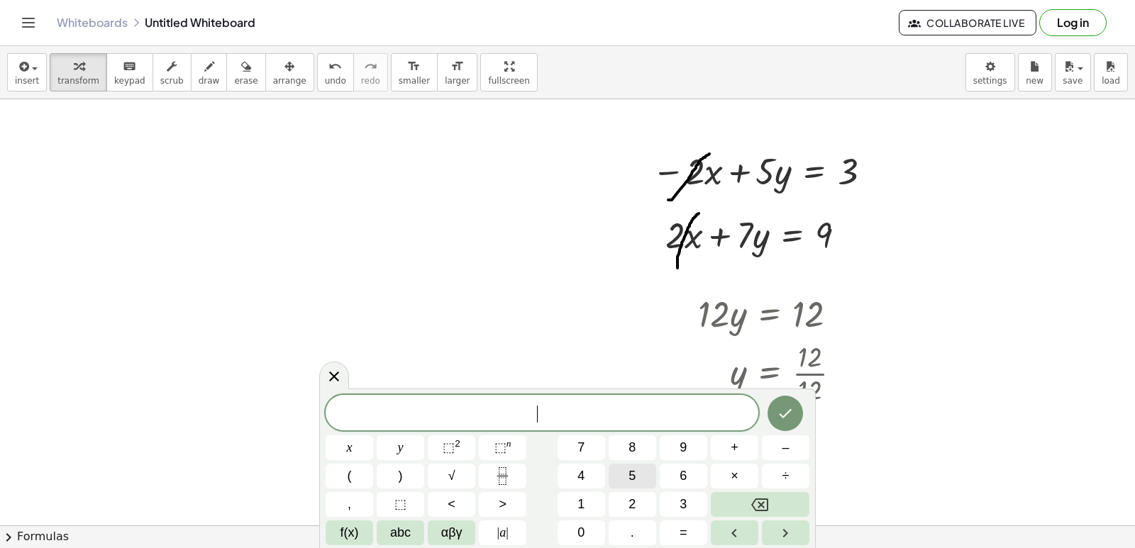
click at [639, 472] on button "5" at bounding box center [633, 476] width 48 height 25
click at [358, 447] on button "x" at bounding box center [350, 448] width 48 height 25
click at [777, 447] on button "–" at bounding box center [786, 448] width 48 height 25
click at [689, 499] on button "3" at bounding box center [684, 504] width 48 height 25
click at [404, 449] on button "y" at bounding box center [401, 448] width 48 height 25
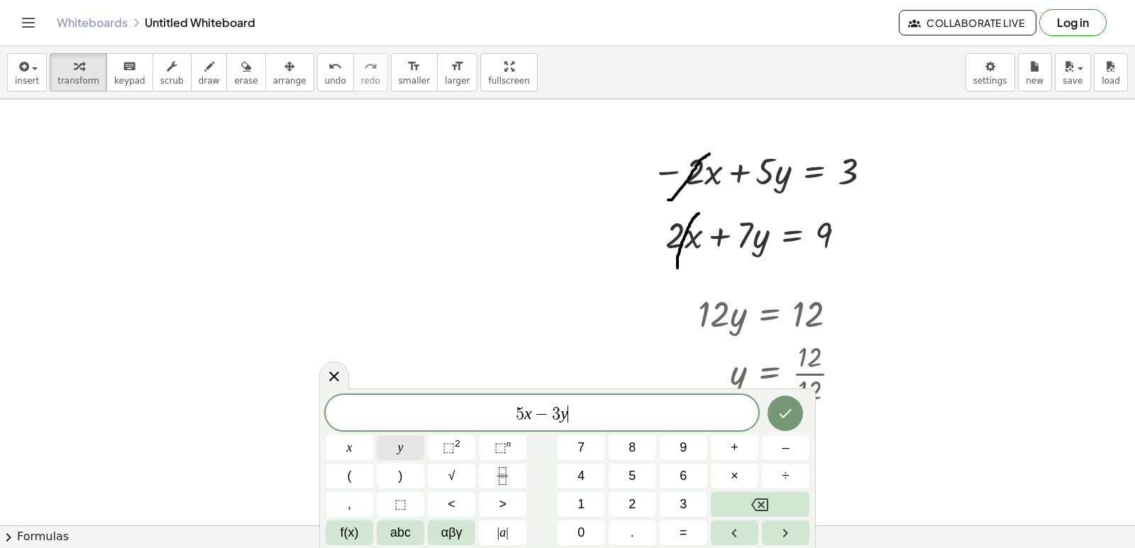
click at [396, 448] on button "y" at bounding box center [401, 448] width 48 height 25
click at [758, 512] on icon "Backspace" at bounding box center [759, 505] width 17 height 17
click at [675, 531] on button "=" at bounding box center [684, 533] width 48 height 25
click at [580, 470] on span "4" at bounding box center [581, 476] width 7 height 19
click at [769, 411] on button "Done" at bounding box center [785, 413] width 35 height 35
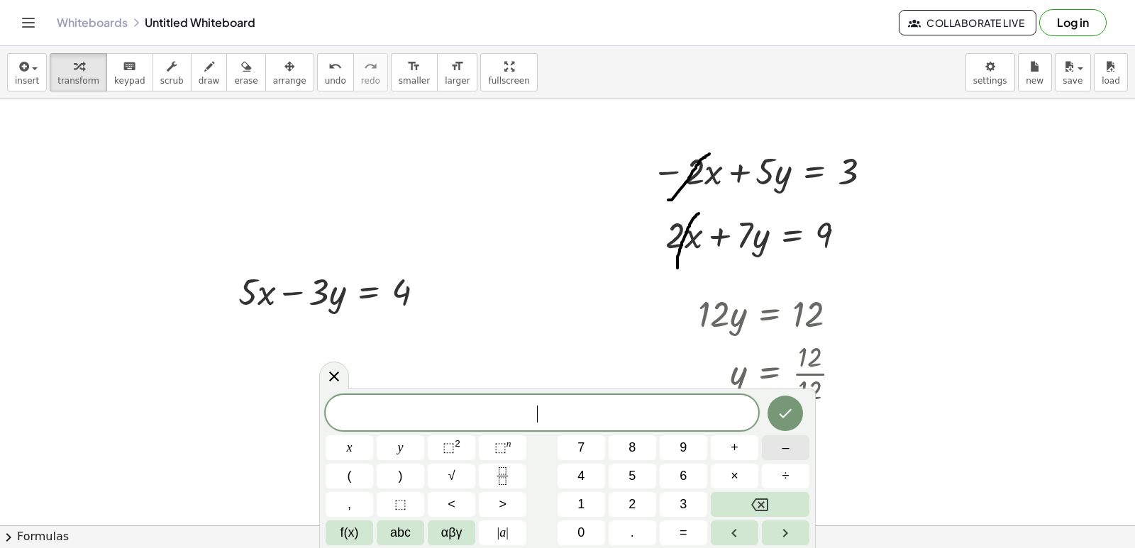
click at [768, 444] on button "–" at bounding box center [786, 448] width 48 height 25
click at [626, 467] on button "5" at bounding box center [633, 476] width 48 height 25
click at [346, 443] on button "x" at bounding box center [350, 448] width 48 height 25
click at [748, 446] on button "+" at bounding box center [735, 448] width 48 height 25
click at [575, 448] on button "7" at bounding box center [582, 448] width 48 height 25
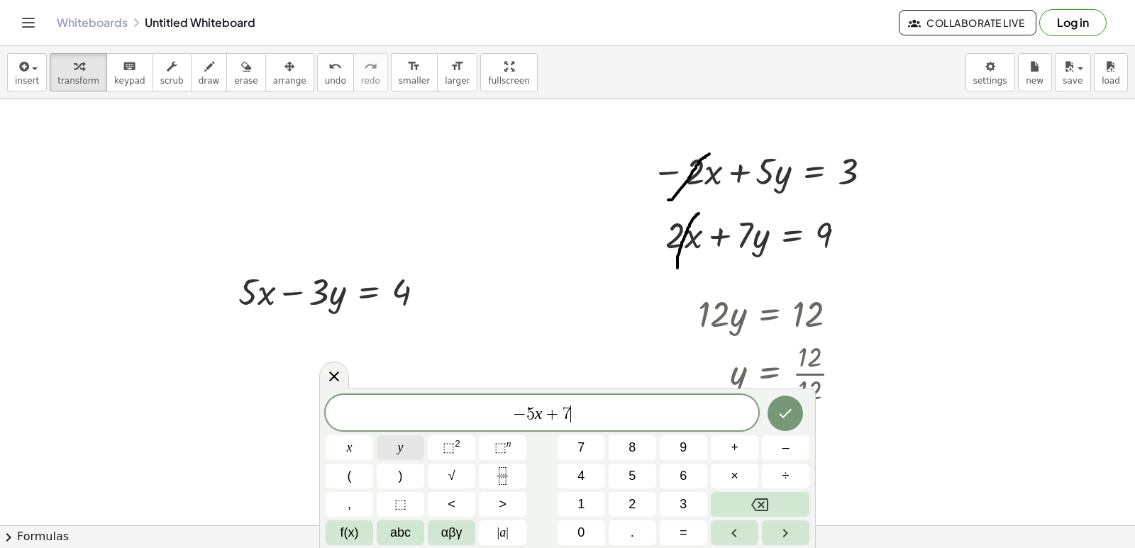
click at [402, 449] on span "y" at bounding box center [401, 448] width 6 height 19
click at [681, 529] on span "=" at bounding box center [684, 533] width 8 height 19
click at [593, 467] on button "4" at bounding box center [582, 476] width 48 height 25
click at [781, 416] on icon "Done" at bounding box center [785, 413] width 17 height 17
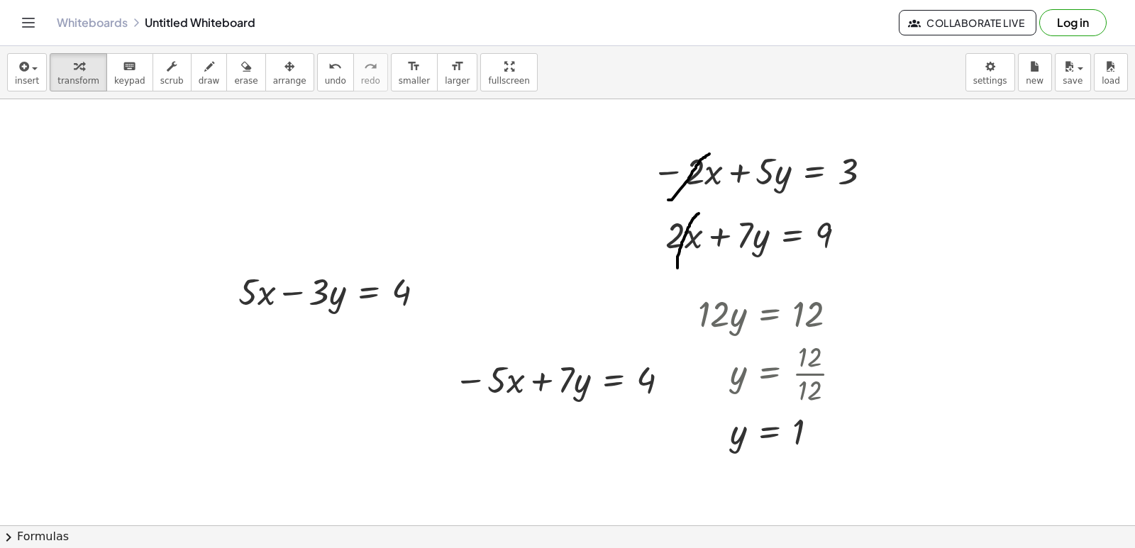
click at [273, 76] on span "arrange" at bounding box center [289, 81] width 33 height 10
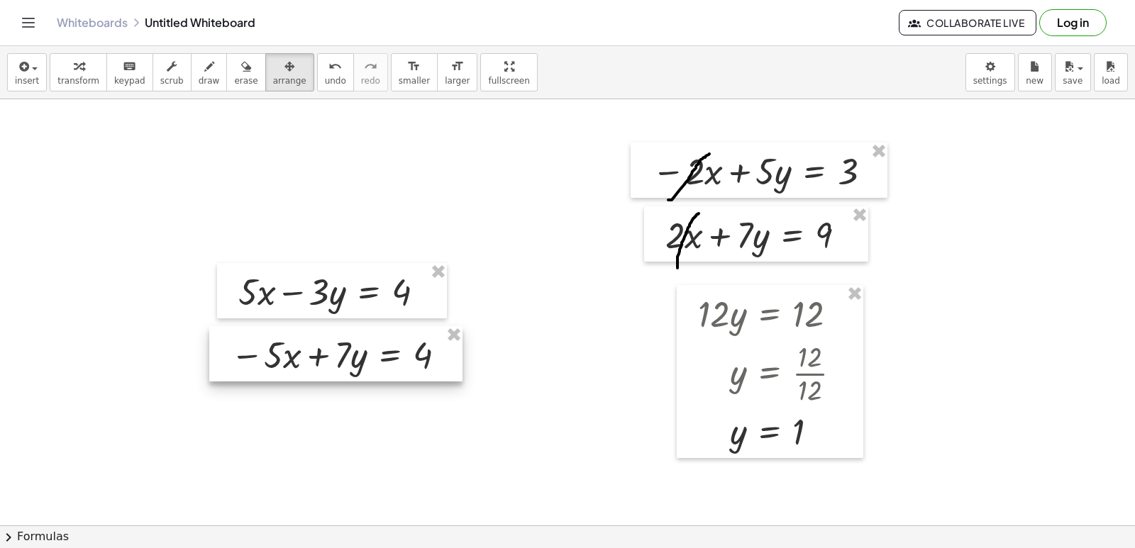
drag, startPoint x: 542, startPoint y: 392, endPoint x: 319, endPoint y: 368, distance: 224.9
click at [319, 368] on div at bounding box center [335, 353] width 253 height 55
click at [75, 83] on span "transform" at bounding box center [78, 81] width 42 height 10
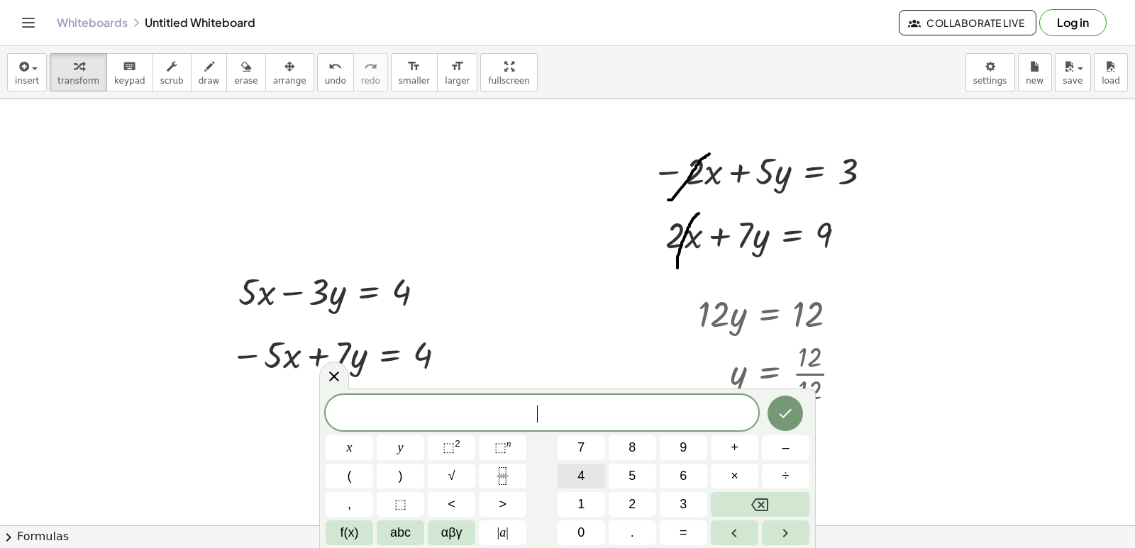
click at [574, 477] on button "4" at bounding box center [582, 476] width 48 height 25
click at [404, 447] on button "y" at bounding box center [401, 448] width 48 height 25
click at [696, 528] on button "=" at bounding box center [684, 533] width 48 height 25
click at [635, 438] on button "8" at bounding box center [633, 448] width 48 height 25
click at [800, 417] on button "Done" at bounding box center [785, 413] width 35 height 35
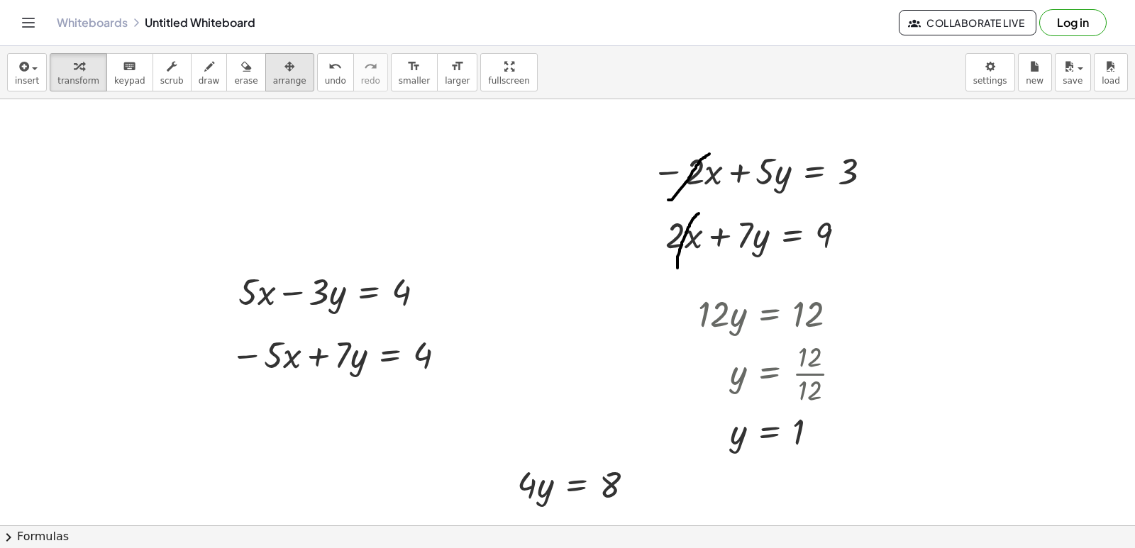
click at [273, 69] on div "button" at bounding box center [289, 65] width 33 height 17
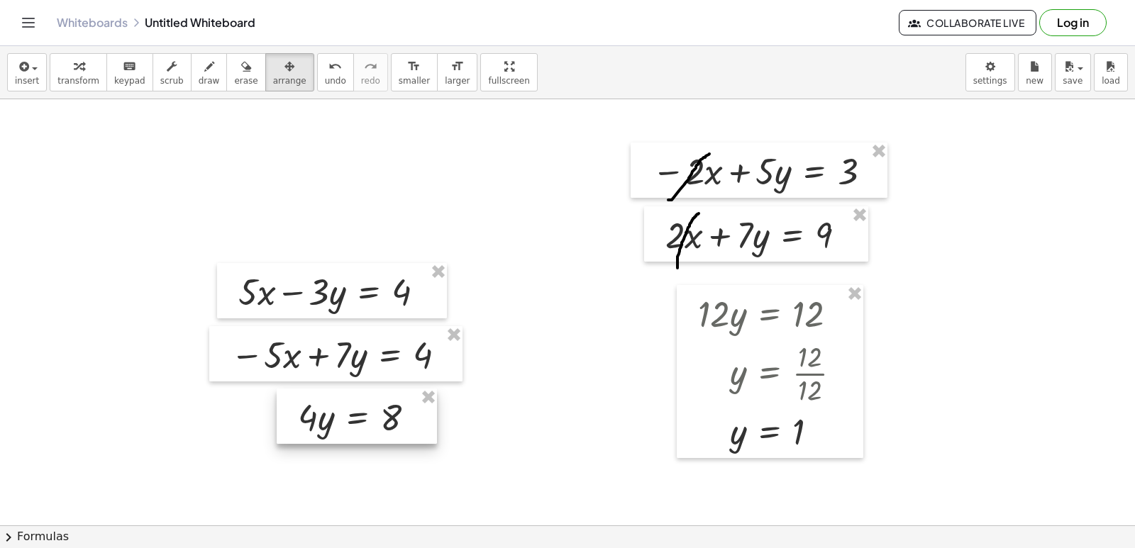
drag, startPoint x: 583, startPoint y: 483, endPoint x: 363, endPoint y: 416, distance: 229.4
click at [363, 416] on div at bounding box center [357, 416] width 160 height 55
click at [81, 73] on div "button" at bounding box center [78, 65] width 42 height 17
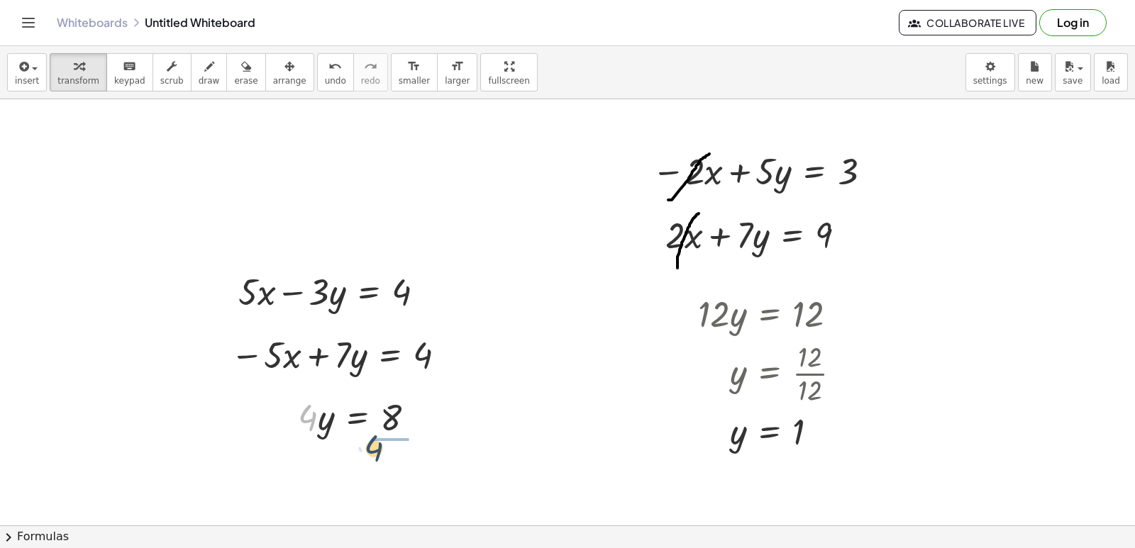
drag, startPoint x: 301, startPoint y: 416, endPoint x: 380, endPoint y: 444, distance: 83.7
click at [392, 479] on div at bounding box center [365, 476] width 149 height 71
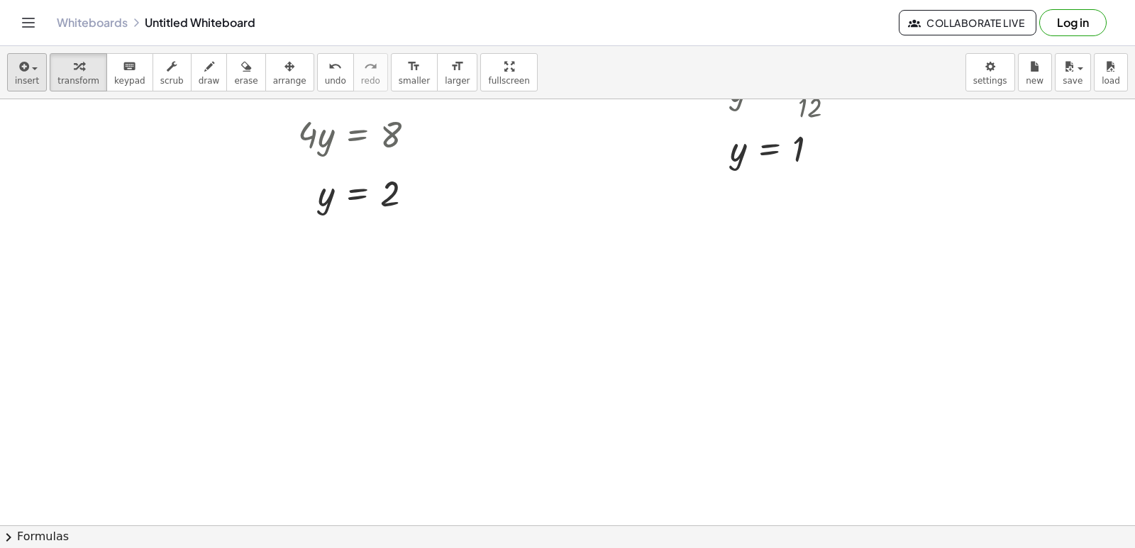
scroll to position [2273, 0]
click at [199, 70] on div "button" at bounding box center [209, 65] width 21 height 17
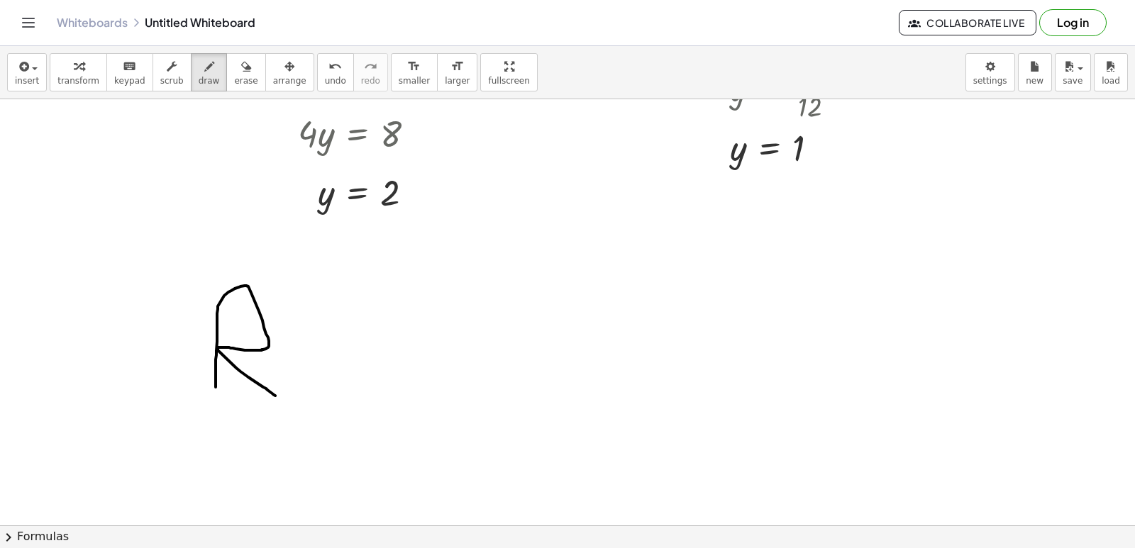
drag, startPoint x: 216, startPoint y: 387, endPoint x: 275, endPoint y: 396, distance: 60.2
drag, startPoint x: 299, startPoint y: 355, endPoint x: 349, endPoint y: 363, distance: 51.0
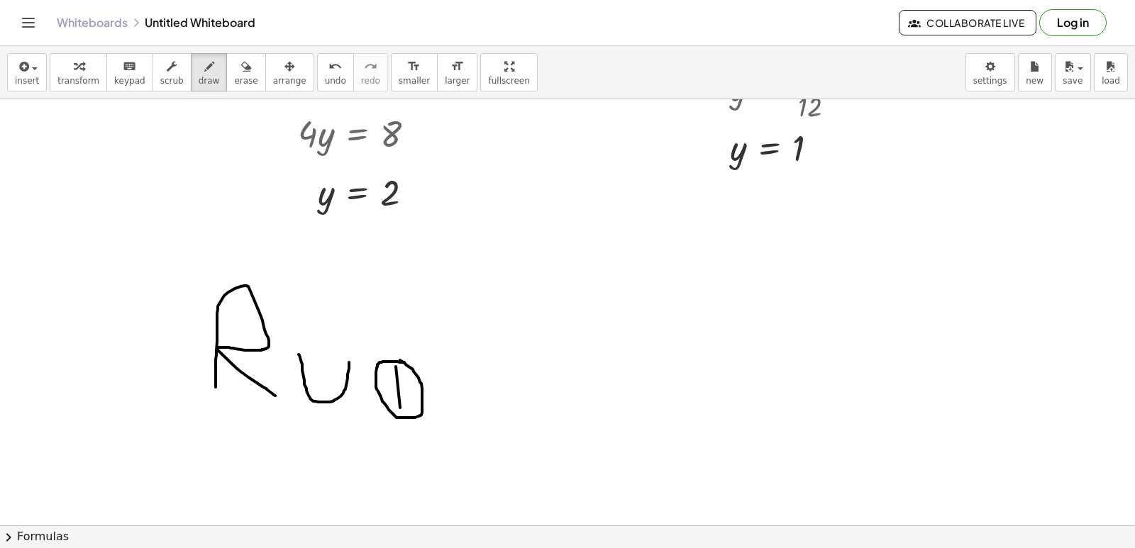
drag, startPoint x: 404, startPoint y: 363, endPoint x: 389, endPoint y: 360, distance: 15.9
drag, startPoint x: 371, startPoint y: 397, endPoint x: 375, endPoint y: 287, distance: 109.4
drag, startPoint x: 451, startPoint y: 368, endPoint x: 455, endPoint y: 398, distance: 30.1
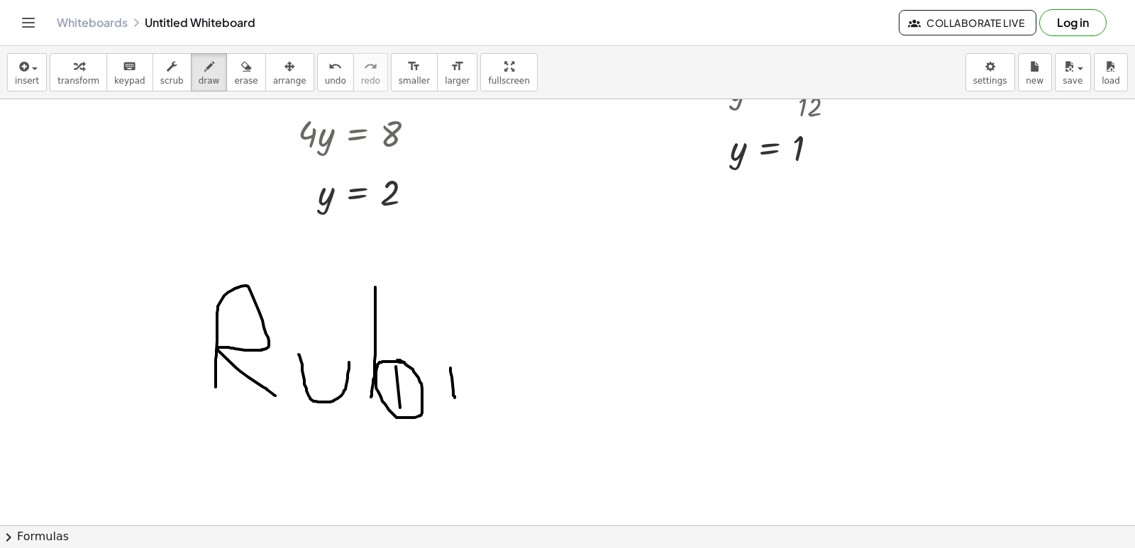
drag, startPoint x: 510, startPoint y: 368, endPoint x: 526, endPoint y: 415, distance: 50.0
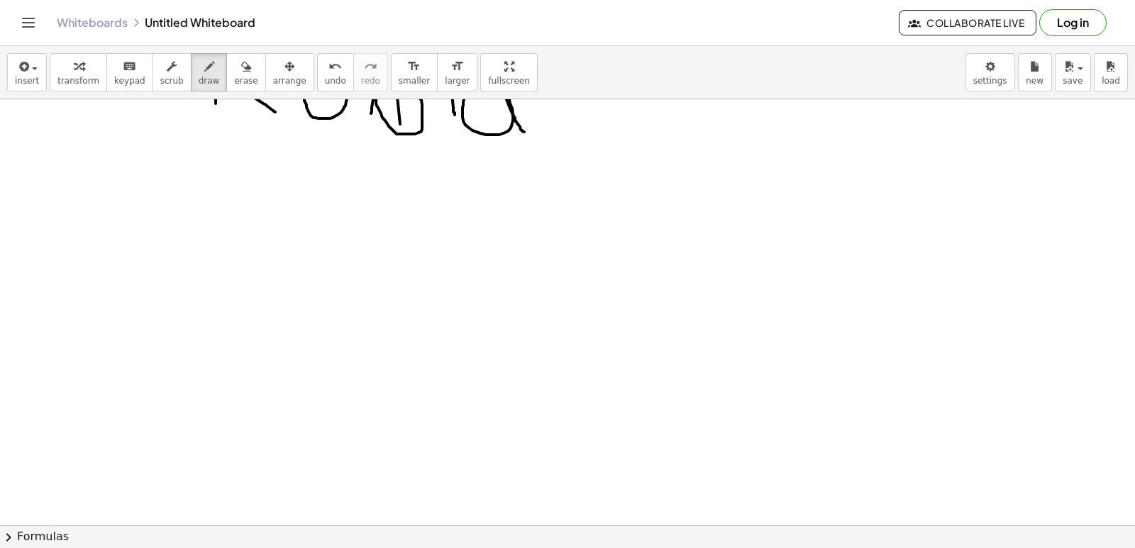
scroll to position [2559, 0]
drag, startPoint x: 465, startPoint y: 200, endPoint x: 470, endPoint y: 320, distance: 120.0
drag, startPoint x: 285, startPoint y: 466, endPoint x: 346, endPoint y: 440, distance: 65.8
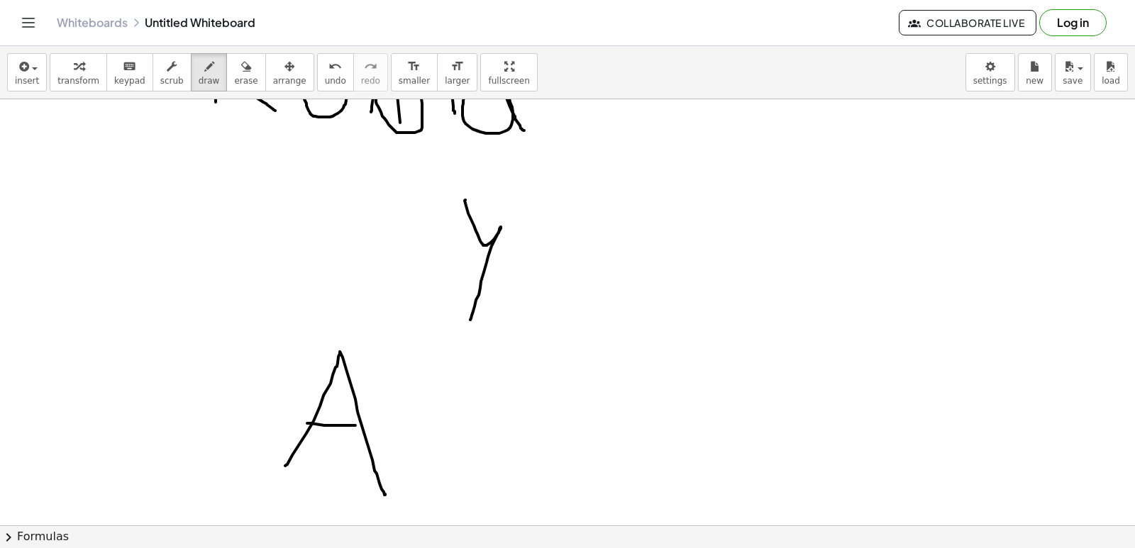
drag, startPoint x: 307, startPoint y: 424, endPoint x: 355, endPoint y: 426, distance: 48.3
drag, startPoint x: 414, startPoint y: 367, endPoint x: 448, endPoint y: 493, distance: 130.6
drag, startPoint x: 471, startPoint y: 480, endPoint x: 570, endPoint y: 507, distance: 102.2
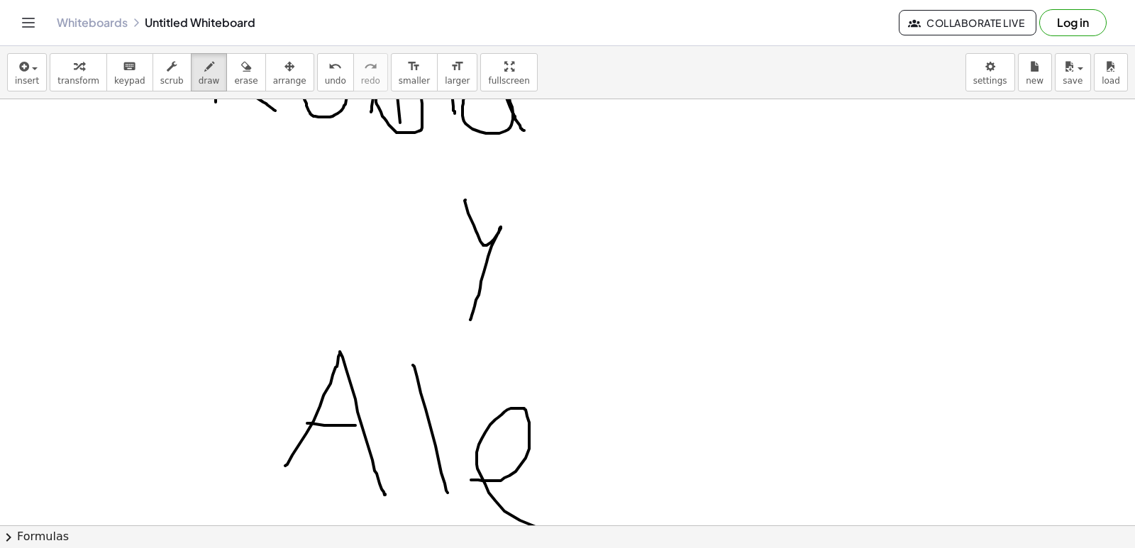
drag, startPoint x: 573, startPoint y: 450, endPoint x: 544, endPoint y: 492, distance: 51.6
drag, startPoint x: 641, startPoint y: 434, endPoint x: 646, endPoint y: 441, distance: 8.5
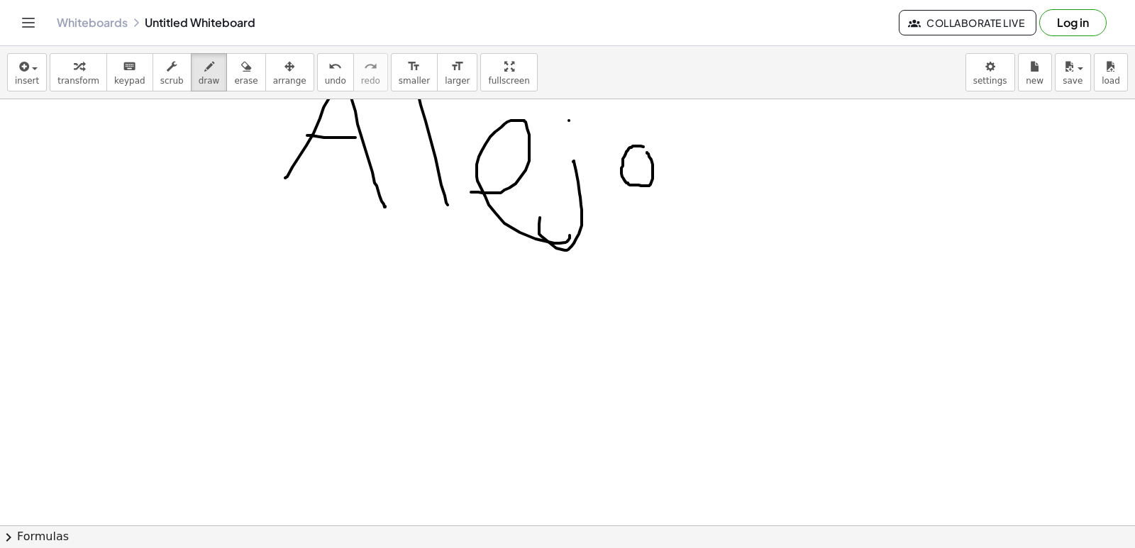
scroll to position [2913, 0]
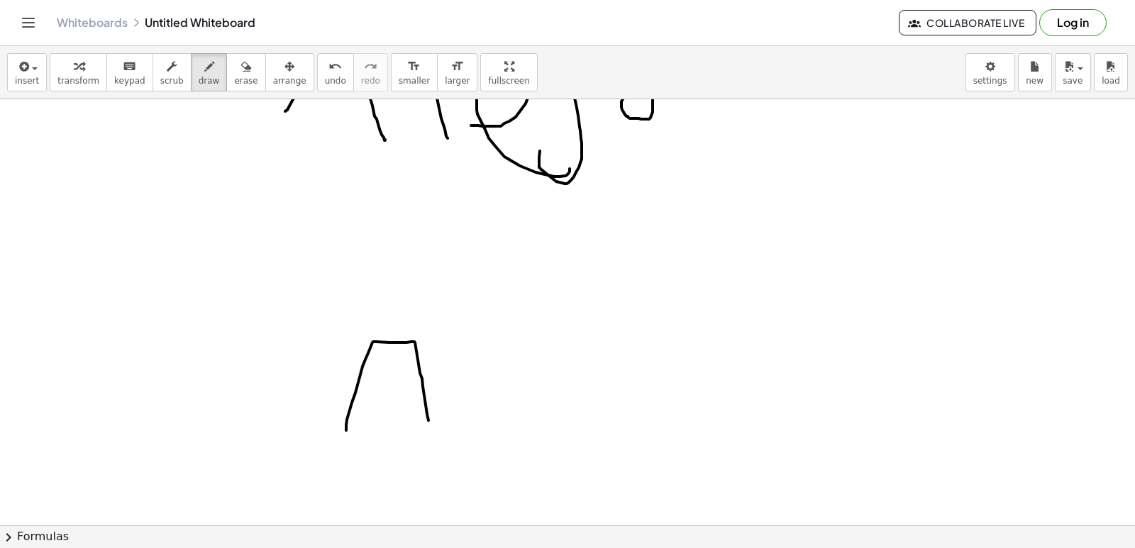
drag, startPoint x: 346, startPoint y: 431, endPoint x: 470, endPoint y: 413, distance: 124.7
drag, startPoint x: 490, startPoint y: 402, endPoint x: 570, endPoint y: 456, distance: 97.0
drag, startPoint x: 575, startPoint y: 412, endPoint x: 615, endPoint y: 436, distance: 46.9
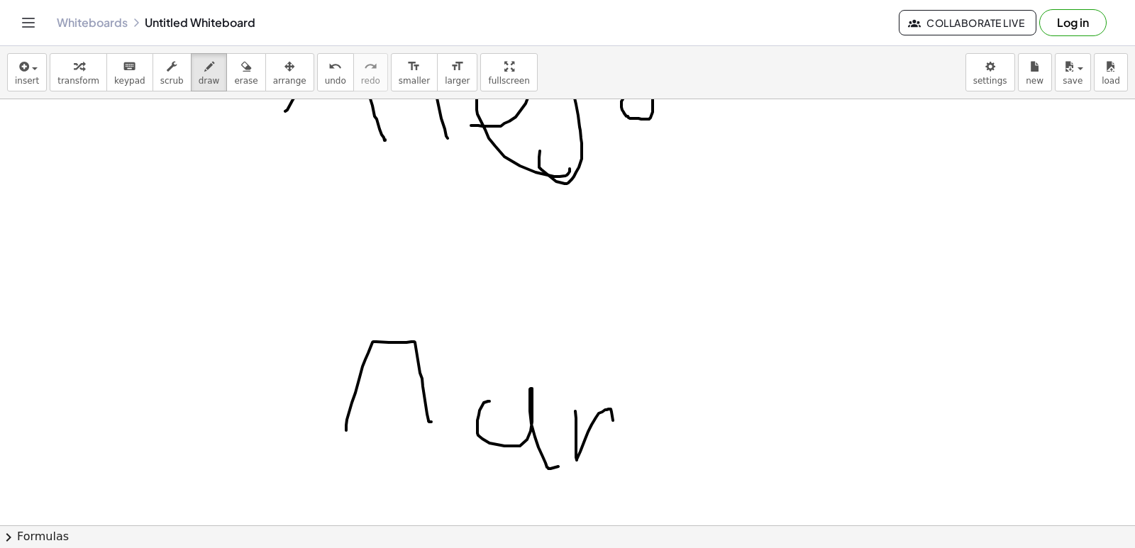
drag, startPoint x: 649, startPoint y: 426, endPoint x: 742, endPoint y: 465, distance: 101.5
drag, startPoint x: 734, startPoint y: 429, endPoint x: 797, endPoint y: 456, distance: 68.3
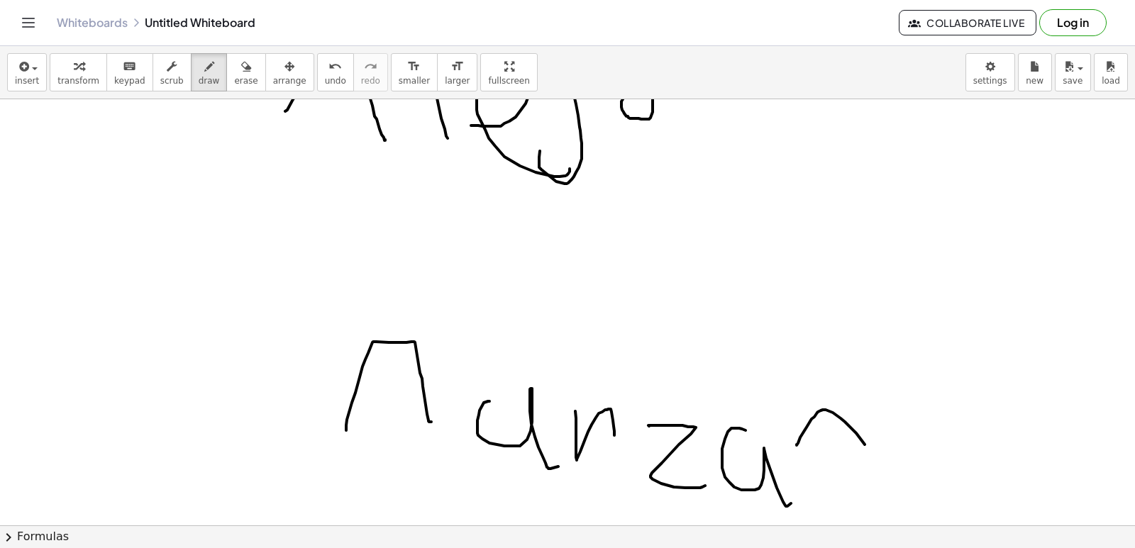
drag, startPoint x: 797, startPoint y: 445, endPoint x: 876, endPoint y: 469, distance: 82.4
drag, startPoint x: 931, startPoint y: 444, endPoint x: 1008, endPoint y: 556, distance: 136.2
click at [1008, 548] on html "Graspable Math Activities Get Started Activity Bank Assigned Work Classes White…" at bounding box center [567, 274] width 1135 height 548
